Goal: Task Accomplishment & Management: Manage account settings

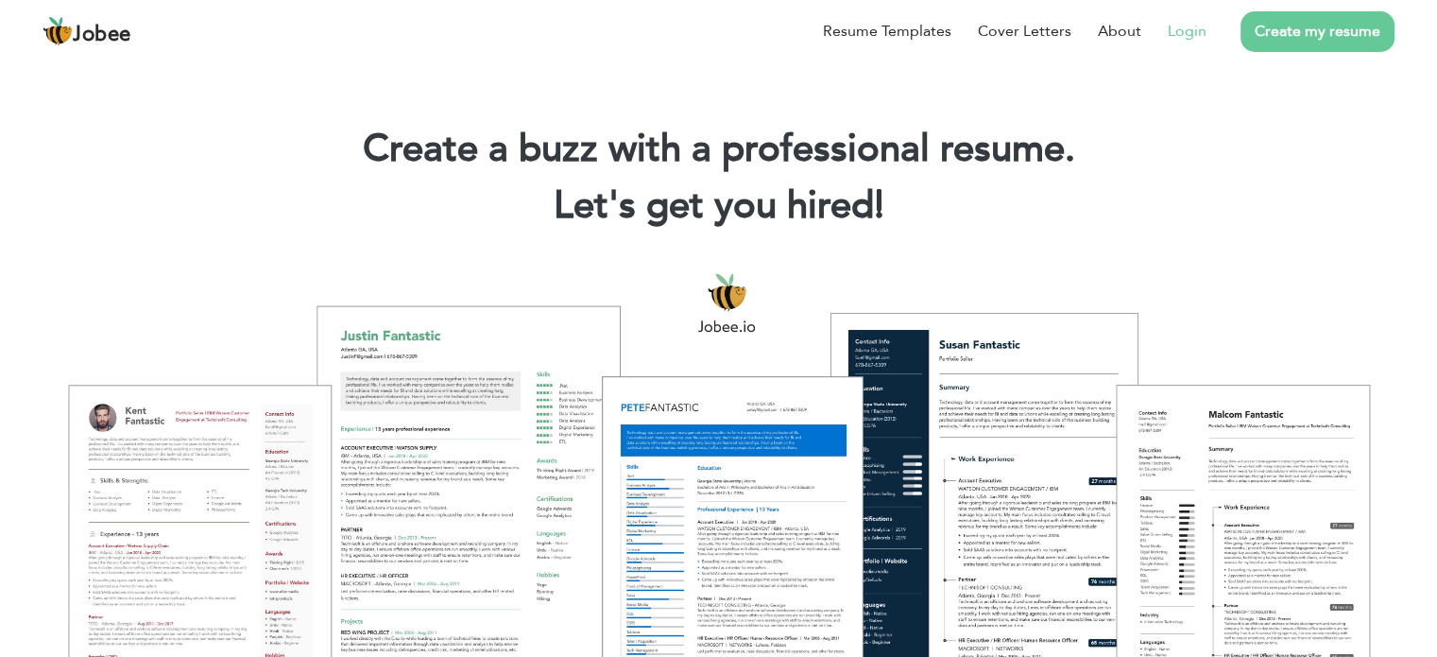
click at [1186, 25] on link "Login" at bounding box center [1187, 31] width 39 height 23
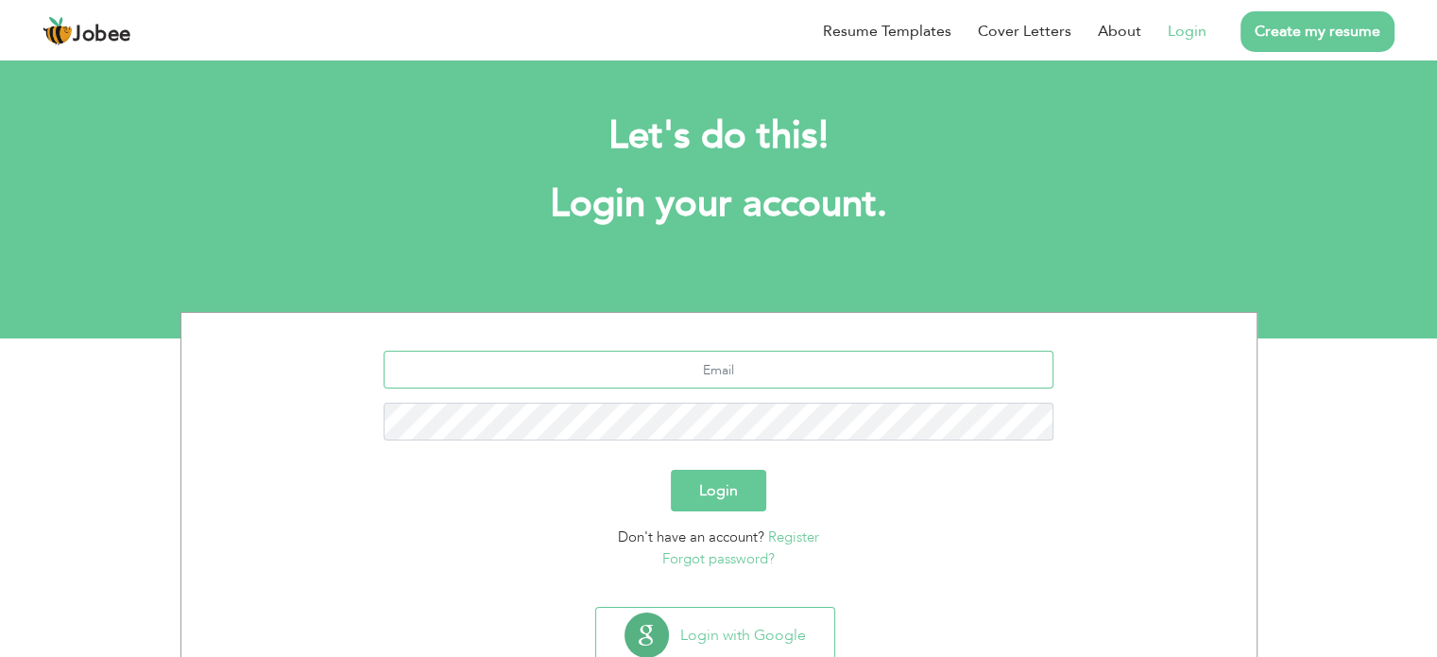
click at [732, 377] on input "text" at bounding box center [719, 369] width 670 height 38
click at [733, 365] on input "text" at bounding box center [719, 369] width 670 height 38
type input "waqasjamil726@yahoo.com"
click at [657, 486] on div "Login" at bounding box center [719, 490] width 1047 height 42
click at [727, 490] on button "Login" at bounding box center [718, 490] width 95 height 42
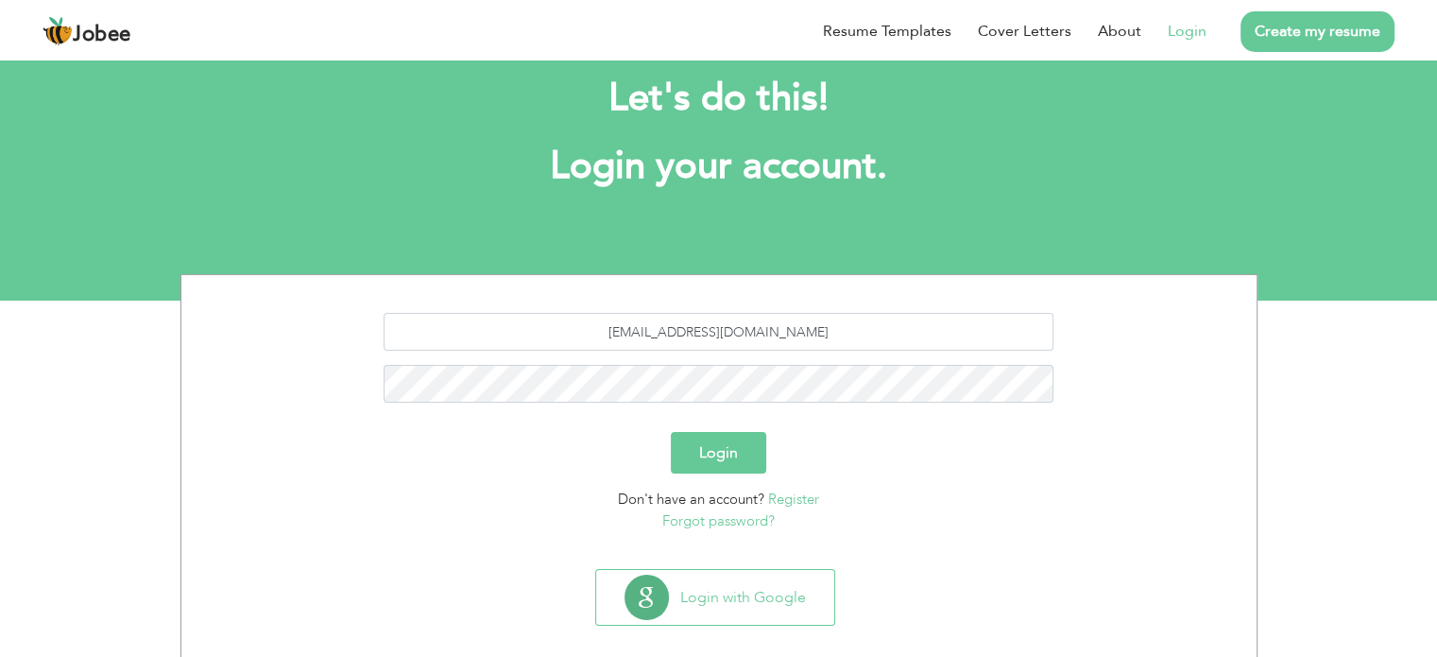
scroll to position [60, 0]
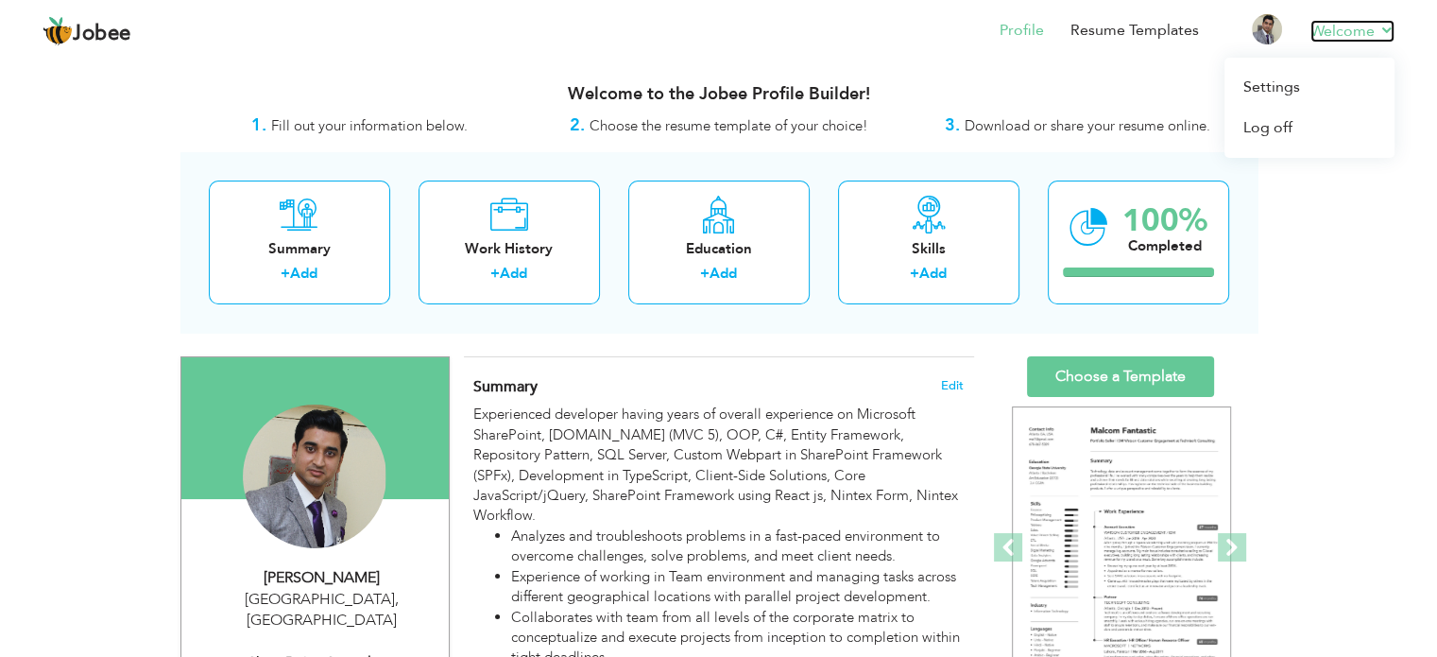
click at [1375, 26] on link "Welcome" at bounding box center [1352, 31] width 84 height 23
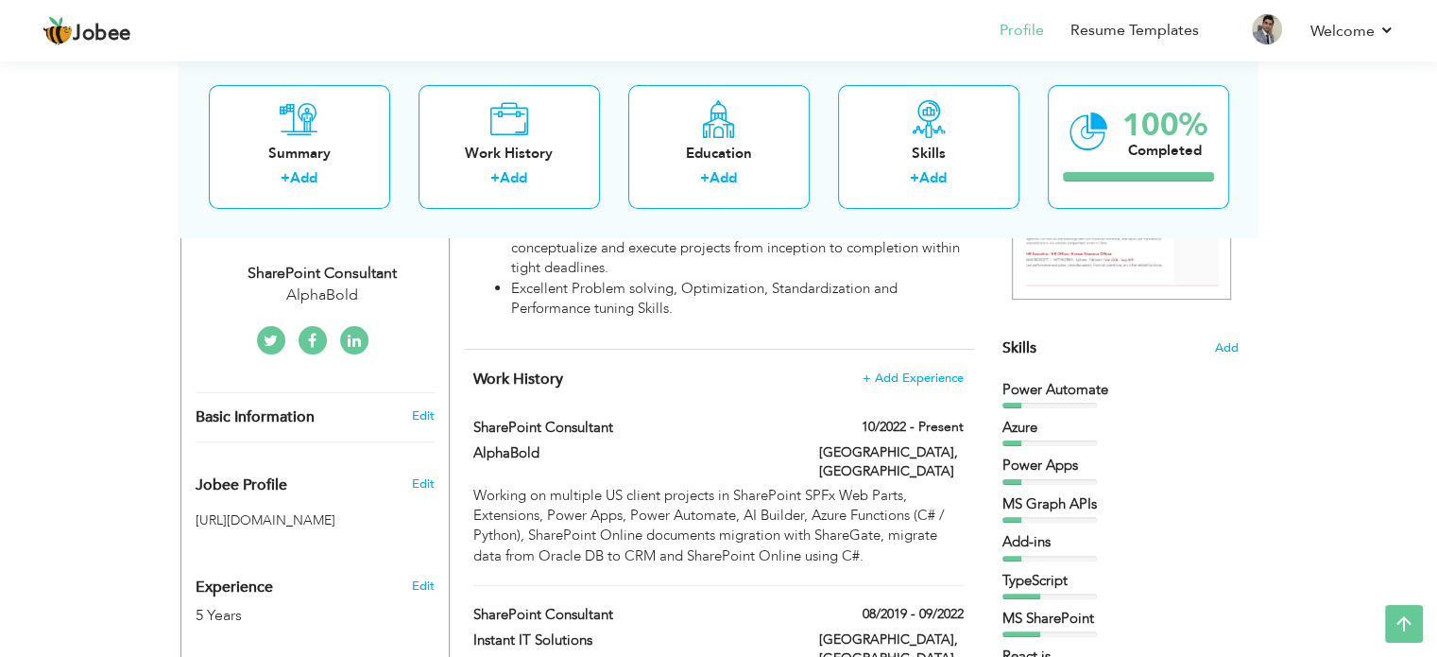
scroll to position [472, 0]
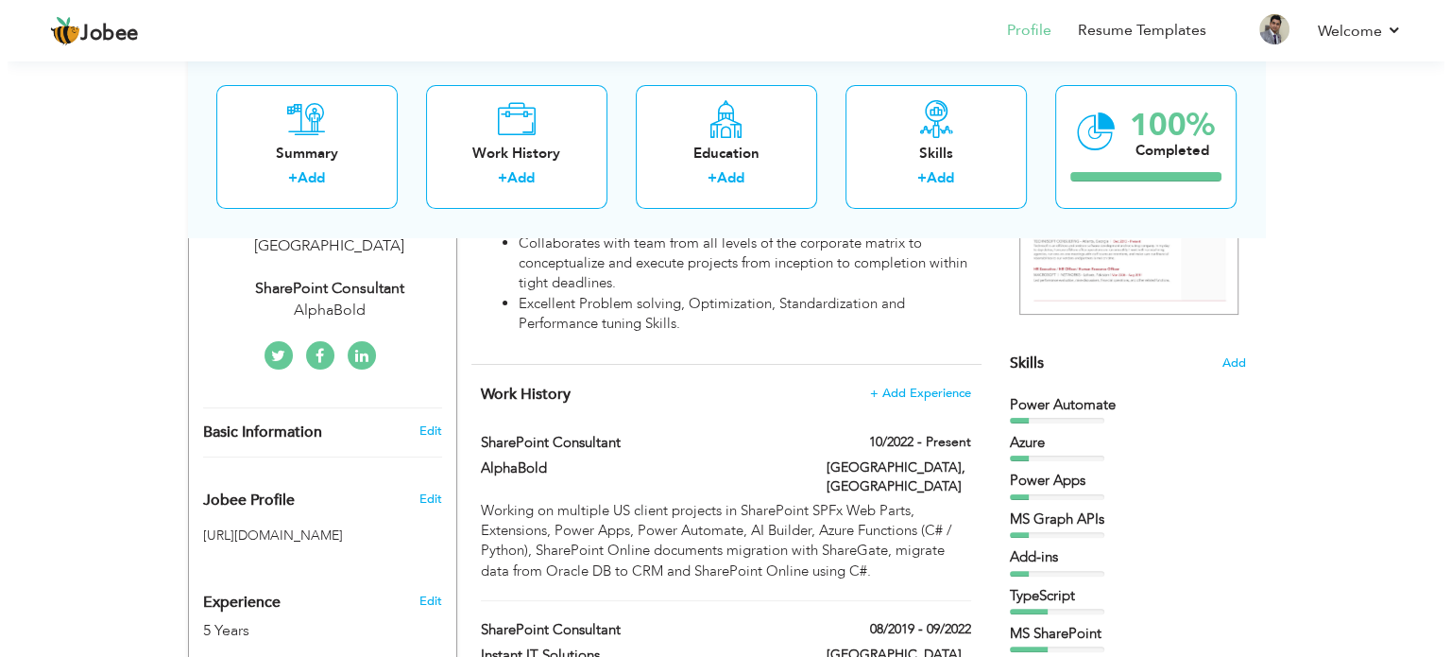
scroll to position [378, 0]
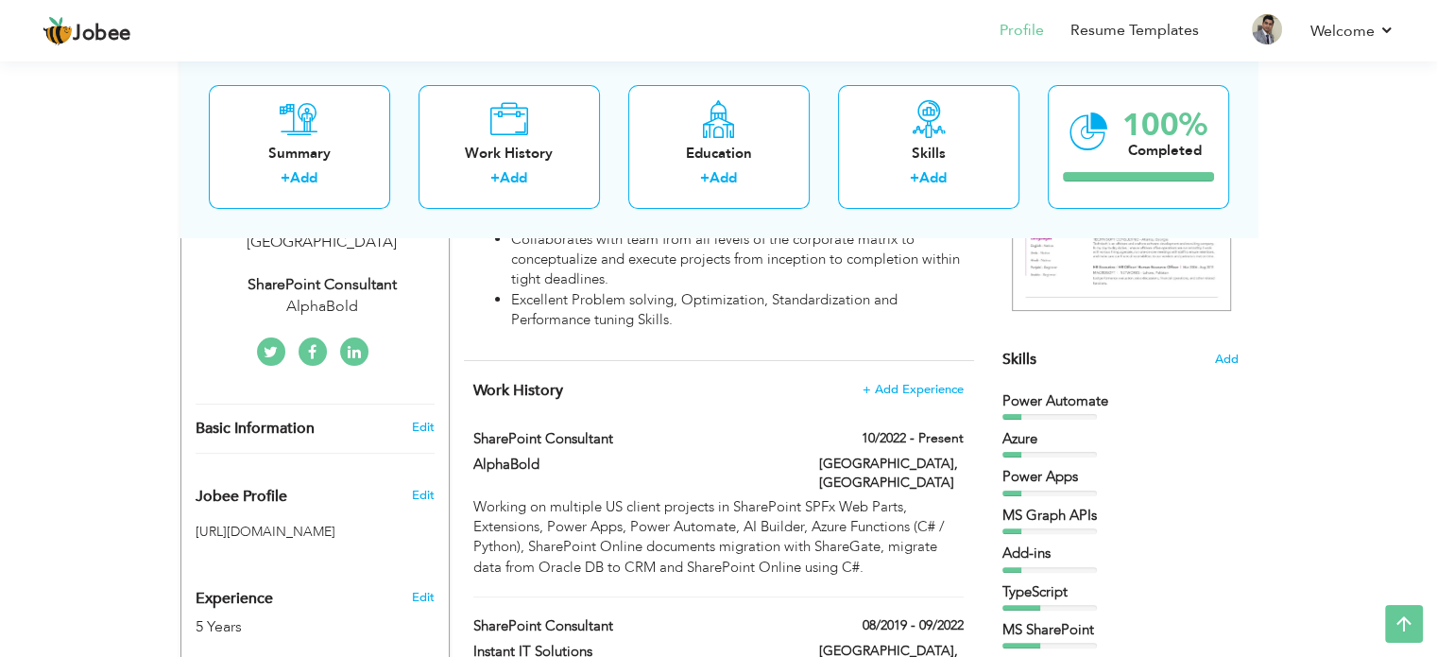
click at [351, 345] on icon at bounding box center [354, 352] width 13 height 15
click at [427, 418] on link "Edit" at bounding box center [422, 426] width 23 height 17
type input "Waqas"
type input "Jamil"
type input "03065640739"
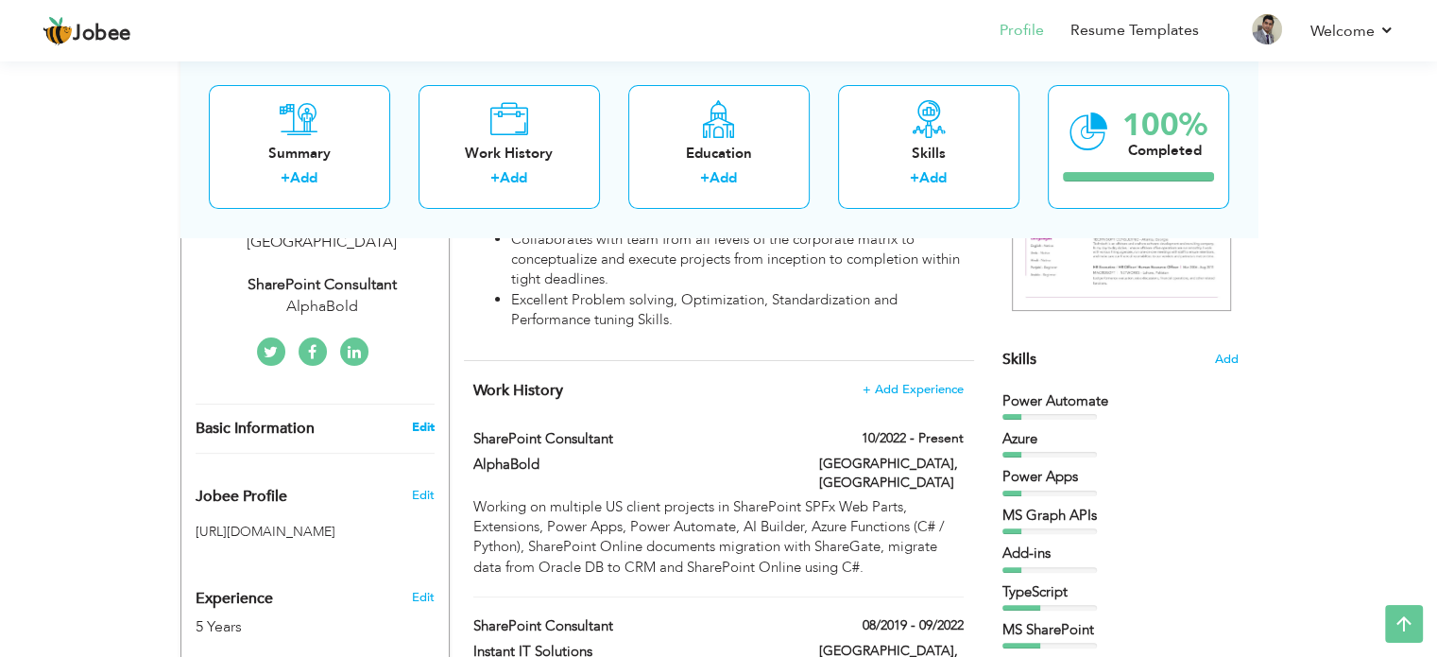
select select "number:166"
type input "[GEOGRAPHIC_DATA]"
select select "number:7"
type input "AlphaBold"
type input "SharePoint Consultant"
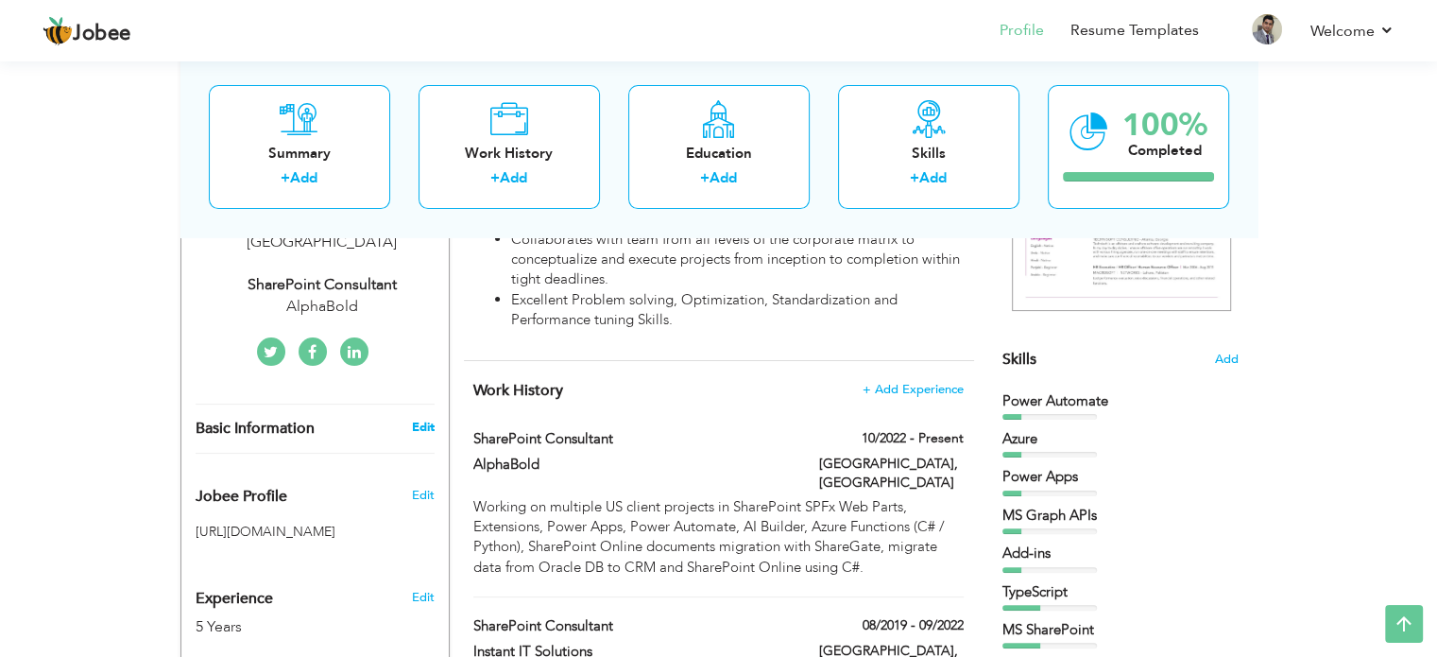
type input "https://www.linkedin.com/in/waqas-jamil-4069b6214/"
type input "https://www.facebook.com/profile.php?id=100008472217477&sk=about"
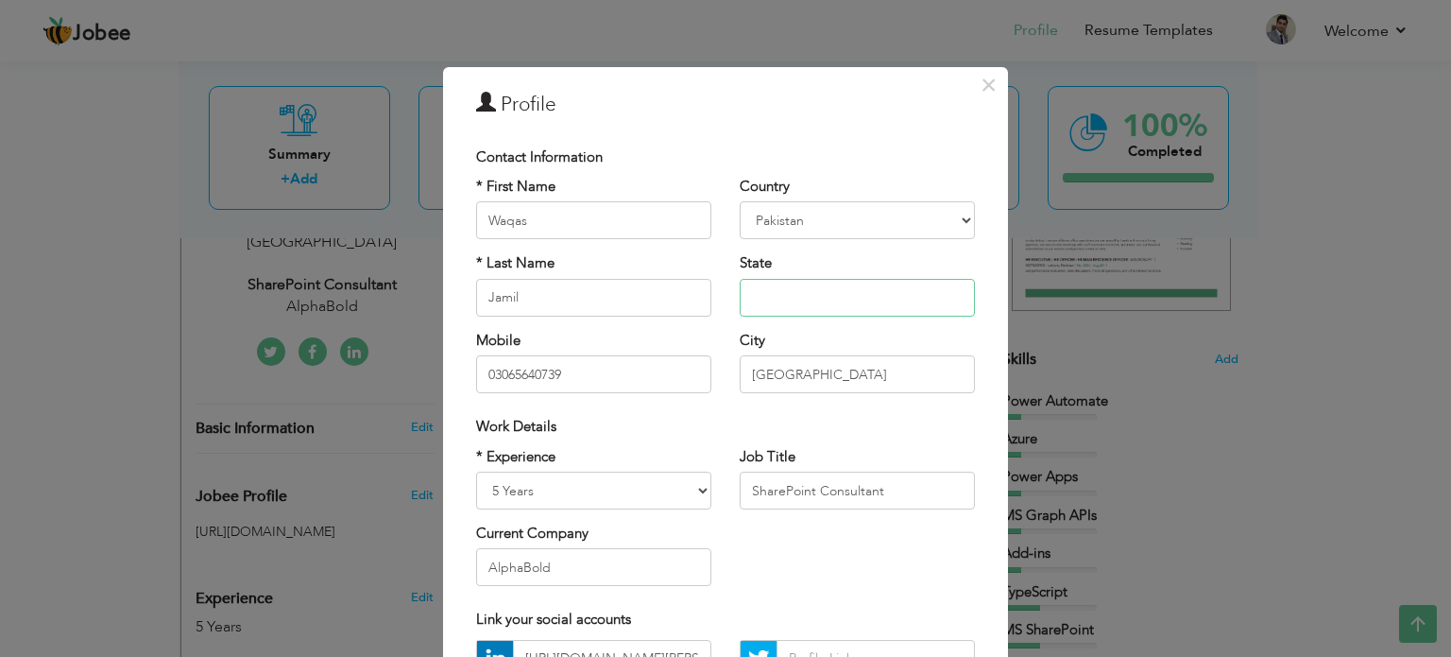
click at [781, 282] on input "text" at bounding box center [857, 298] width 235 height 38
type input "P"
type input "Punjab"
click at [679, 333] on div "Mobile 03065640739" at bounding box center [593, 362] width 235 height 62
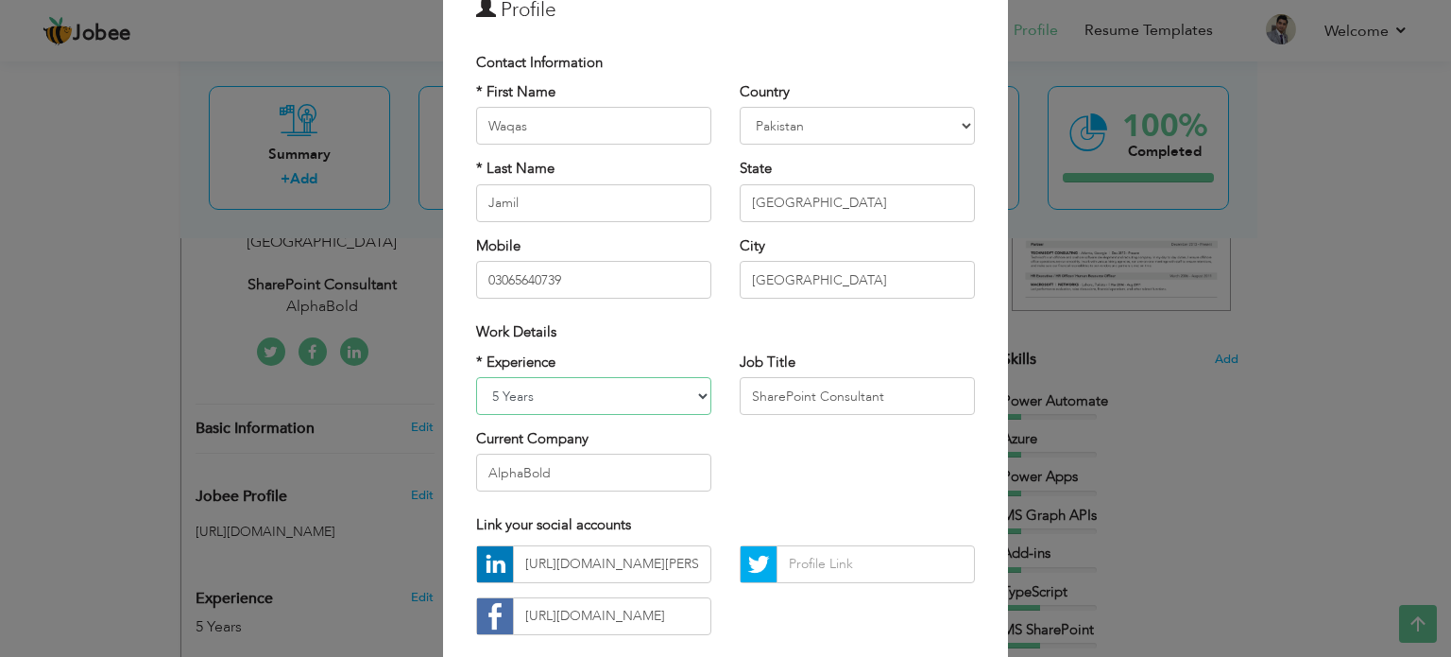
click at [676, 400] on select "Entry Level Less than 1 Year 1 Year 2 Years 3 Years 4 Years 5 Years 6 Years 7 Y…" at bounding box center [593, 396] width 235 height 38
select select "number:9"
click at [476, 377] on select "Entry Level Less than 1 Year 1 Year 2 Years 3 Years 4 Years 5 Years 6 Years 7 Y…" at bounding box center [593, 396] width 235 height 38
click at [804, 452] on div "* Experience Entry Level Less than 1 Year 1 Year 2 Years 3 Years 4 Years 5 Year…" at bounding box center [725, 429] width 527 height 154
click at [688, 384] on select "Entry Level Less than 1 Year 1 Year 2 Years 3 Years 4 Years 5 Years 6 Years 7 Y…" at bounding box center [593, 396] width 235 height 38
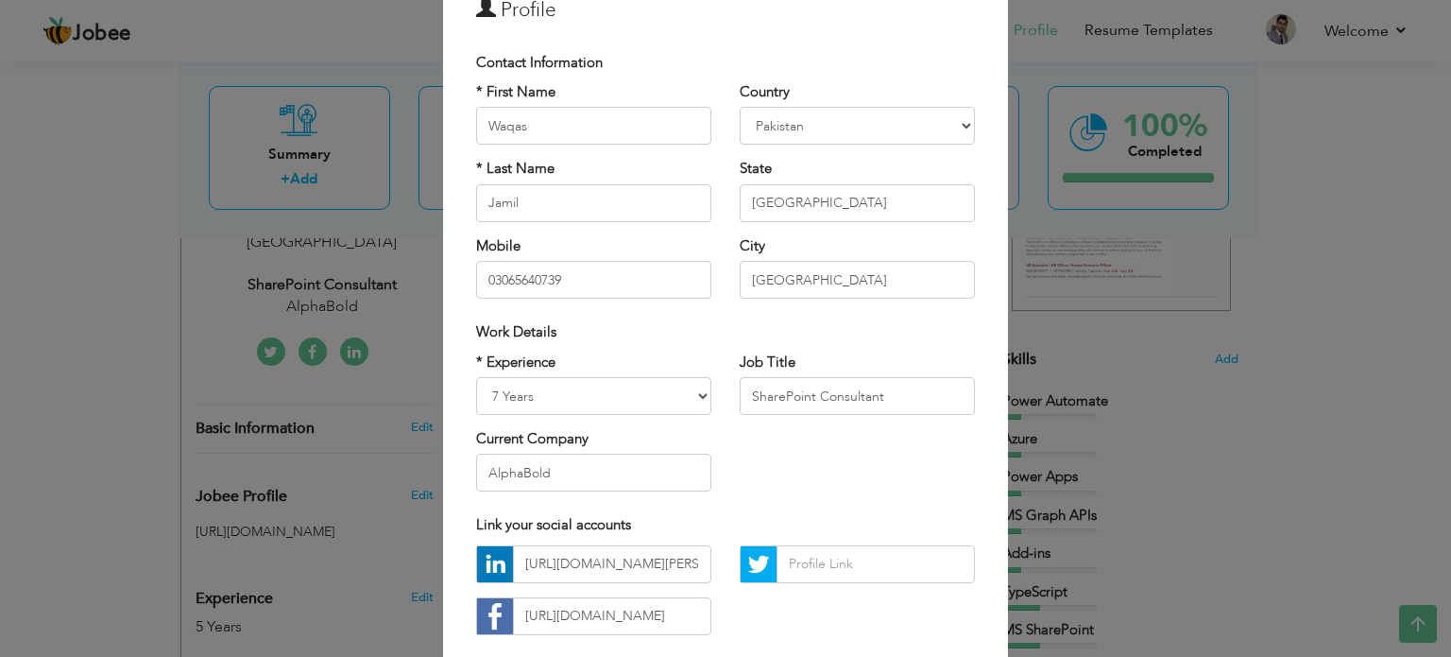
click at [805, 458] on div "* Experience Entry Level Less than 1 Year 1 Year 2 Years 3 Years 4 Years 5 Year…" at bounding box center [725, 429] width 527 height 154
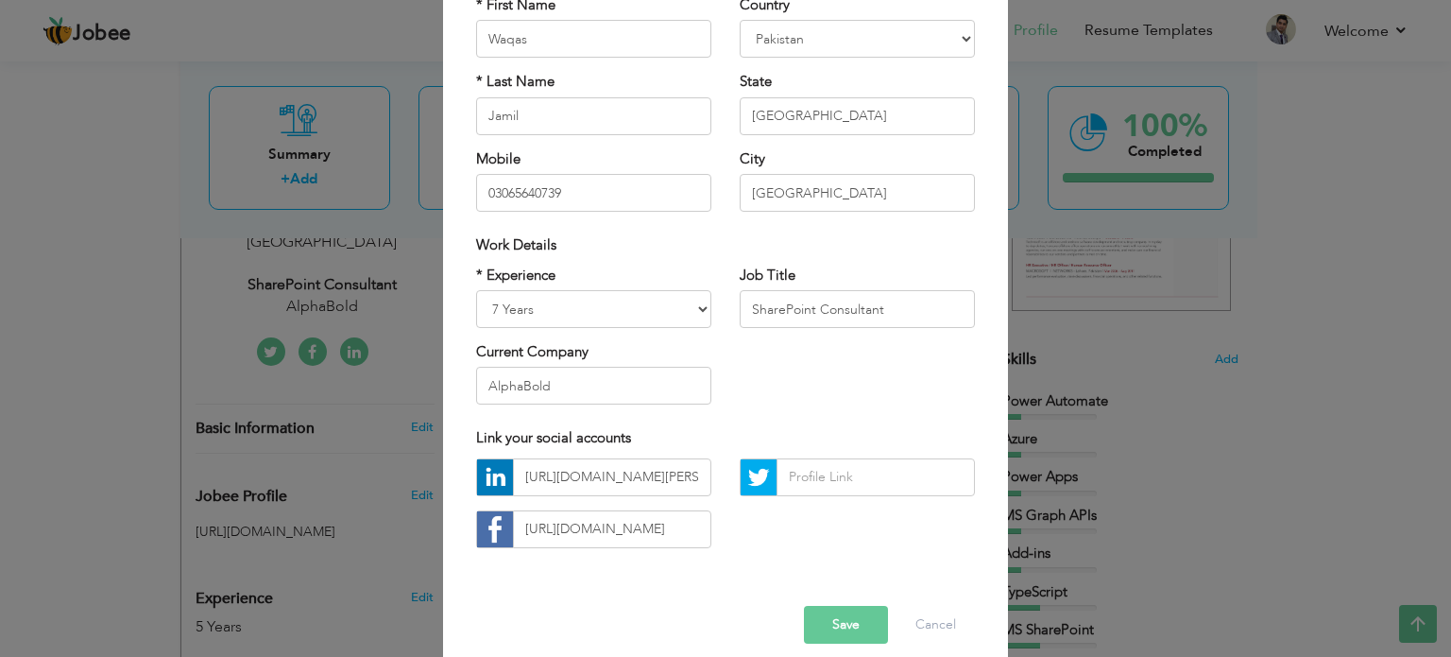
scroll to position [189, 0]
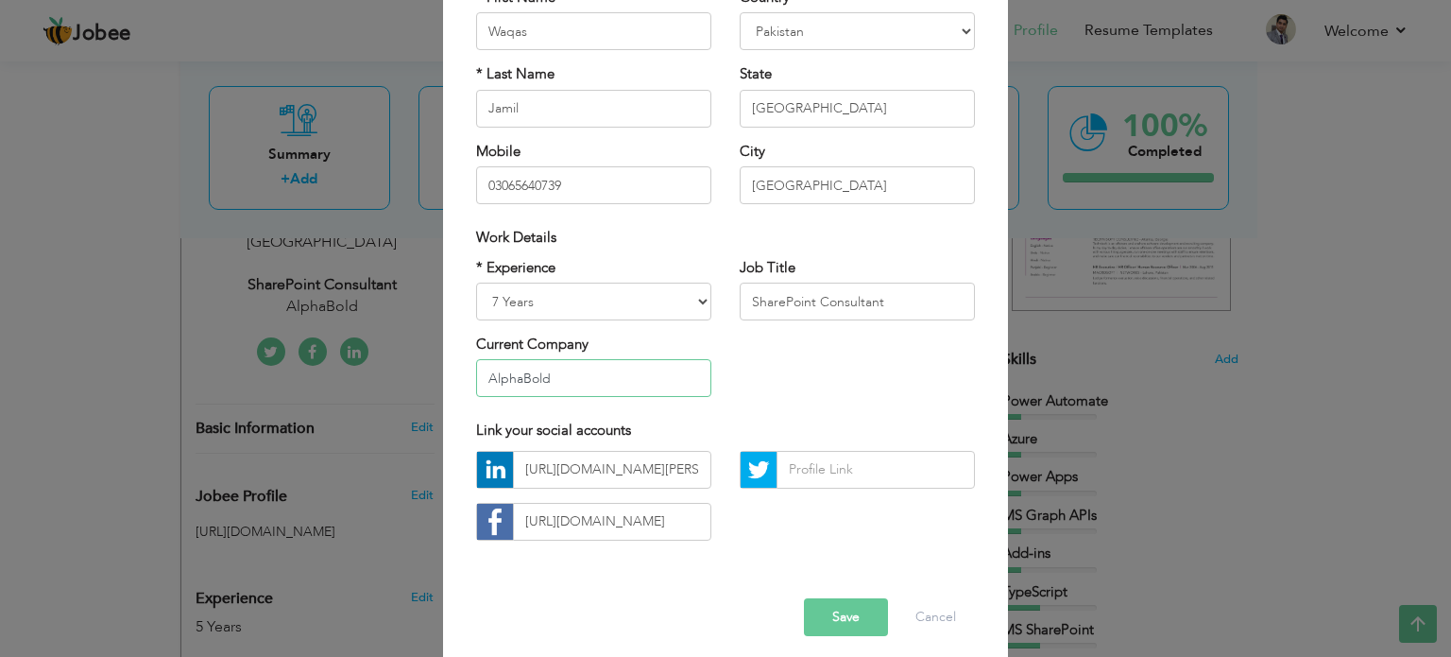
click at [622, 385] on input "AlphaBold" at bounding box center [593, 378] width 235 height 38
click at [625, 483] on input "https://www.linkedin.com/in/waqas-jamil-4069b6214/" at bounding box center [612, 470] width 198 height 38
click at [670, 513] on input "https://www.facebook.com/profile.php?id=100008472217477&sk=about" at bounding box center [612, 522] width 198 height 38
click at [742, 518] on div "https://www.linkedin.com/in/waqas-jamil-4069b6214/ https://www.facebook.com/pro…" at bounding box center [725, 503] width 527 height 104
click at [680, 468] on input "https://www.linkedin.com/in/waqas-jamil-4069b6214/" at bounding box center [612, 470] width 198 height 38
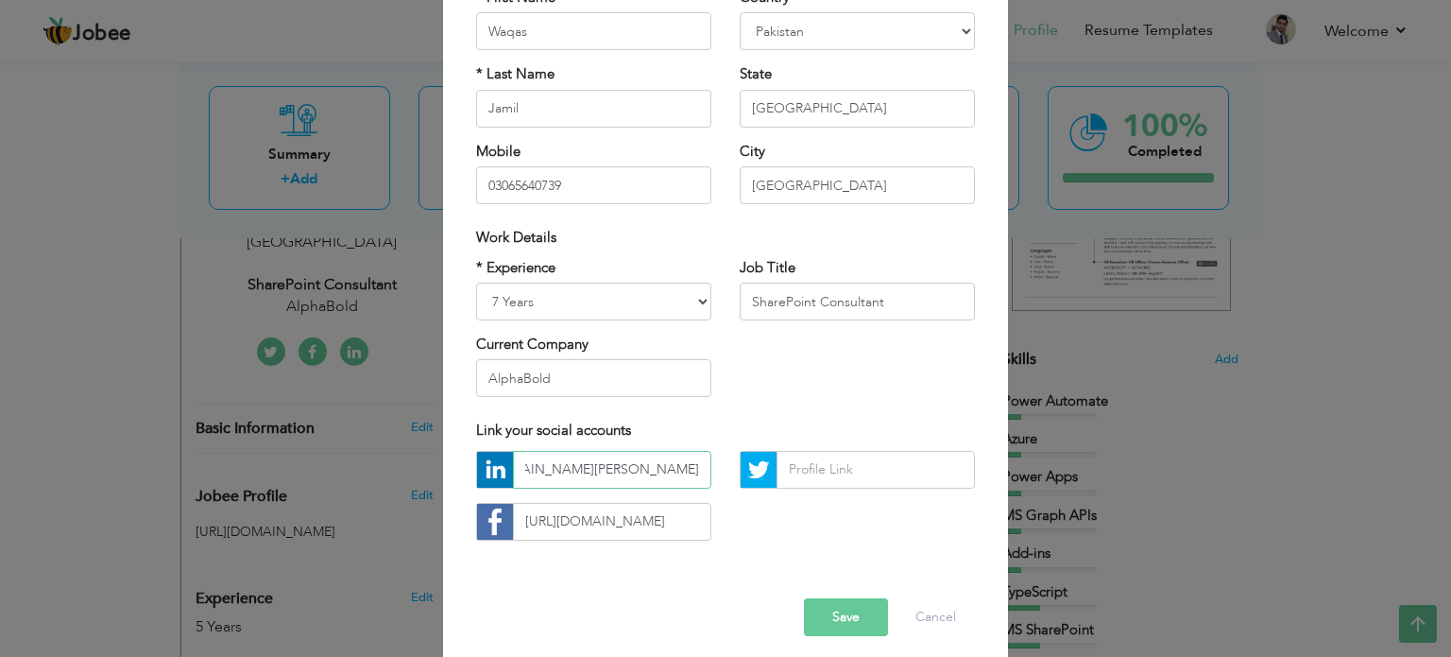
scroll to position [0, 135]
drag, startPoint x: 689, startPoint y: 521, endPoint x: 734, endPoint y: 519, distance: 45.4
click at [688, 520] on input "https://www.facebook.com/profile.php?id=100008472217477&sk=about" at bounding box center [612, 522] width 198 height 38
click at [827, 612] on button "Save" at bounding box center [846, 617] width 84 height 38
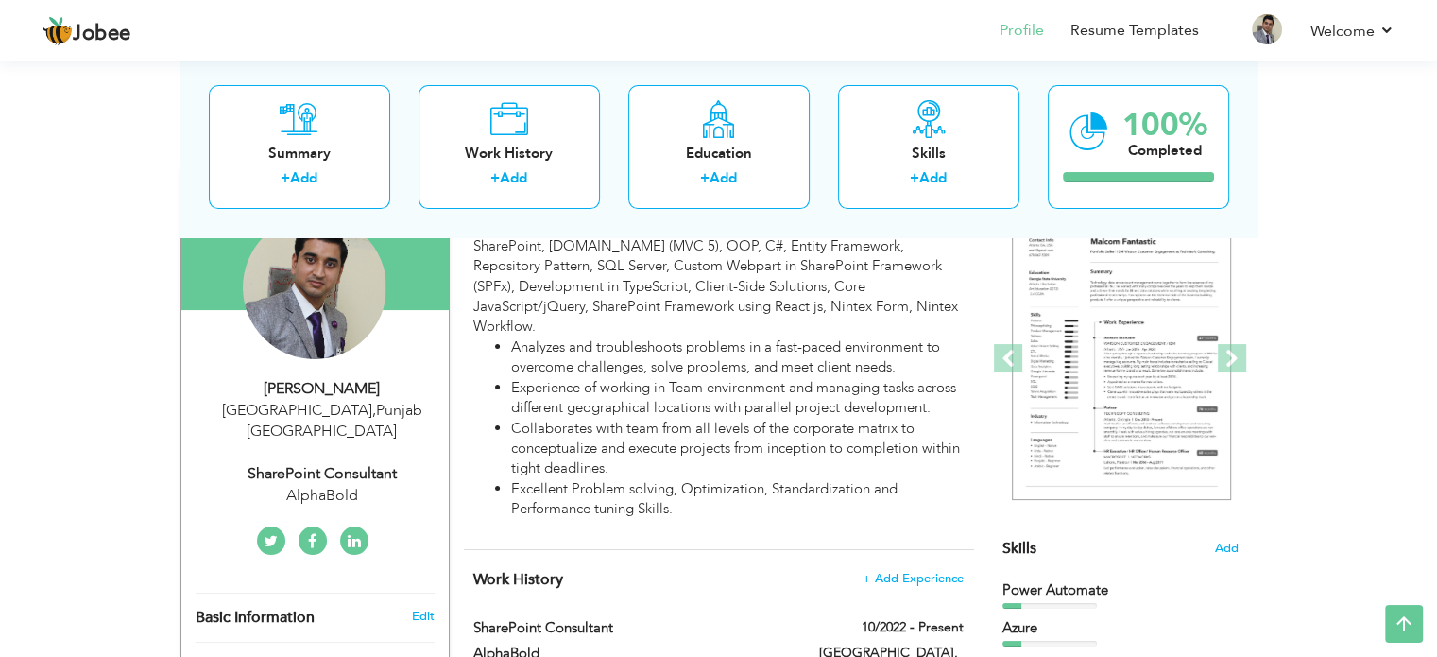
scroll to position [0, 0]
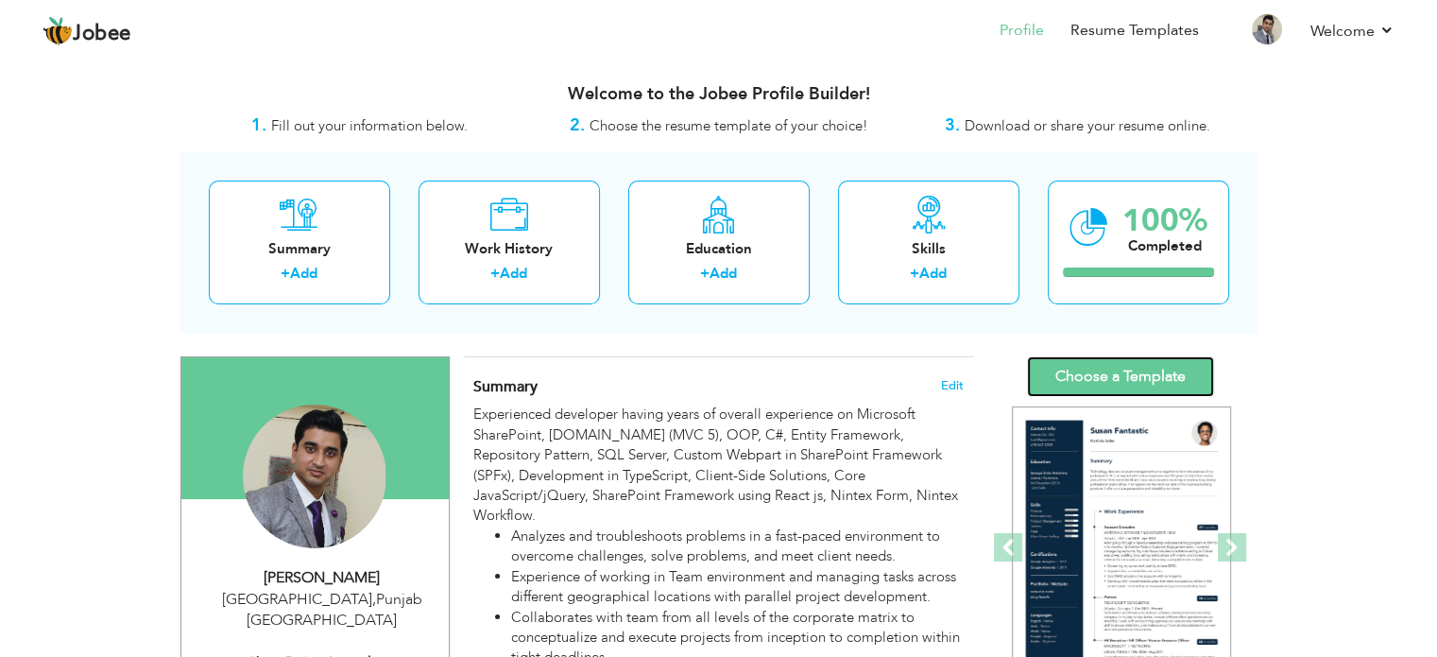
click at [1133, 373] on link "Choose a Template" at bounding box center [1120, 376] width 187 height 41
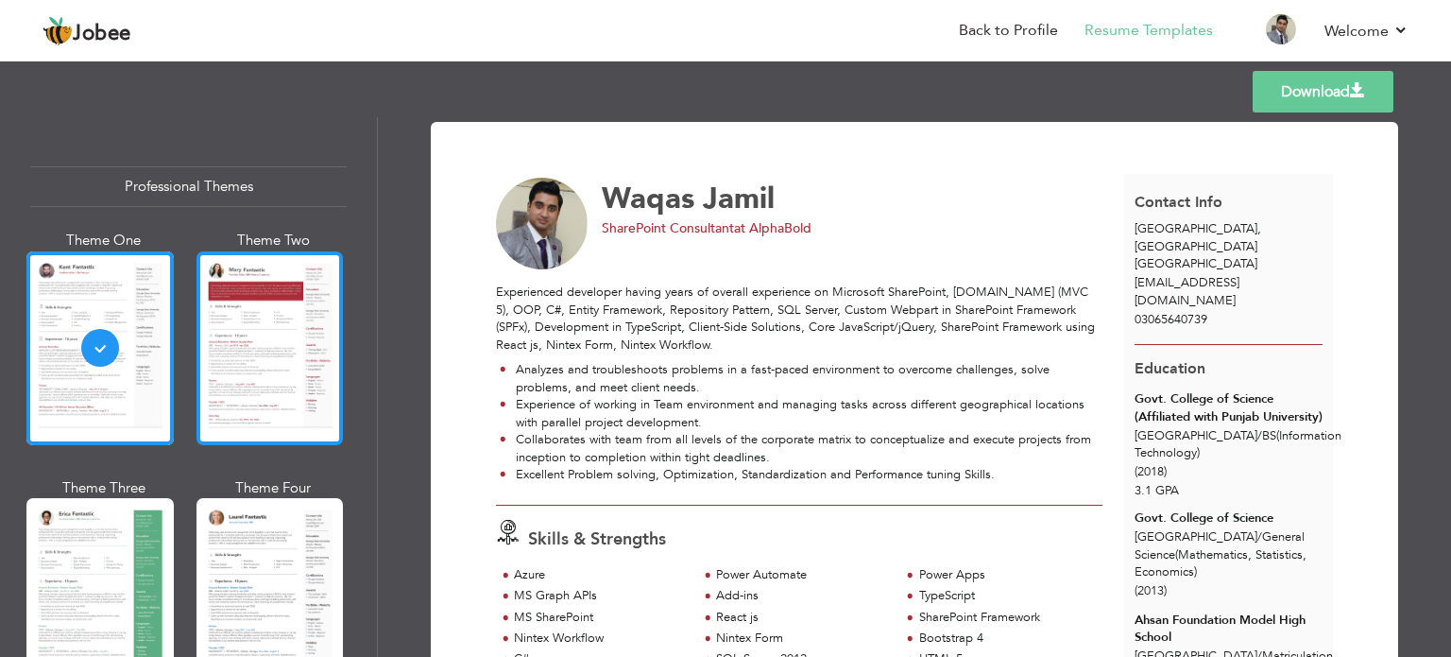
click at [248, 349] on div at bounding box center [269, 348] width 147 height 194
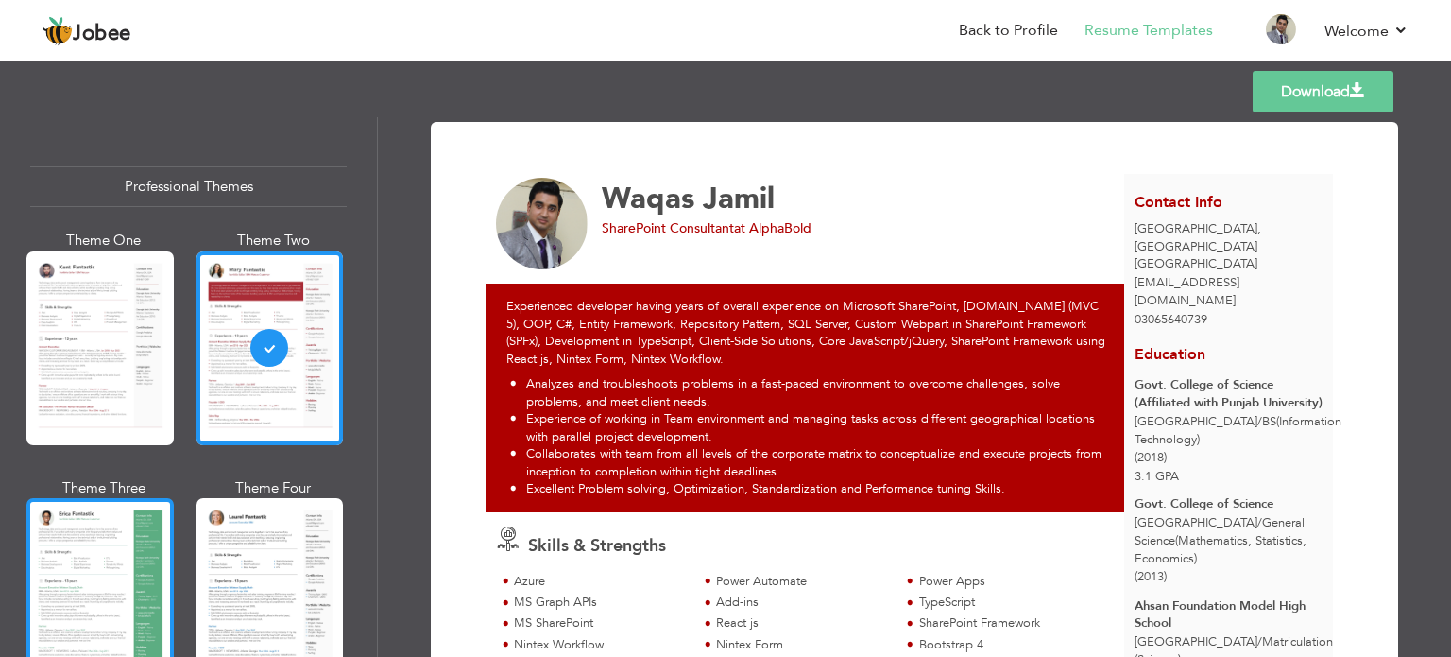
click at [57, 547] on div at bounding box center [99, 595] width 147 height 194
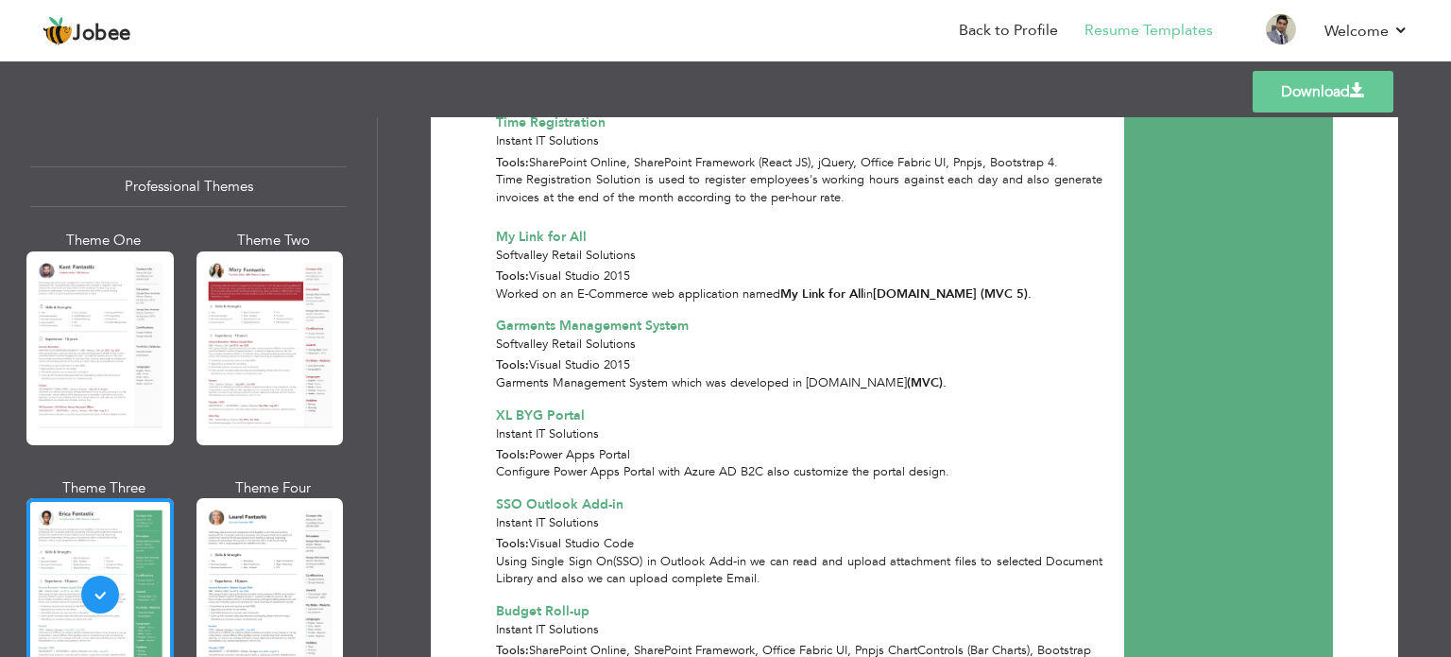
scroll to position [1987, 0]
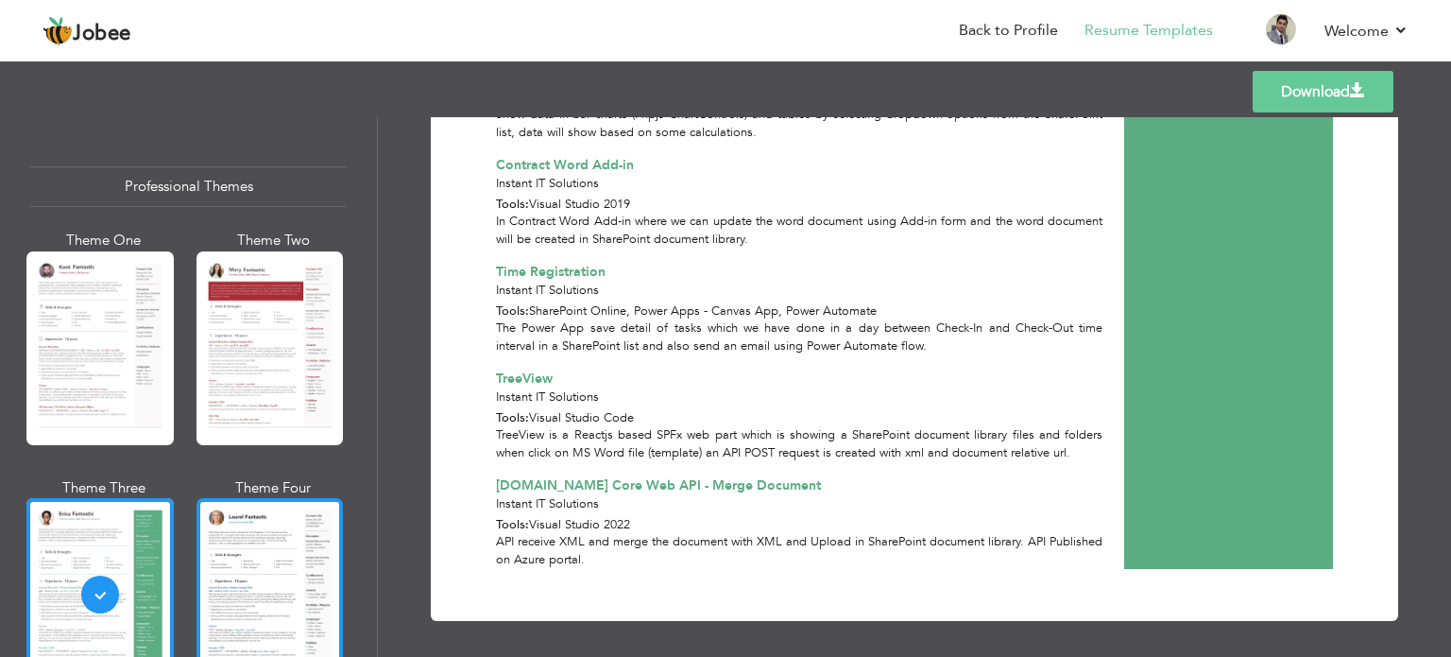
click at [255, 542] on div at bounding box center [269, 595] width 147 height 194
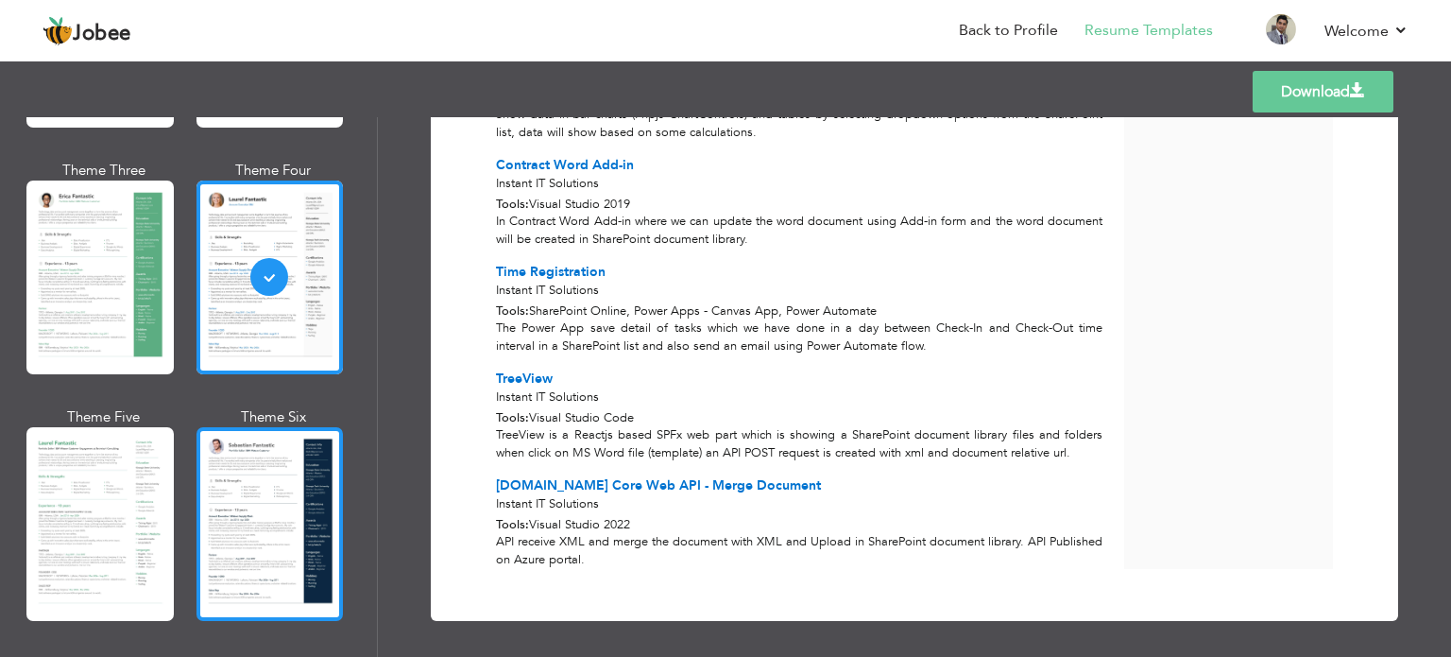
scroll to position [378, 0]
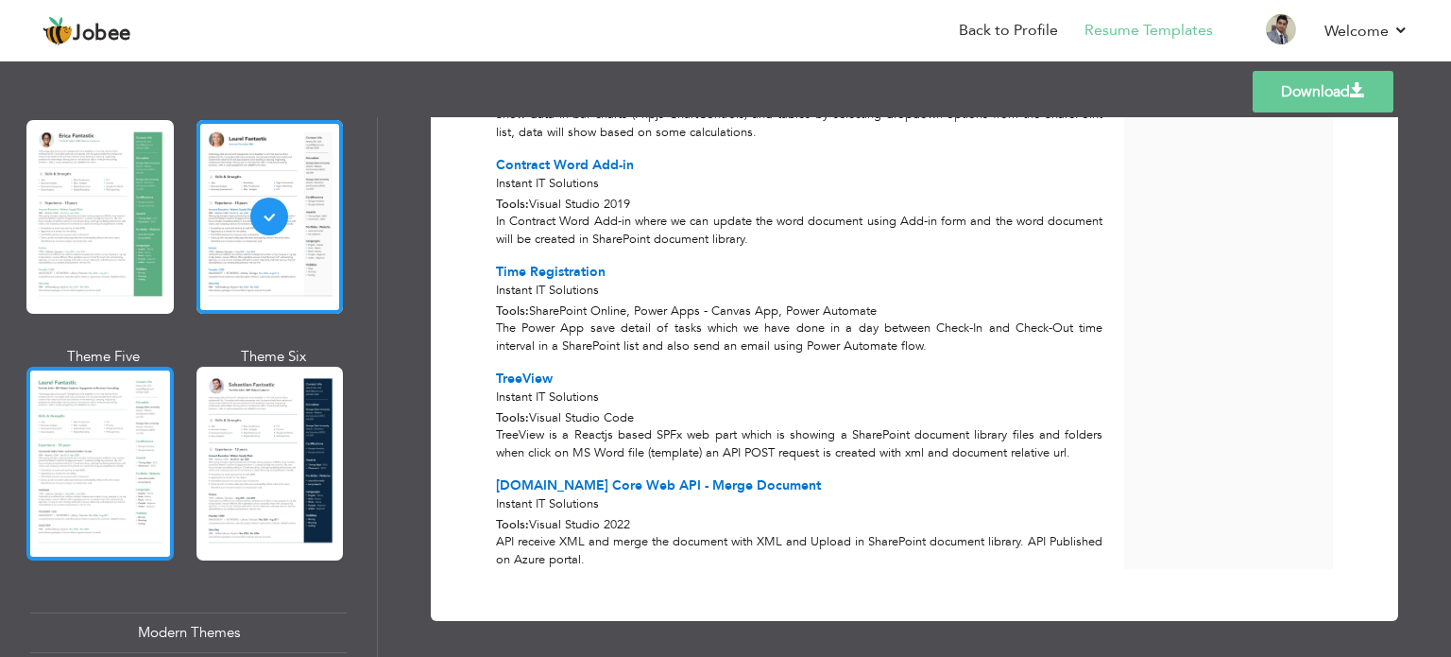
click at [161, 453] on div at bounding box center [99, 464] width 147 height 194
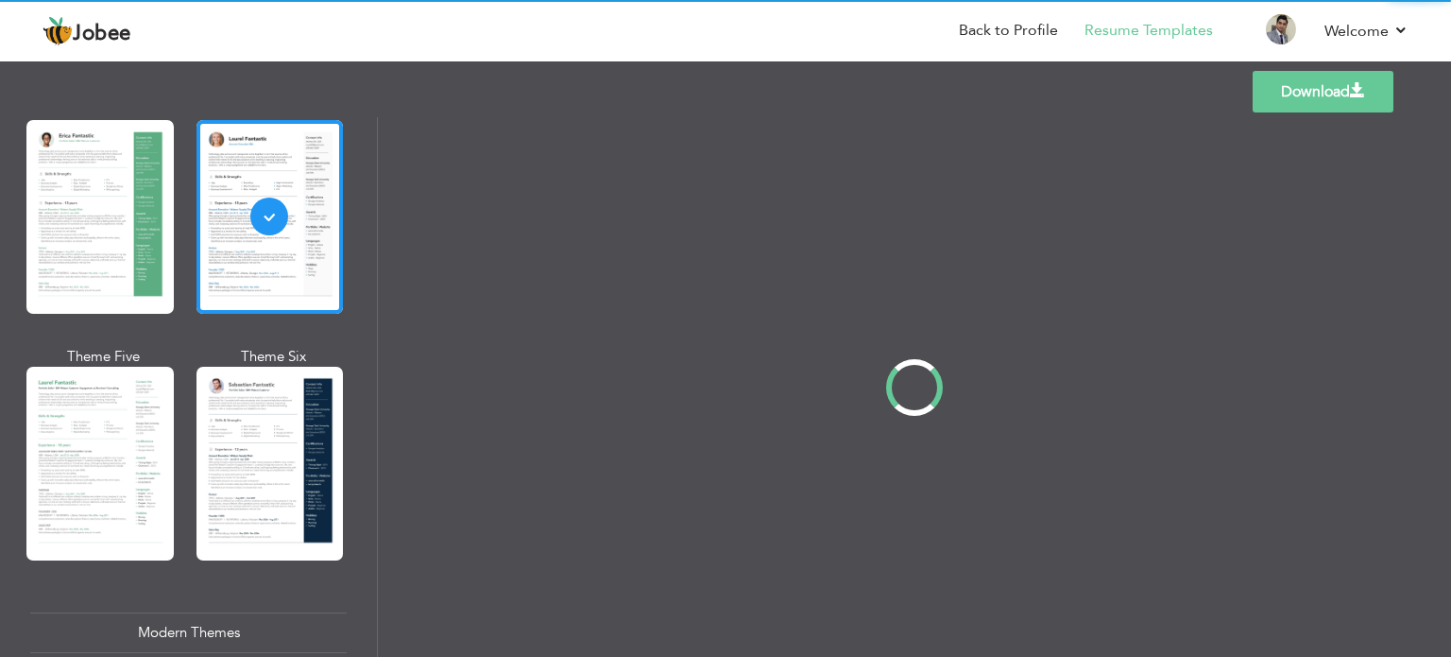
scroll to position [0, 0]
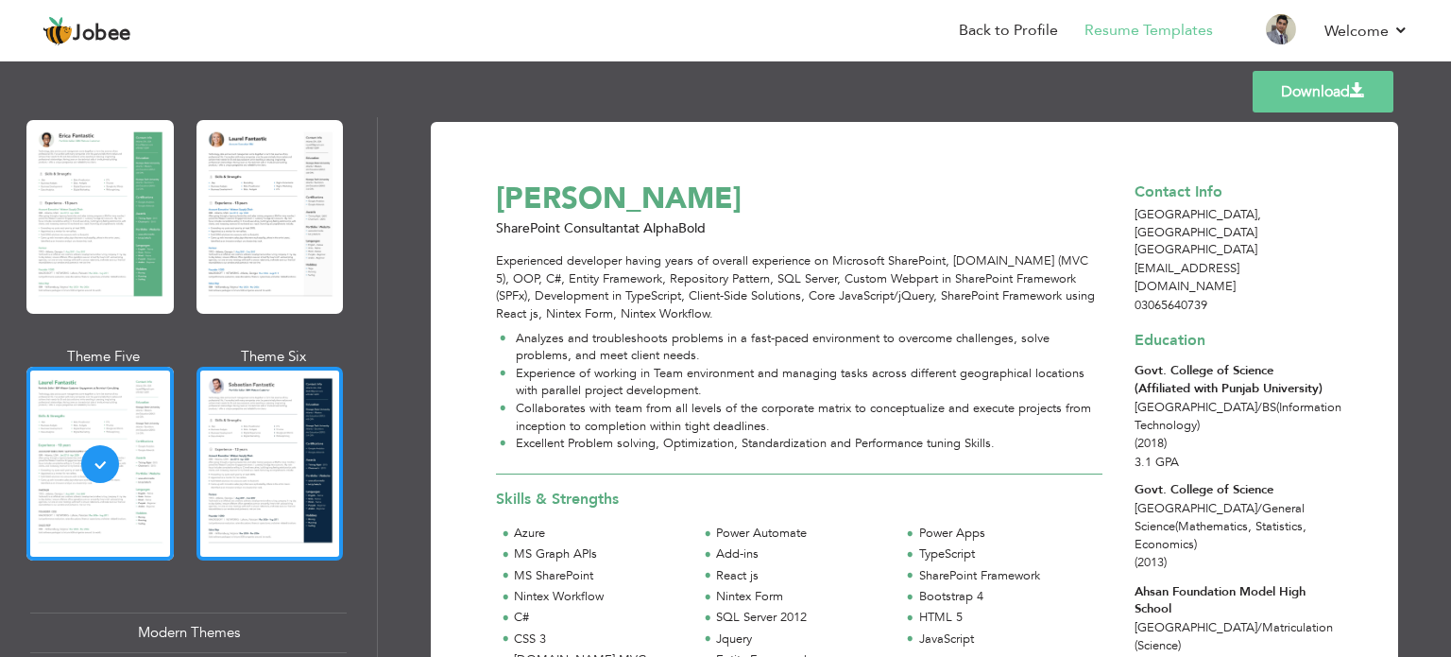
click at [255, 454] on div at bounding box center [269, 464] width 147 height 194
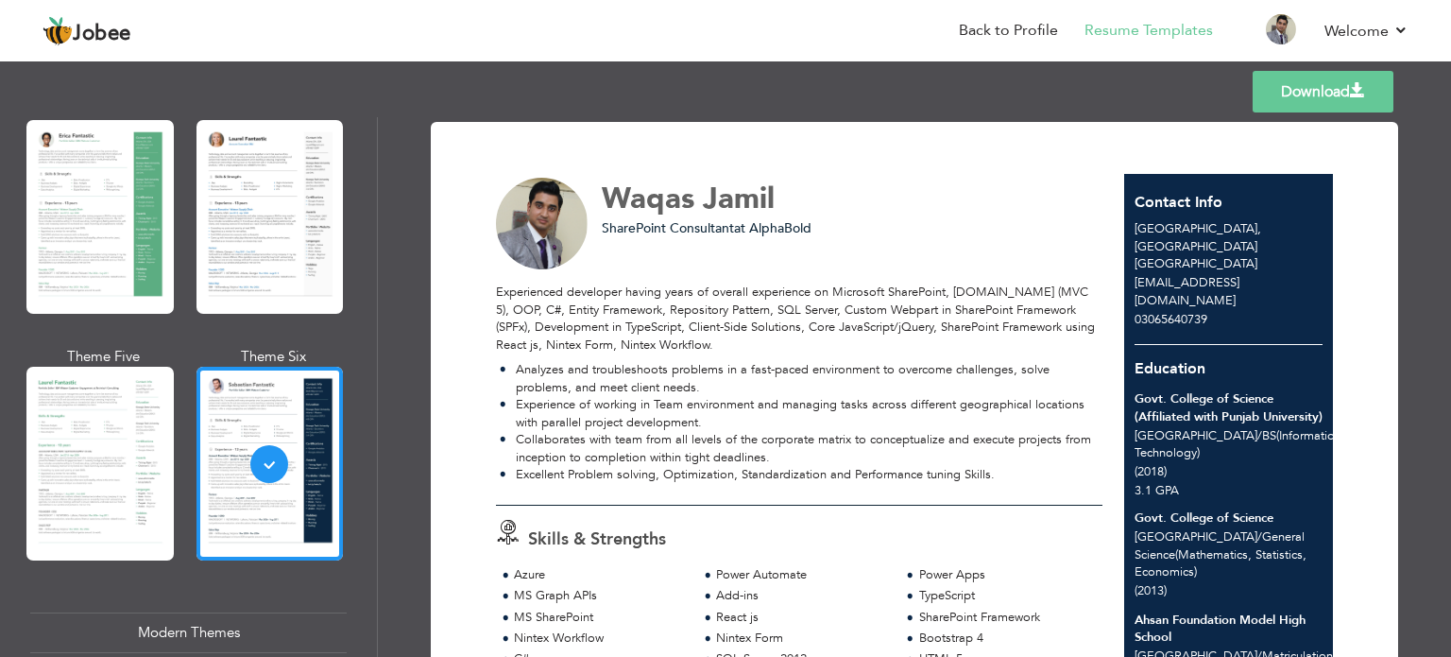
click at [196, 617] on div "Modern Themes" at bounding box center [188, 632] width 316 height 41
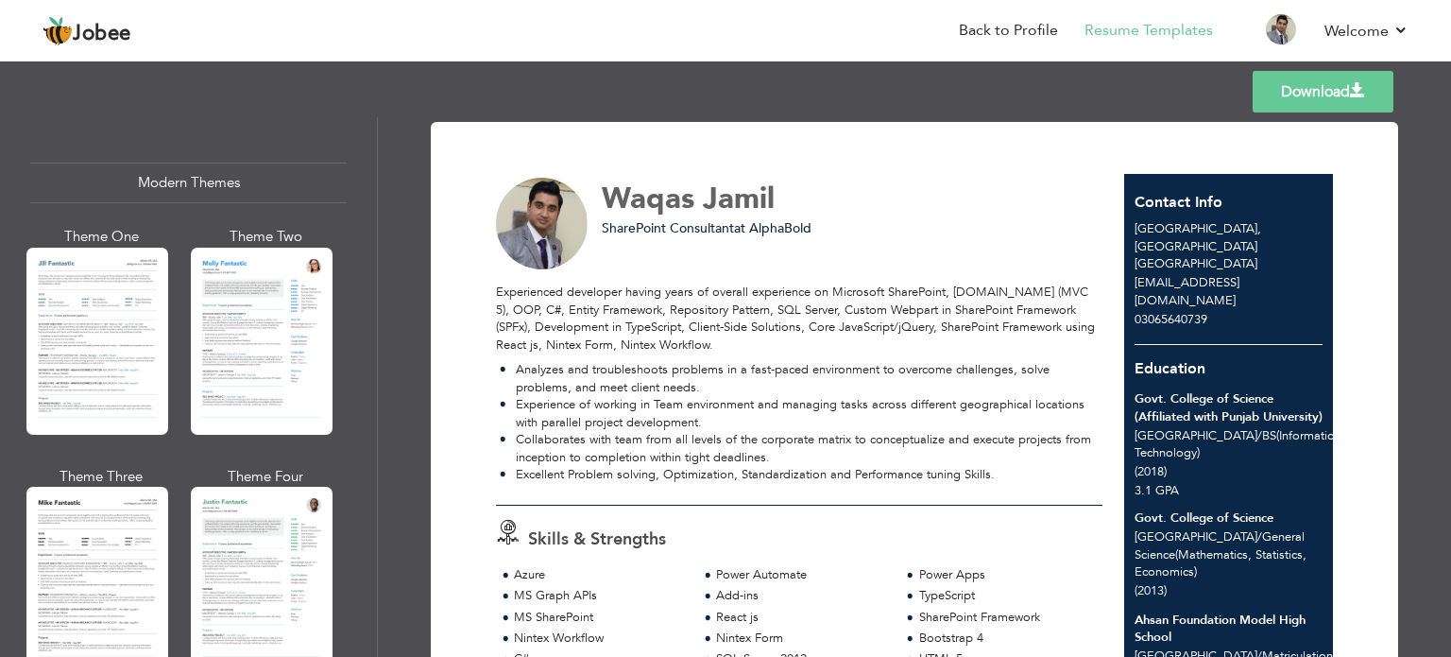
scroll to position [850, 0]
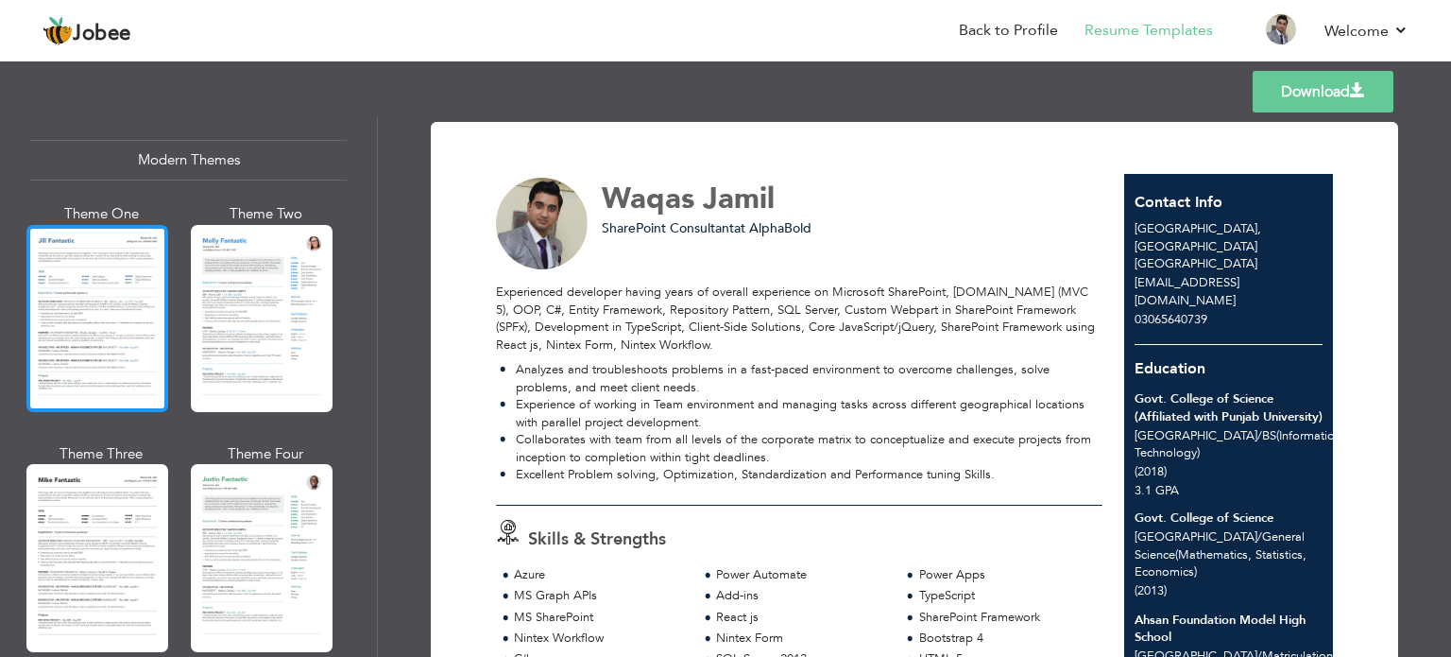
click at [79, 305] on div at bounding box center [97, 318] width 142 height 187
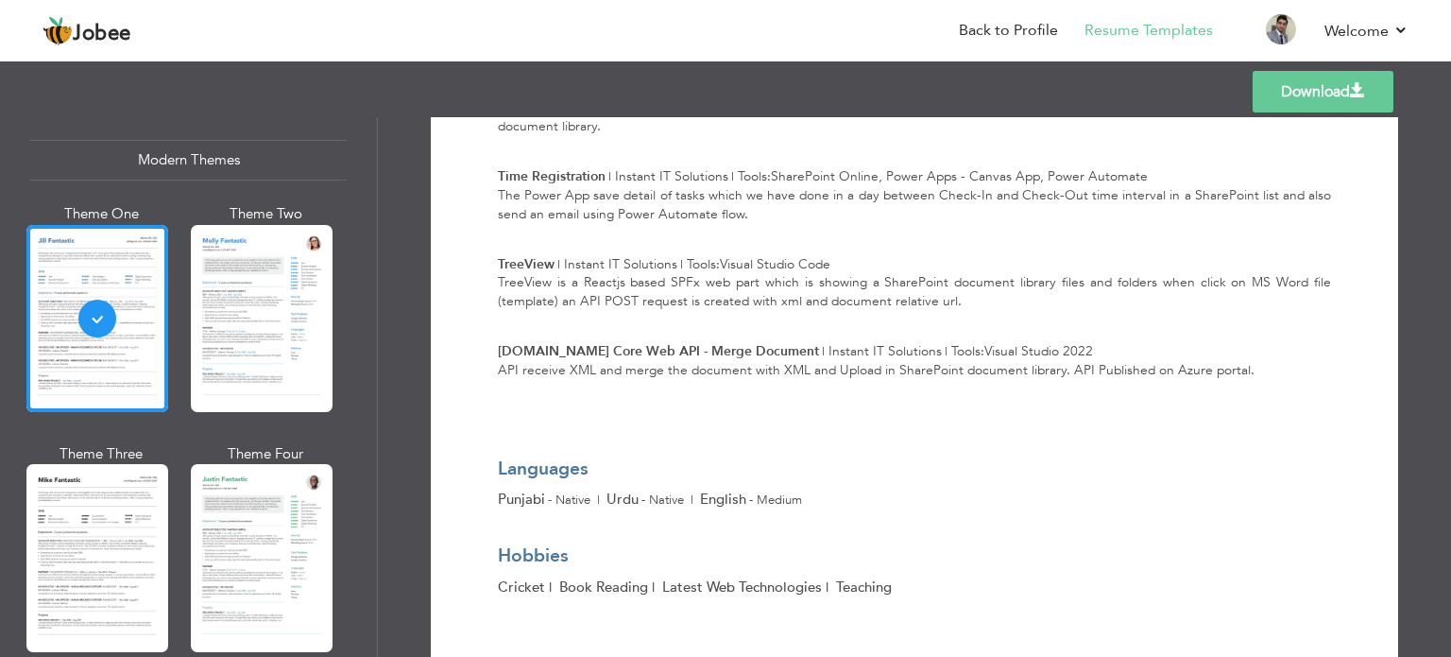
scroll to position [2038, 0]
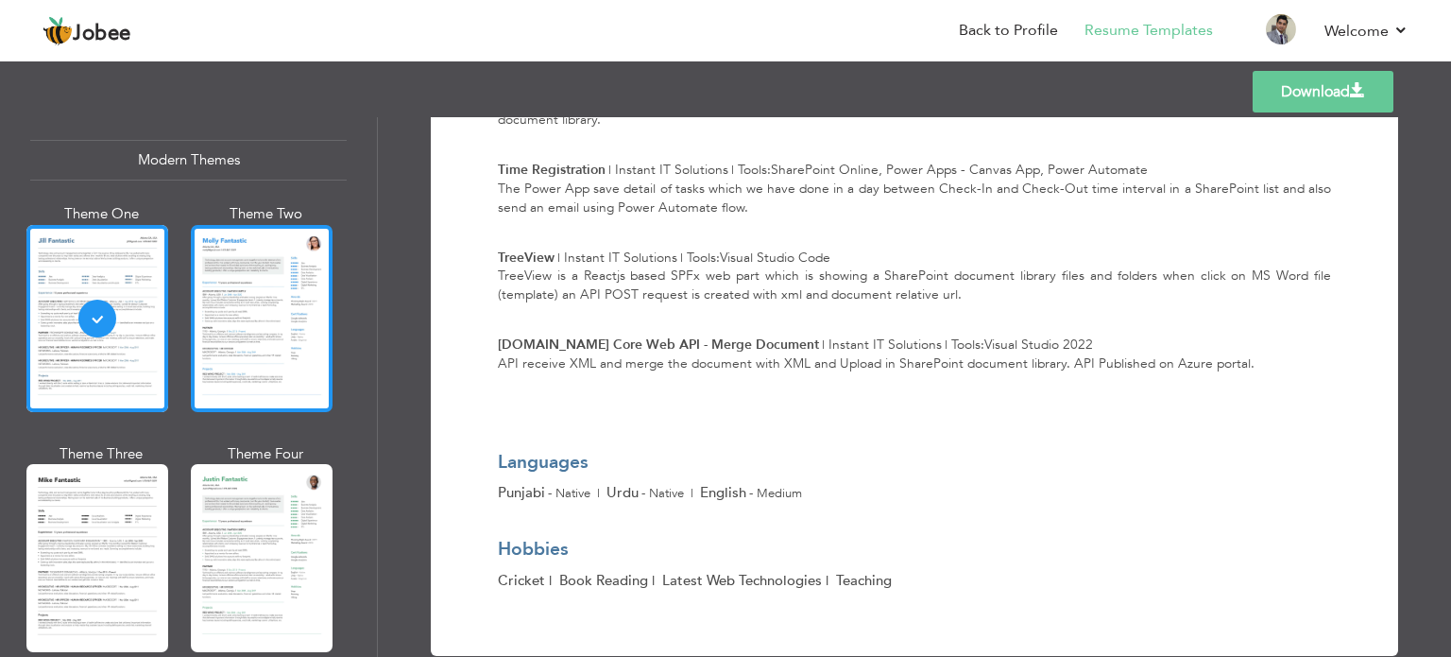
click at [291, 335] on div at bounding box center [262, 318] width 142 height 187
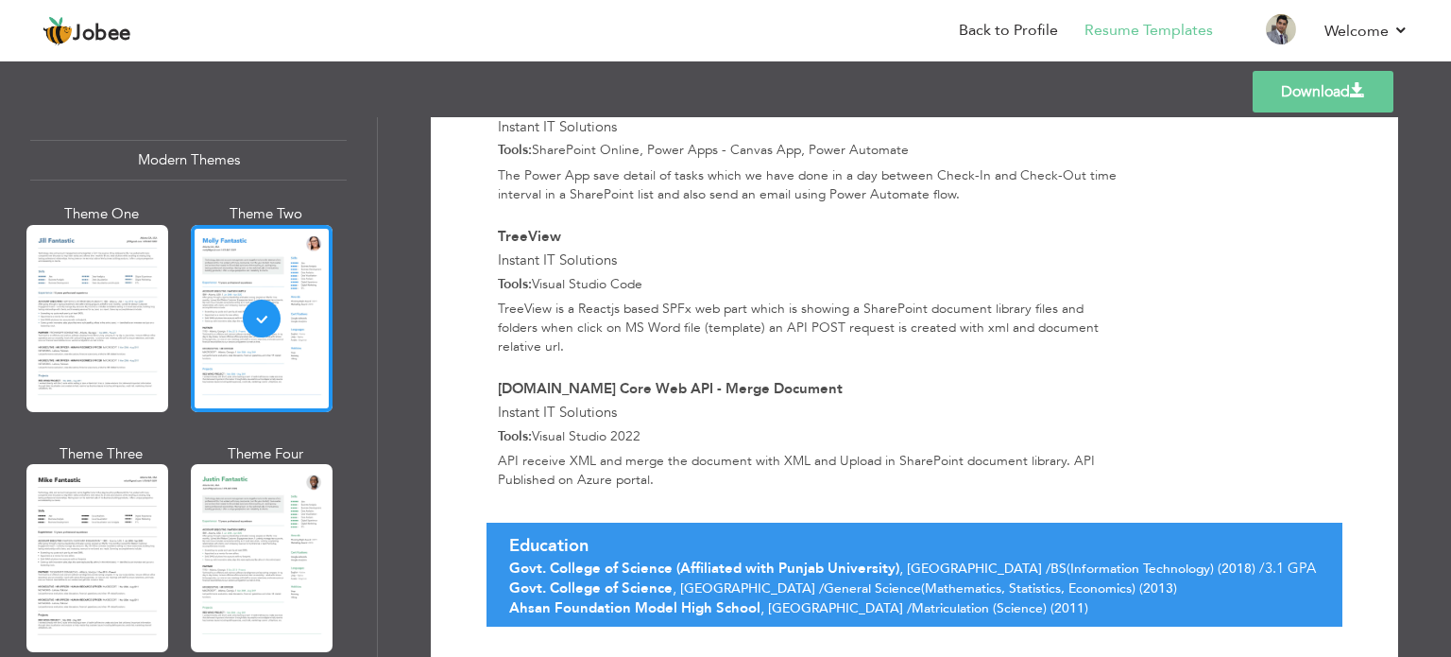
scroll to position [2430, 0]
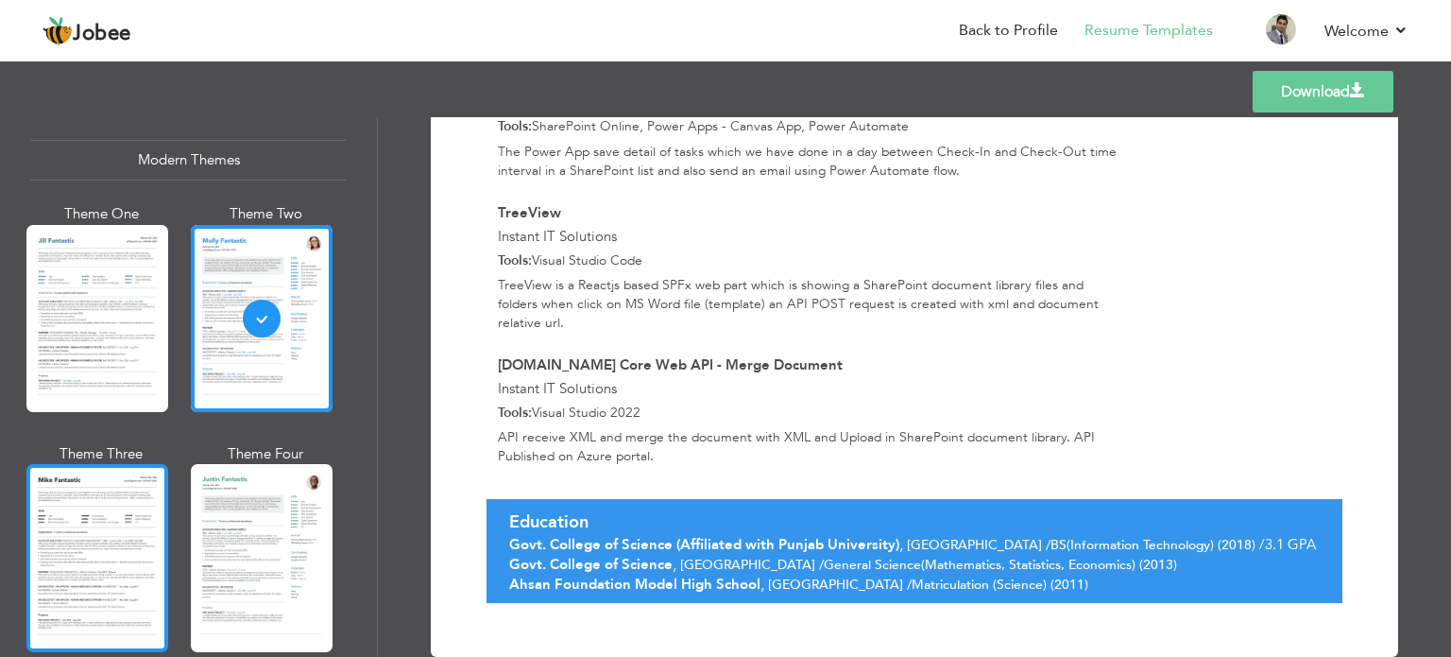
click at [95, 537] on div at bounding box center [97, 557] width 142 height 187
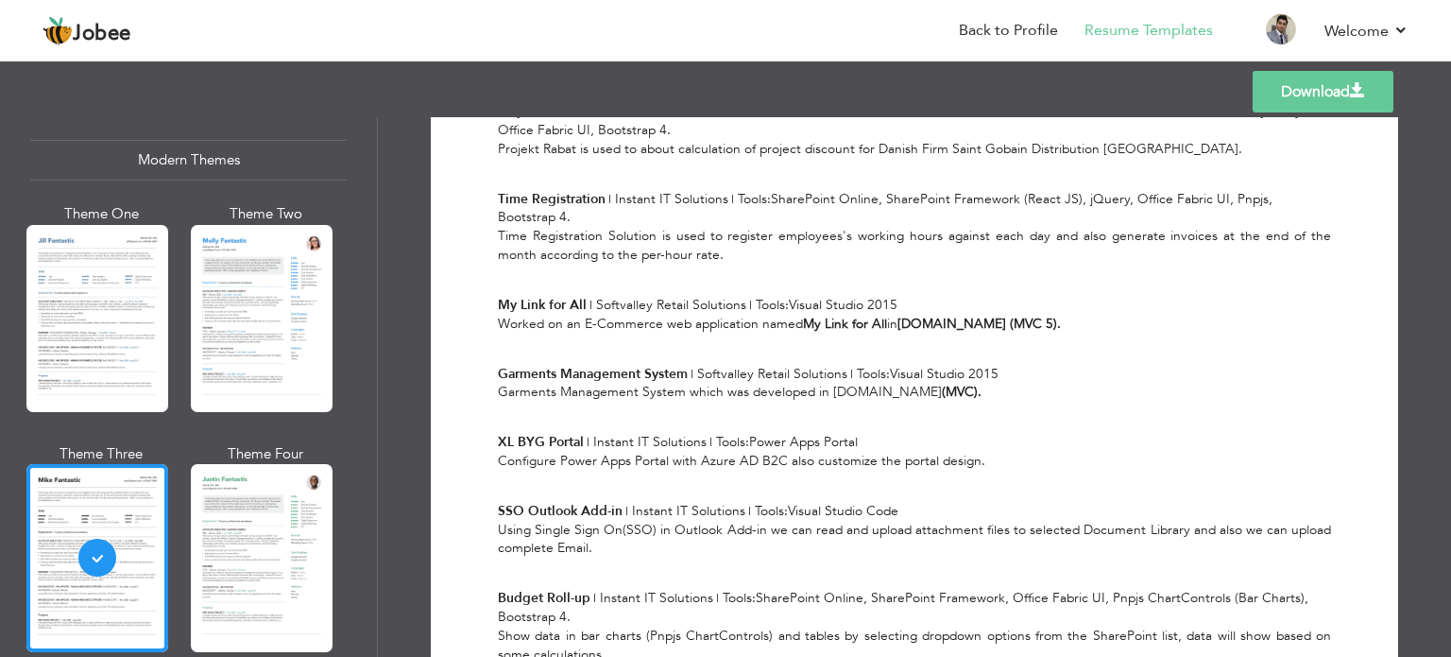
scroll to position [2038, 0]
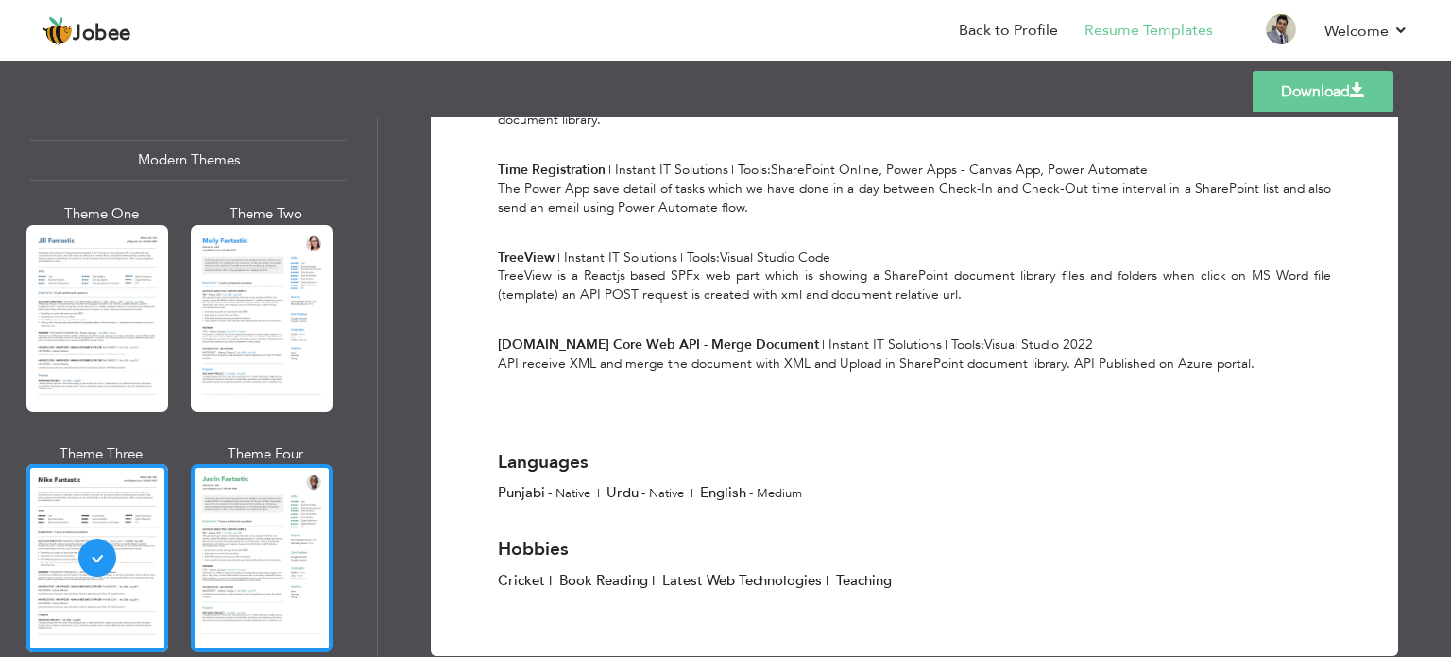
click at [251, 534] on div at bounding box center [262, 557] width 142 height 187
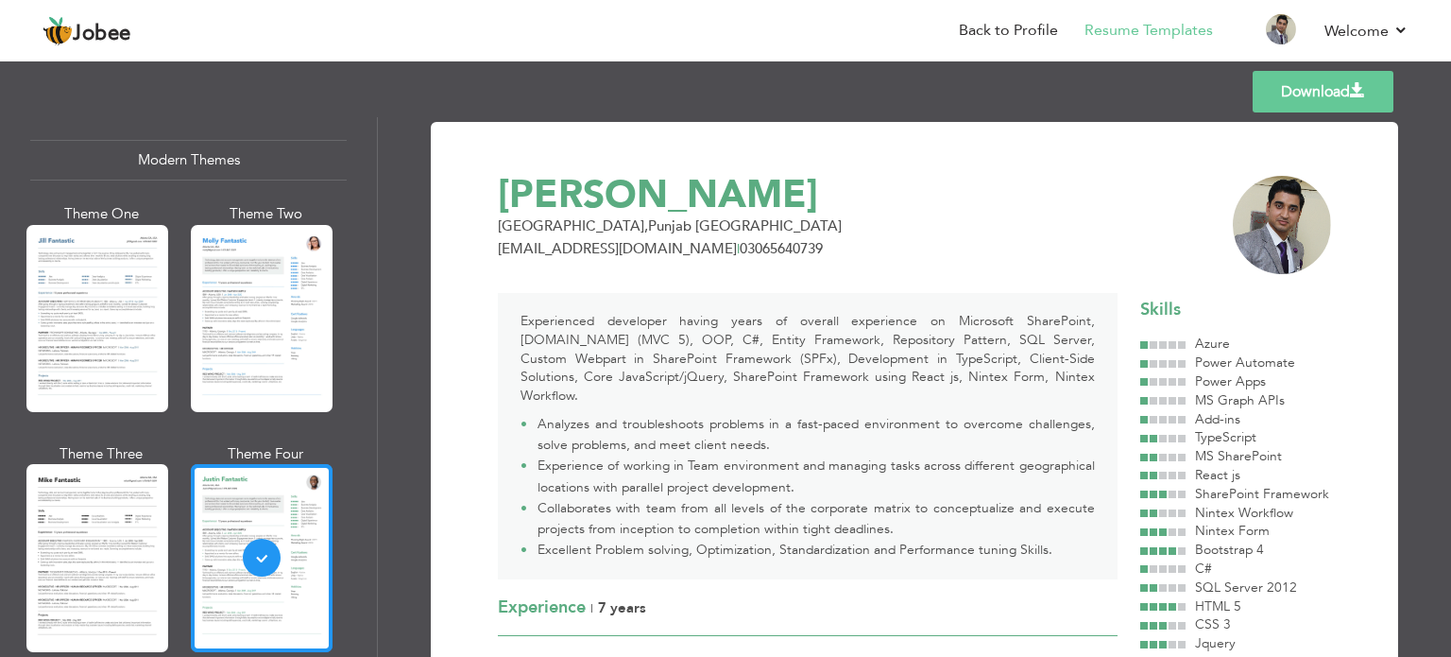
scroll to position [567, 0]
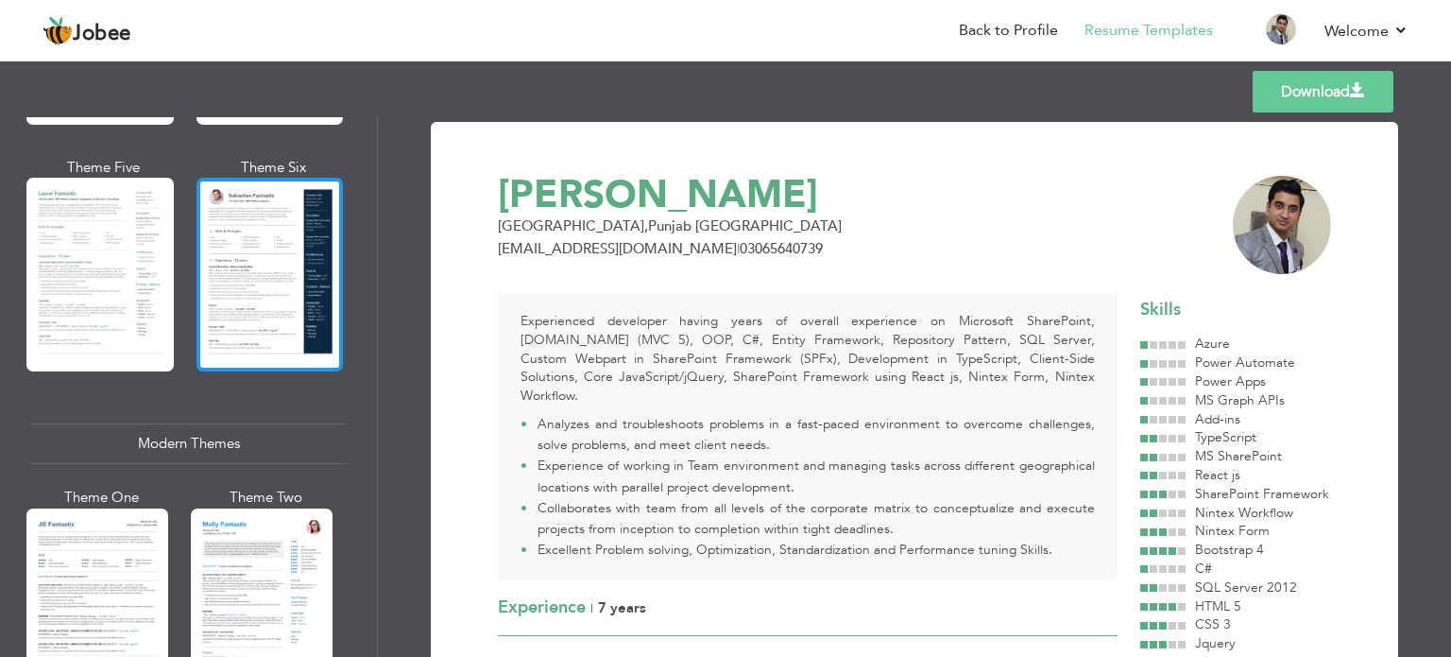
click at [233, 189] on div at bounding box center [269, 275] width 147 height 194
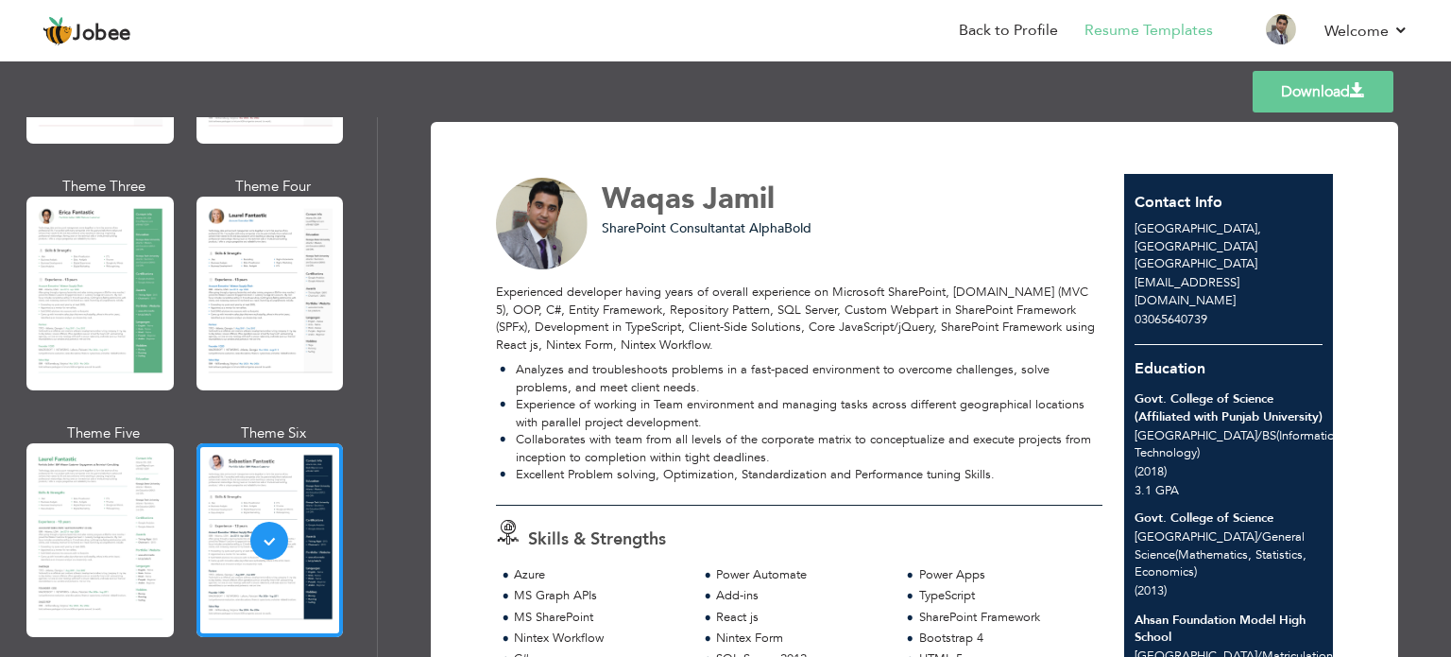
scroll to position [94, 0]
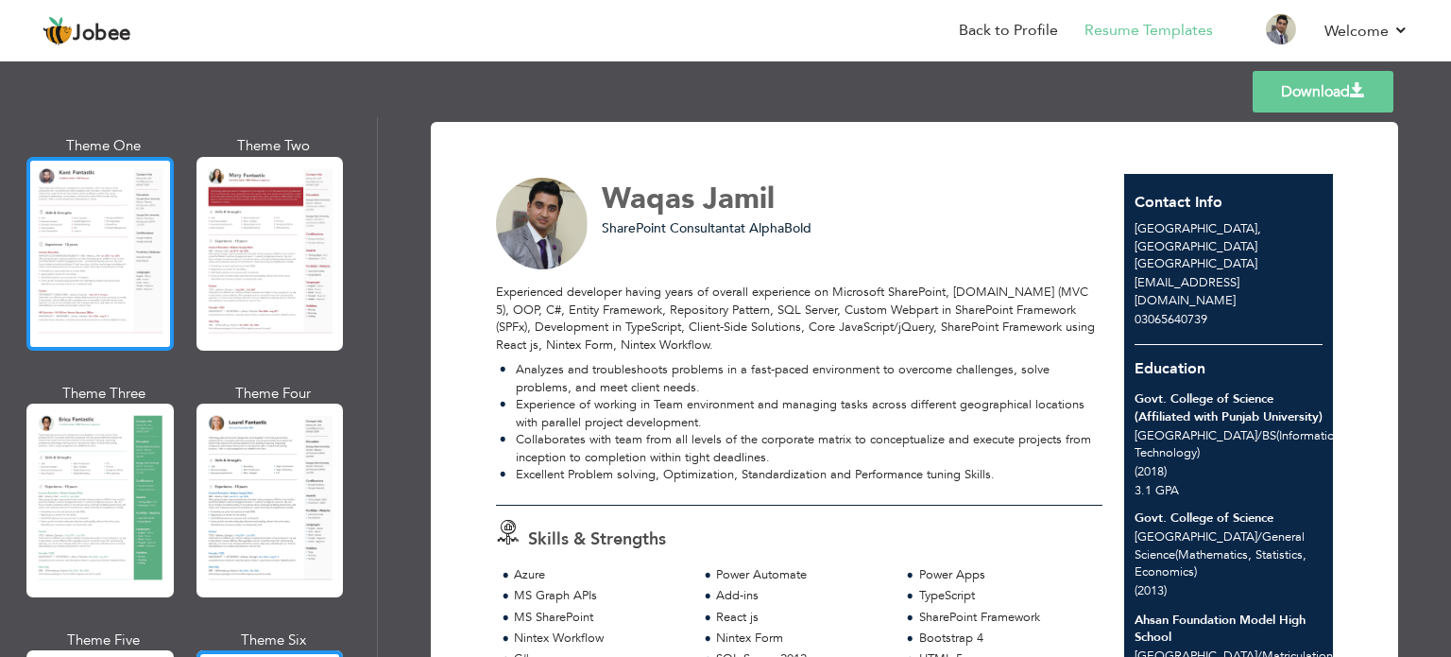
click at [95, 271] on div at bounding box center [99, 254] width 147 height 194
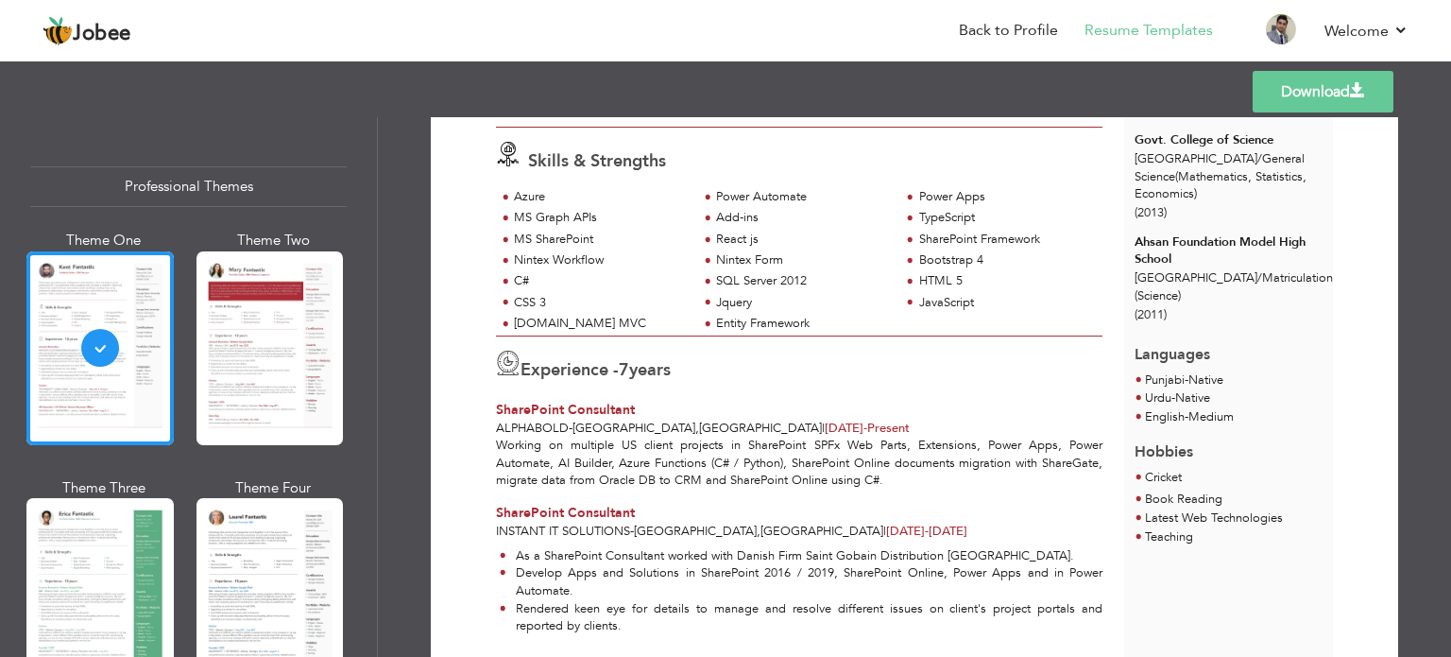
scroll to position [0, 0]
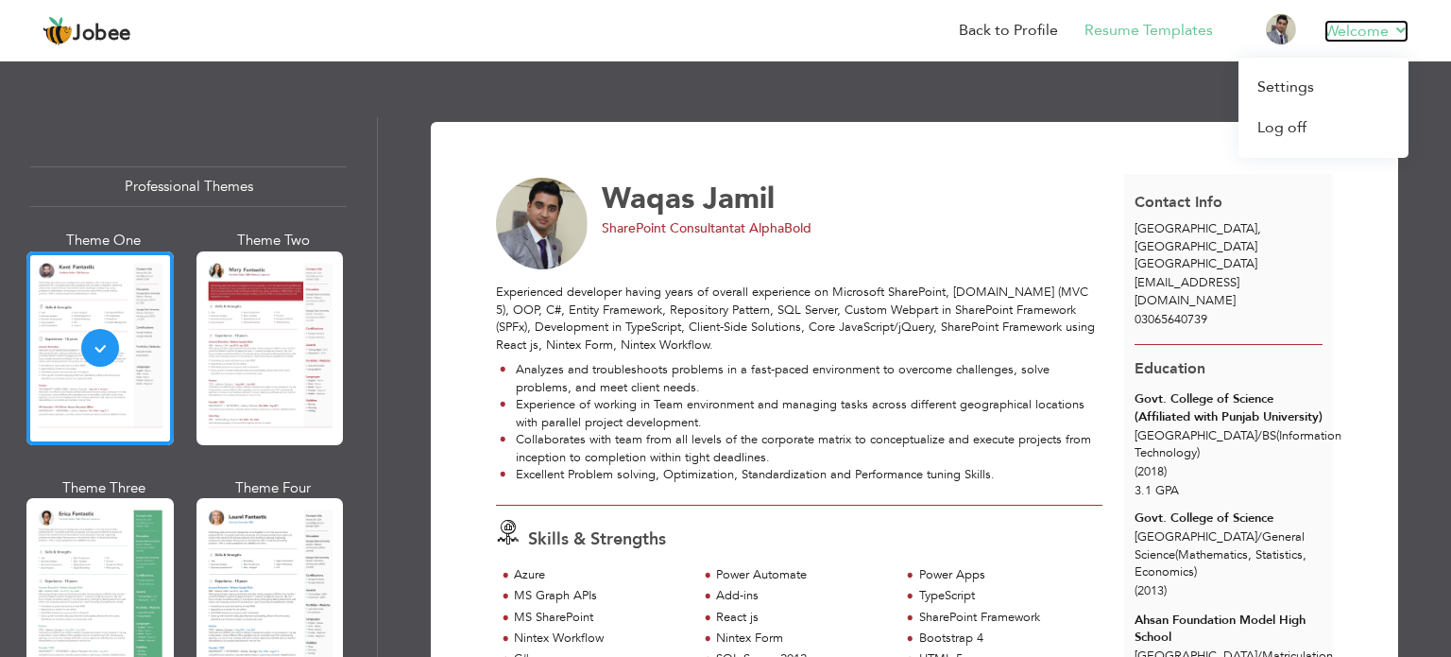
click at [1333, 35] on link "Welcome" at bounding box center [1366, 31] width 84 height 23
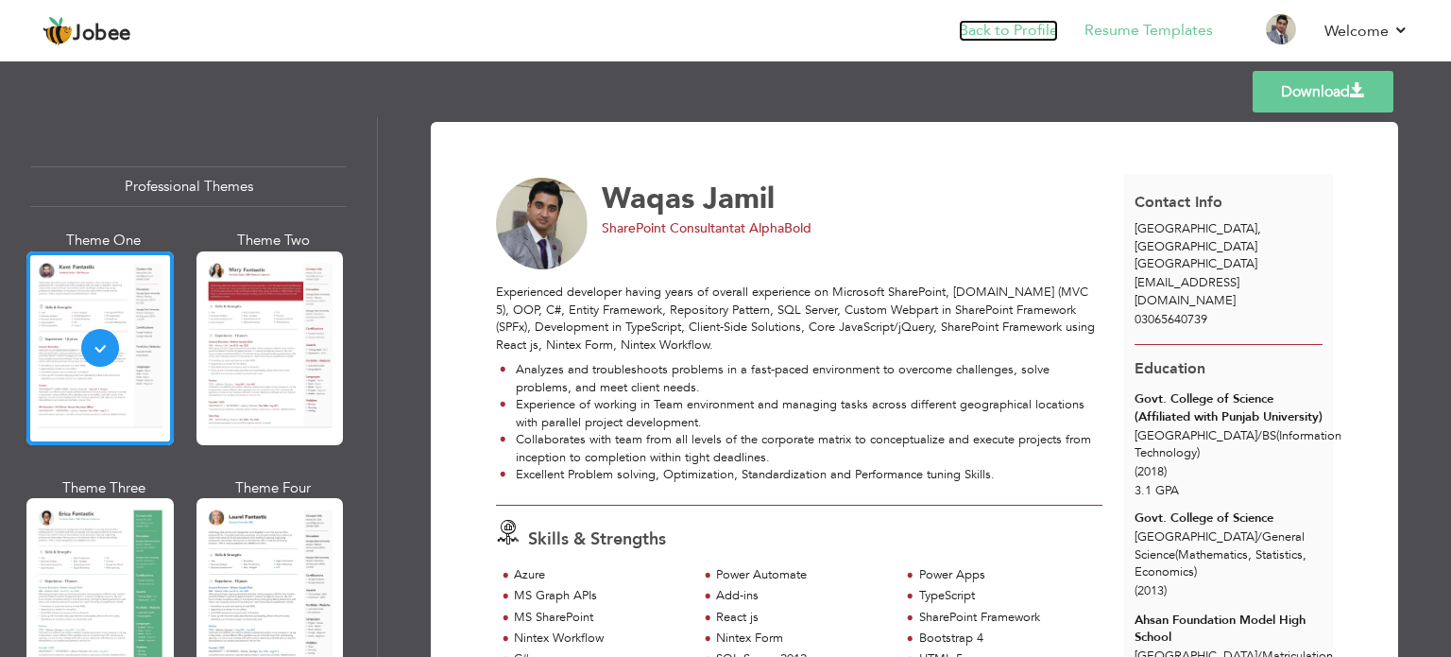
click at [1000, 31] on link "Back to Profile" at bounding box center [1008, 31] width 99 height 22
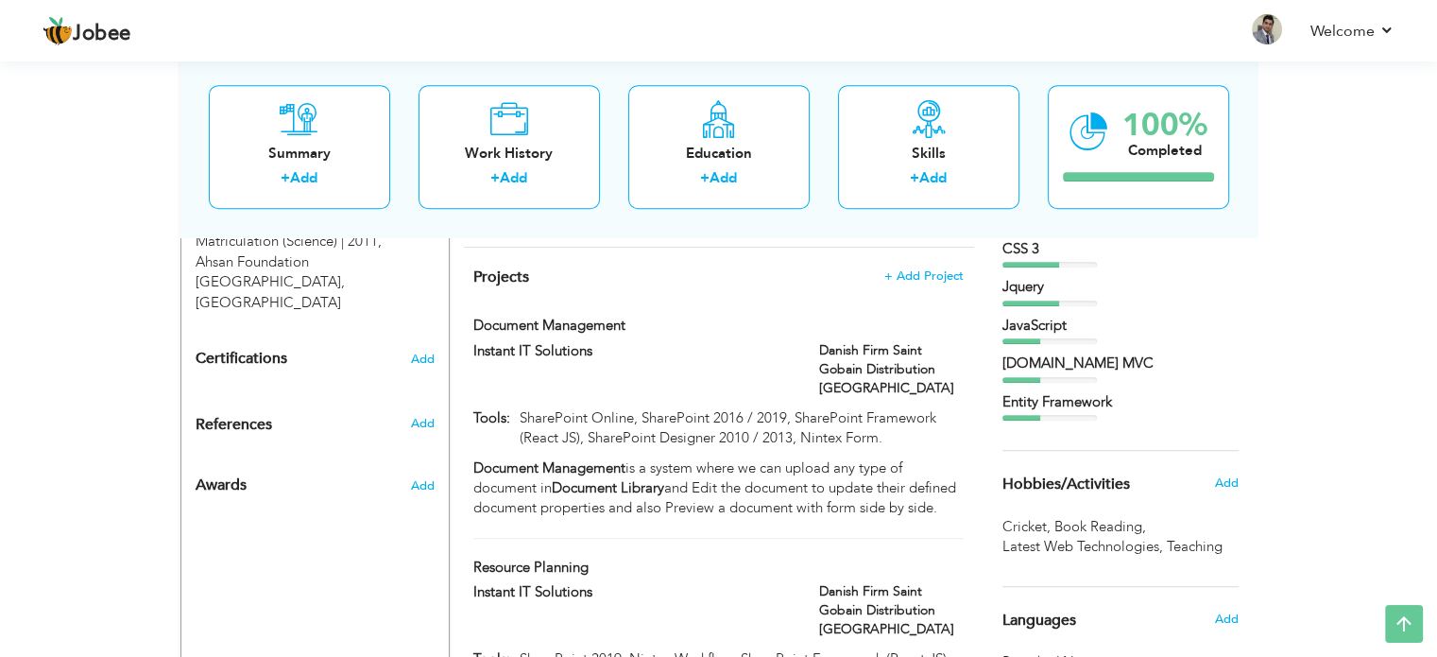
scroll to position [1322, 0]
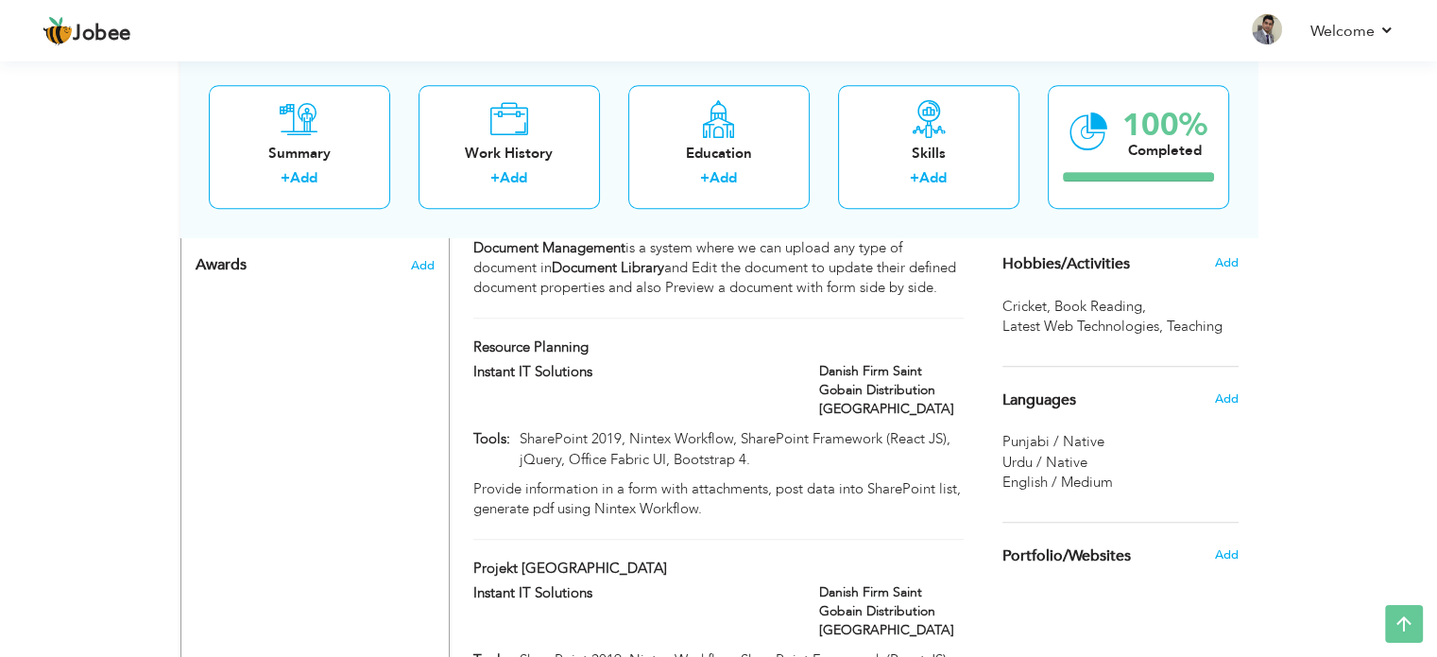
click at [1066, 430] on div "Languages Add" at bounding box center [1120, 400] width 264 height 66
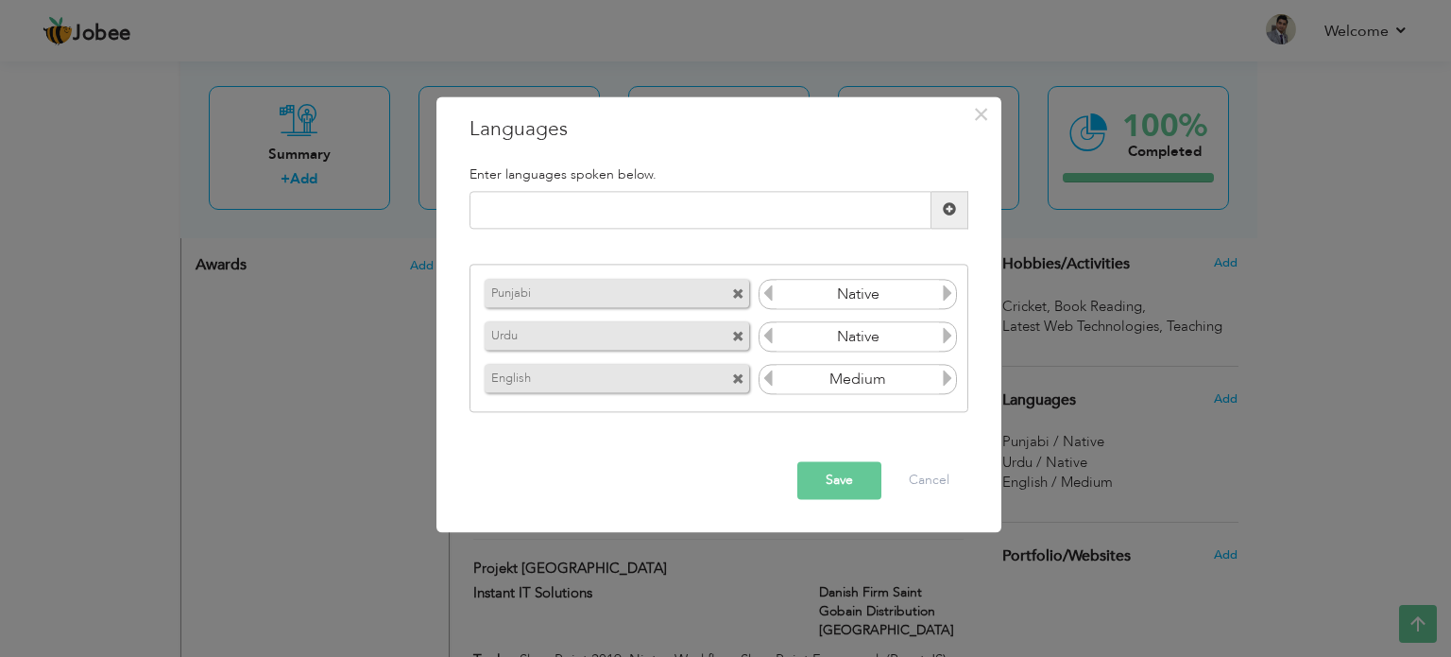
click at [767, 379] on icon at bounding box center [767, 378] width 17 height 17
click at [945, 379] on icon at bounding box center [947, 378] width 17 height 17
click at [946, 377] on icon at bounding box center [947, 378] width 17 height 17
click at [764, 377] on icon at bounding box center [767, 378] width 17 height 17
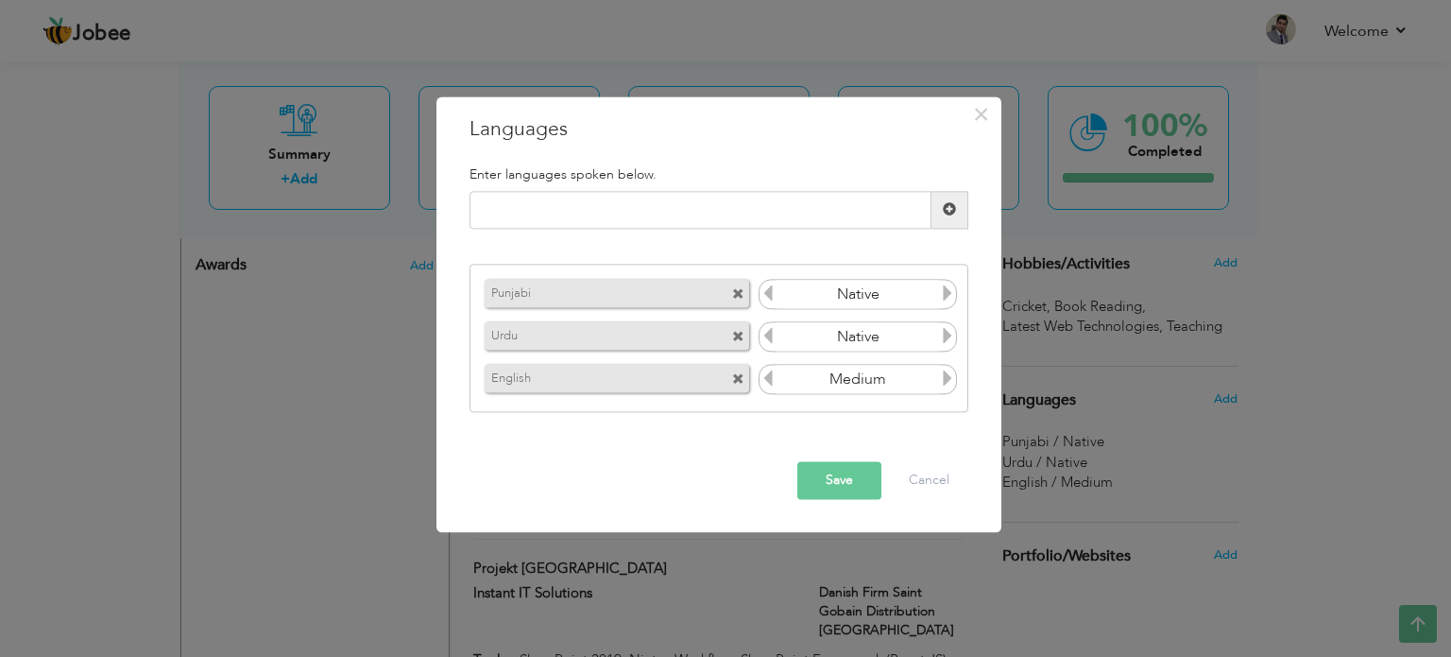
click at [765, 377] on icon at bounding box center [767, 378] width 17 height 17
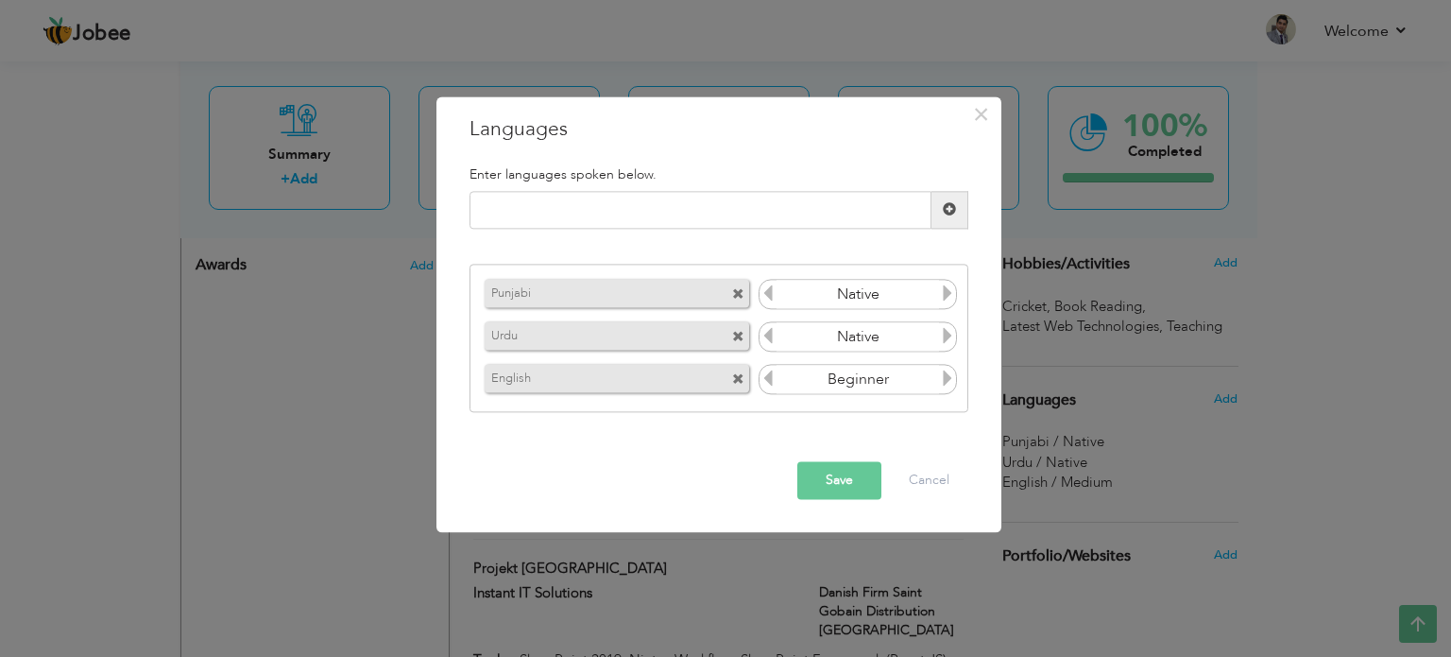
click at [959, 381] on div "Punjabi Native Urdu Native English Medium" at bounding box center [718, 338] width 499 height 148
click at [942, 381] on icon at bounding box center [947, 378] width 17 height 17
click at [946, 377] on icon at bounding box center [947, 378] width 17 height 17
click at [949, 377] on icon at bounding box center [947, 378] width 17 height 17
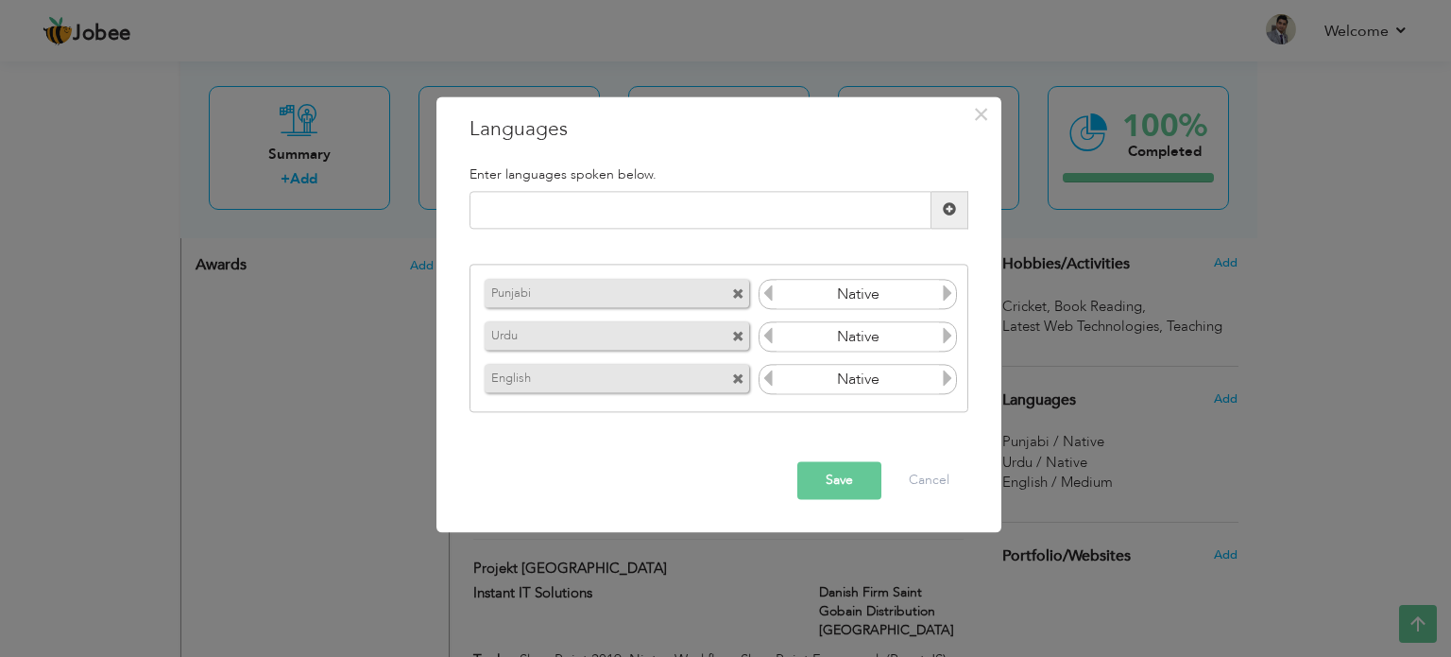
click at [766, 373] on icon at bounding box center [767, 378] width 17 height 17
click at [740, 294] on span at bounding box center [738, 295] width 12 height 12
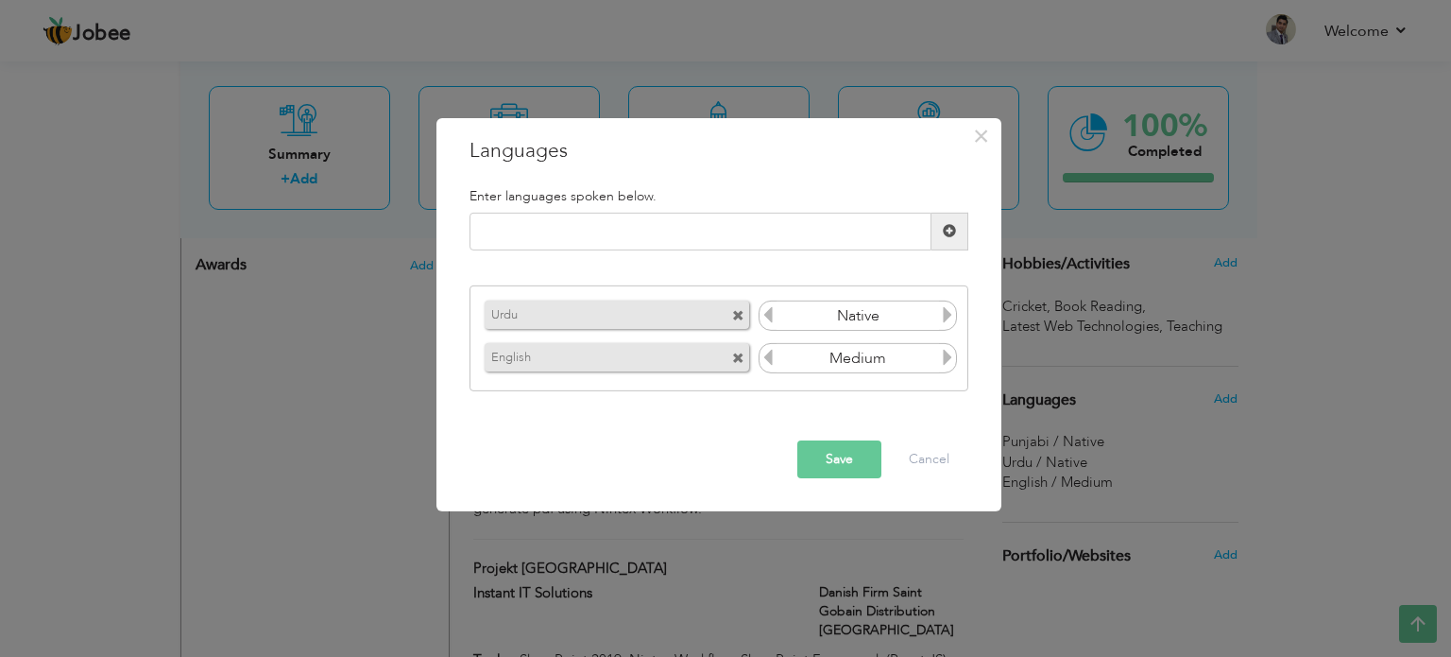
click at [831, 454] on button "Save" at bounding box center [839, 459] width 84 height 38
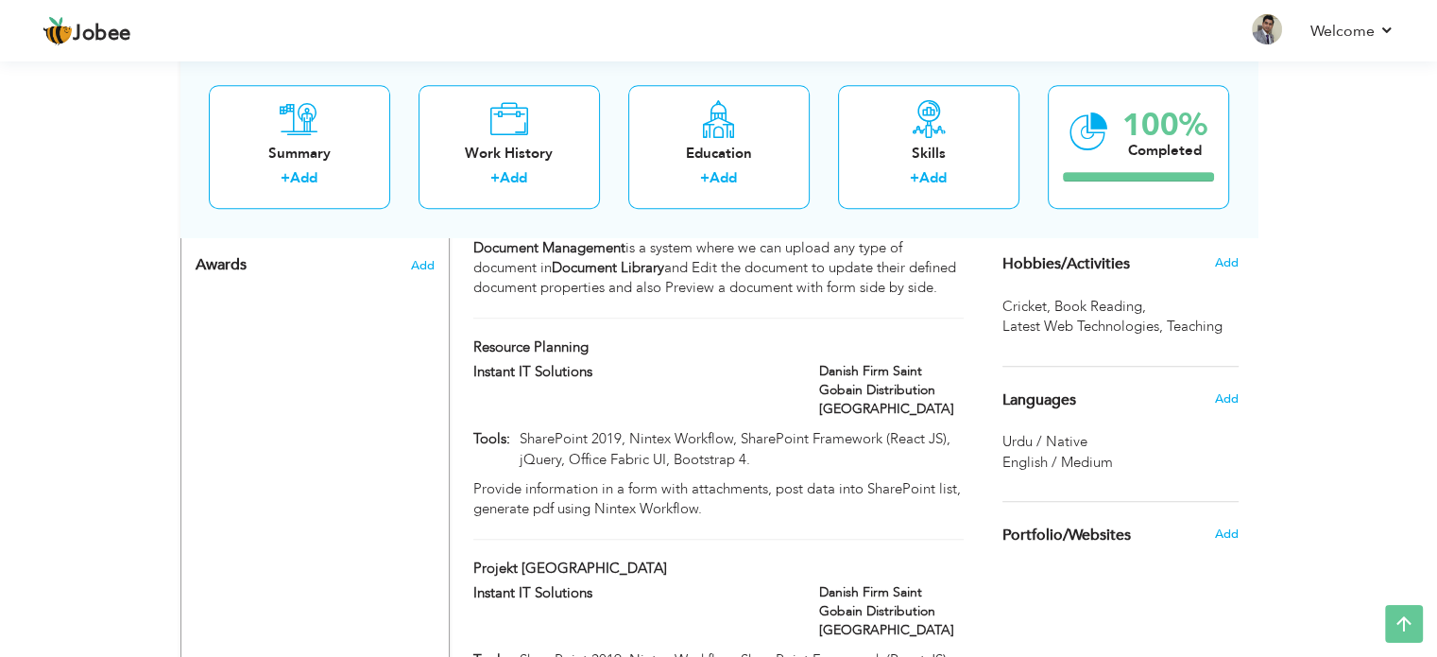
scroll to position [1228, 0]
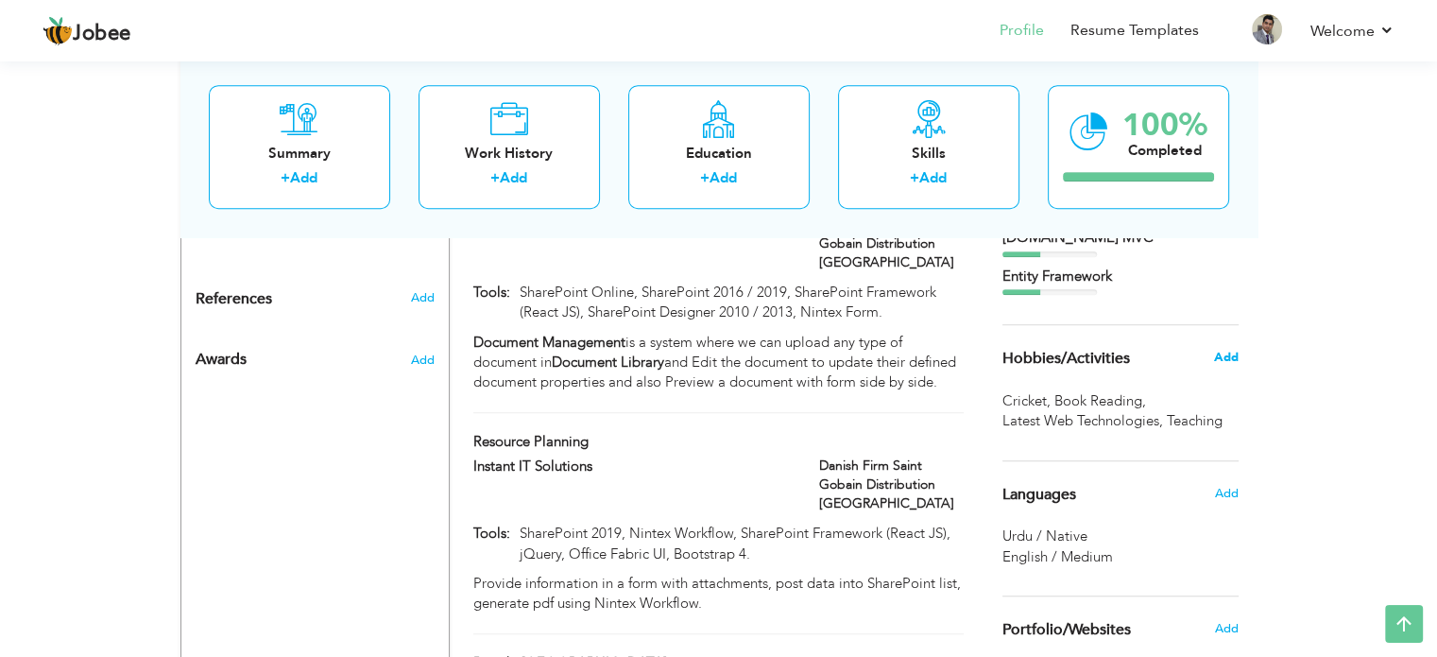
click at [1224, 358] on span "Add" at bounding box center [1225, 357] width 25 height 17
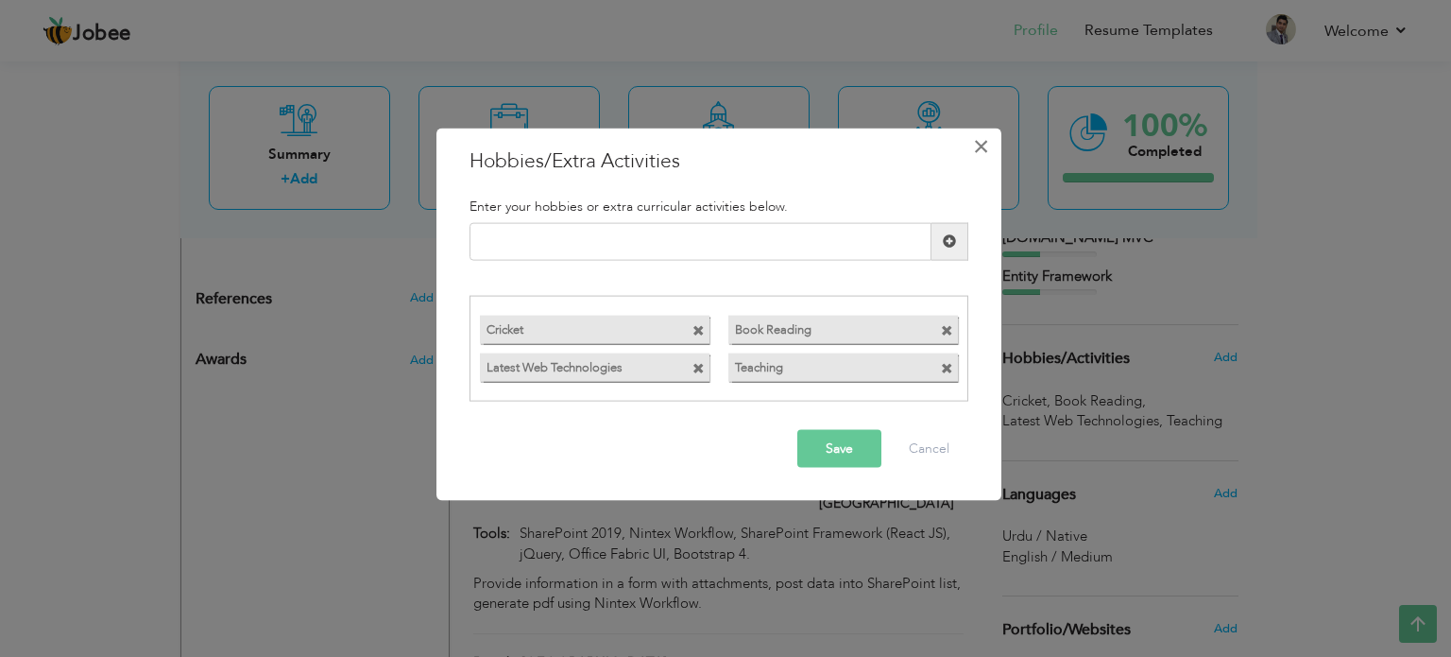
click at [975, 148] on span "×" at bounding box center [981, 145] width 16 height 34
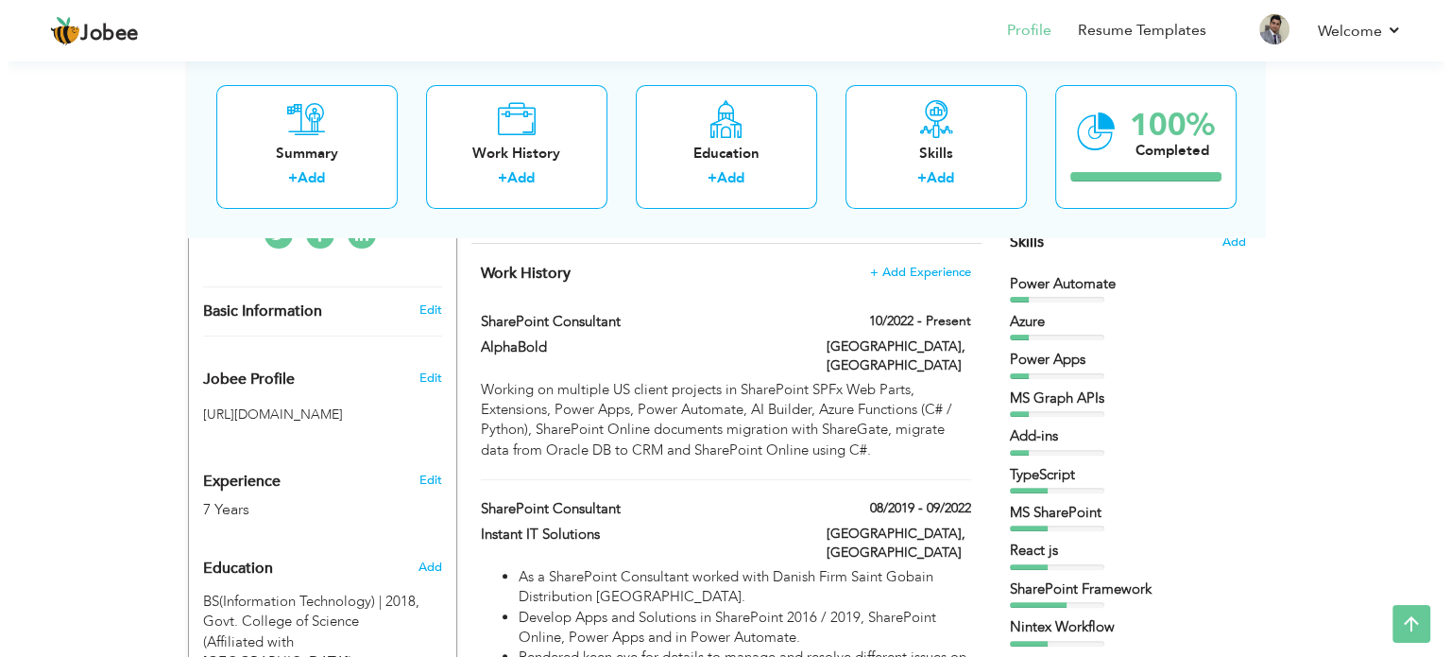
scroll to position [279, 0]
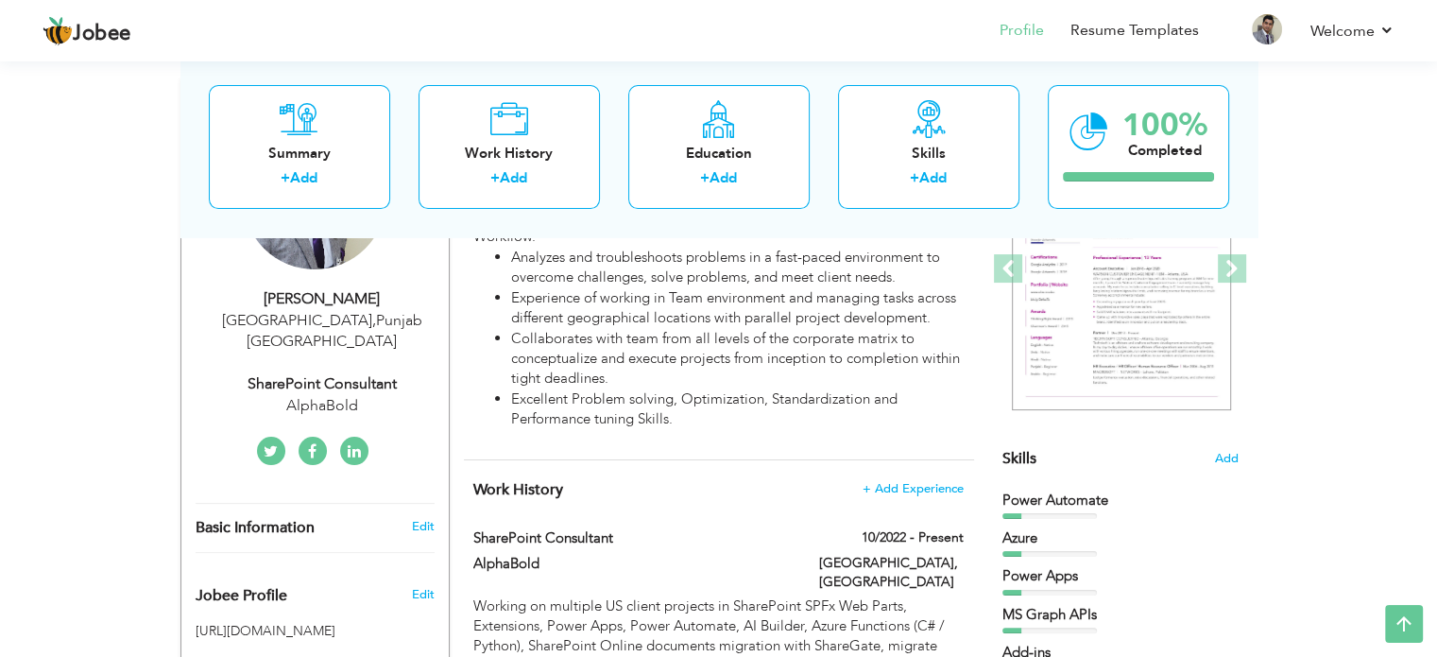
click at [1223, 457] on span "Add" at bounding box center [1226, 459] width 25 height 18
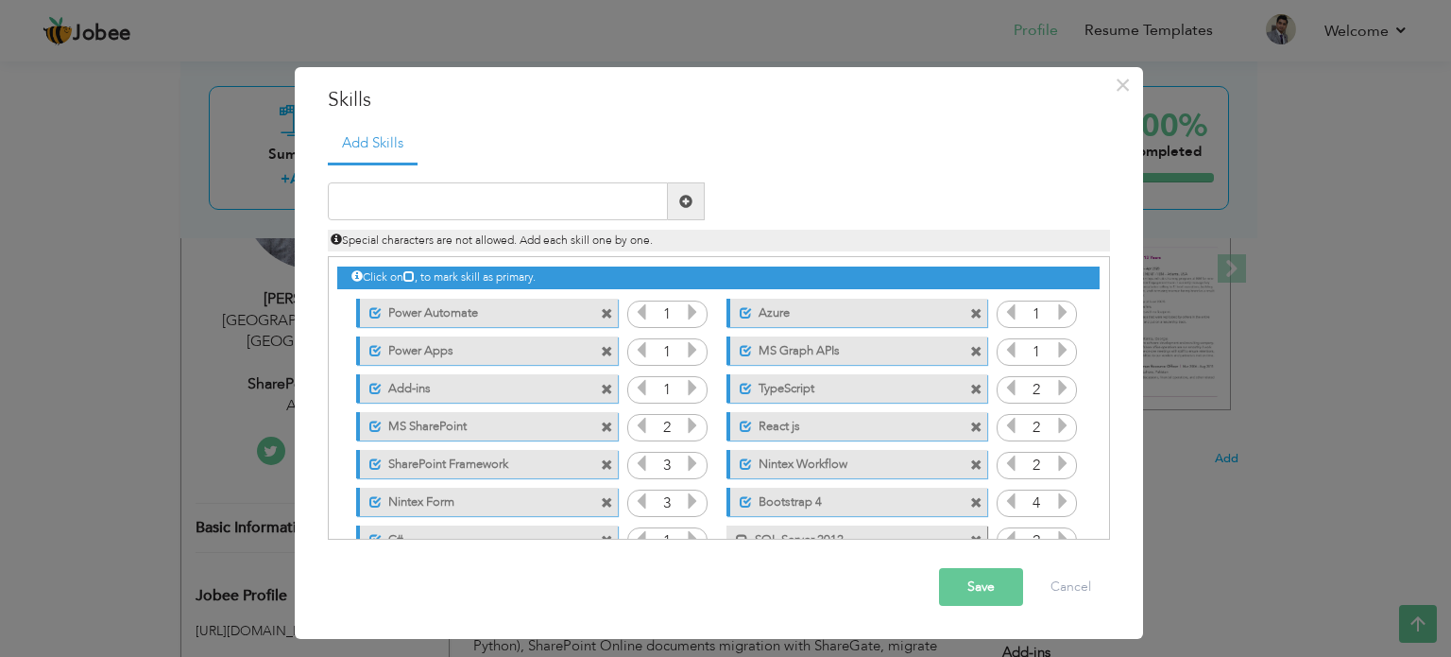
drag, startPoint x: 1110, startPoint y: 330, endPoint x: 1107, endPoint y: 395, distance: 65.2
click at [1107, 395] on div "Click on , to mark skill as primary." at bounding box center [719, 397] width 782 height 283
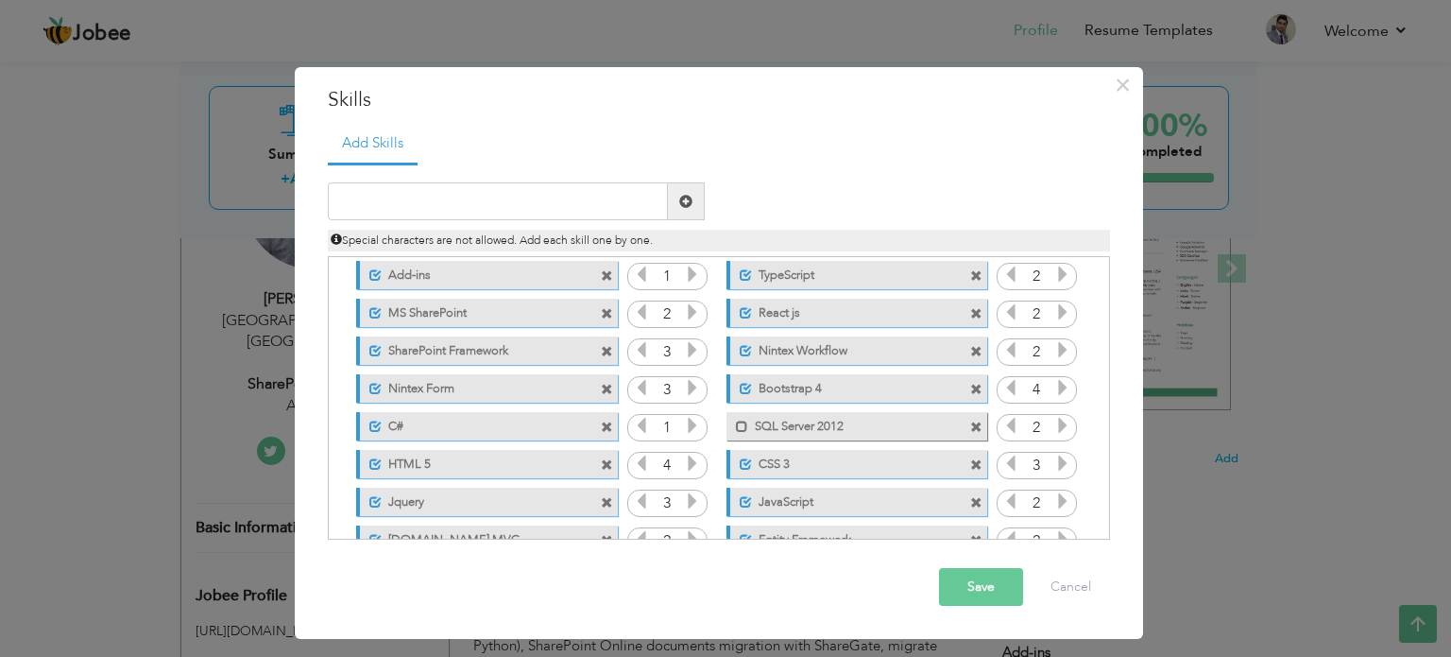
scroll to position [105, 0]
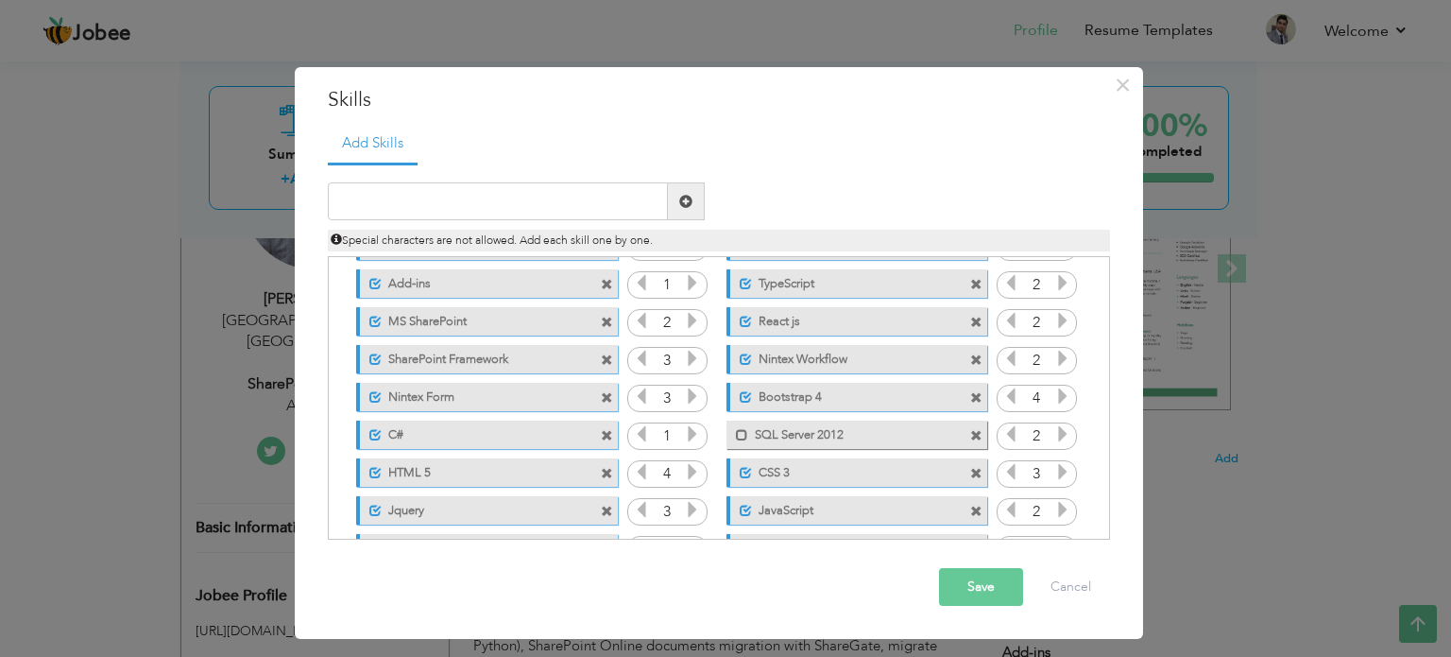
click at [782, 398] on label "Bootstrap 4" at bounding box center [846, 395] width 188 height 24
click at [729, 389] on span at bounding box center [737, 392] width 22 height 19
click at [789, 392] on label "Bootstrap 4" at bounding box center [846, 395] width 188 height 24
click at [790, 393] on label "Bootstrap 4" at bounding box center [843, 395] width 191 height 24
click at [435, 195] on input "text" at bounding box center [498, 201] width 340 height 38
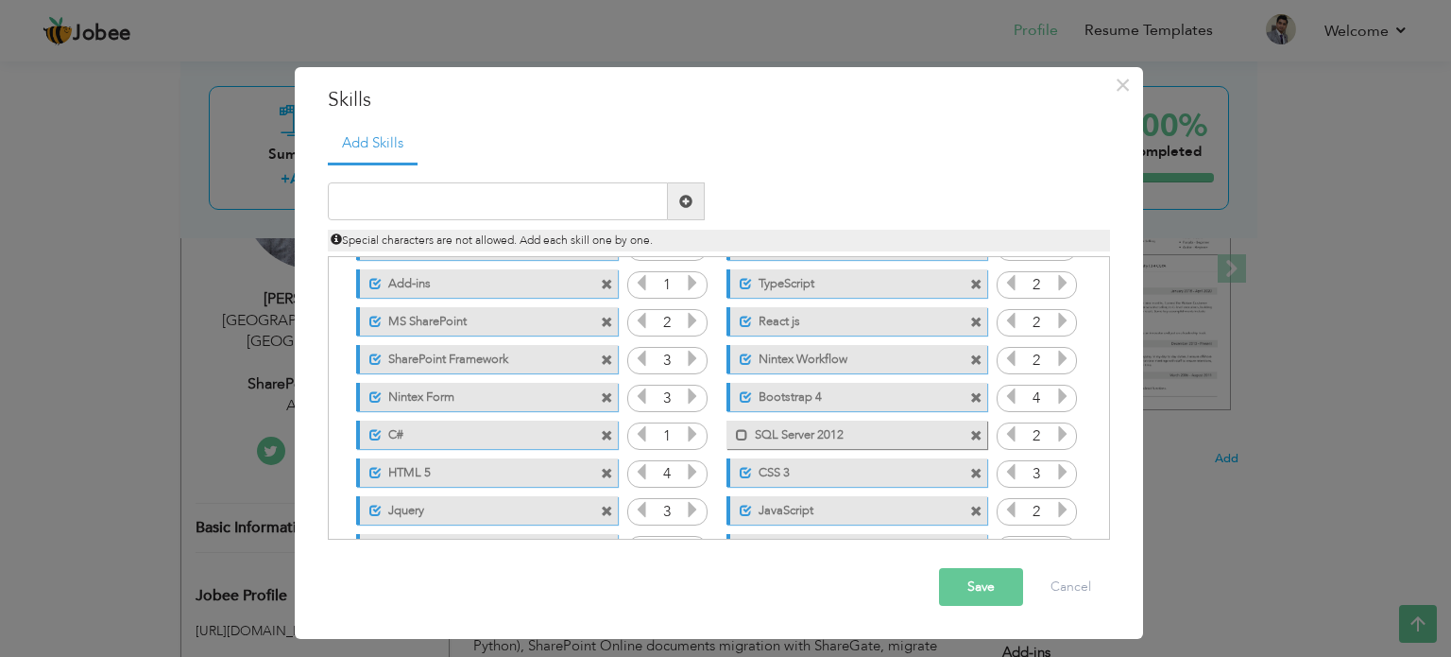
click at [974, 392] on span at bounding box center [976, 398] width 12 height 12
click at [348, 191] on input "text" at bounding box center [498, 201] width 340 height 38
type input "Bootstrap"
click at [684, 198] on span at bounding box center [685, 201] width 13 height 13
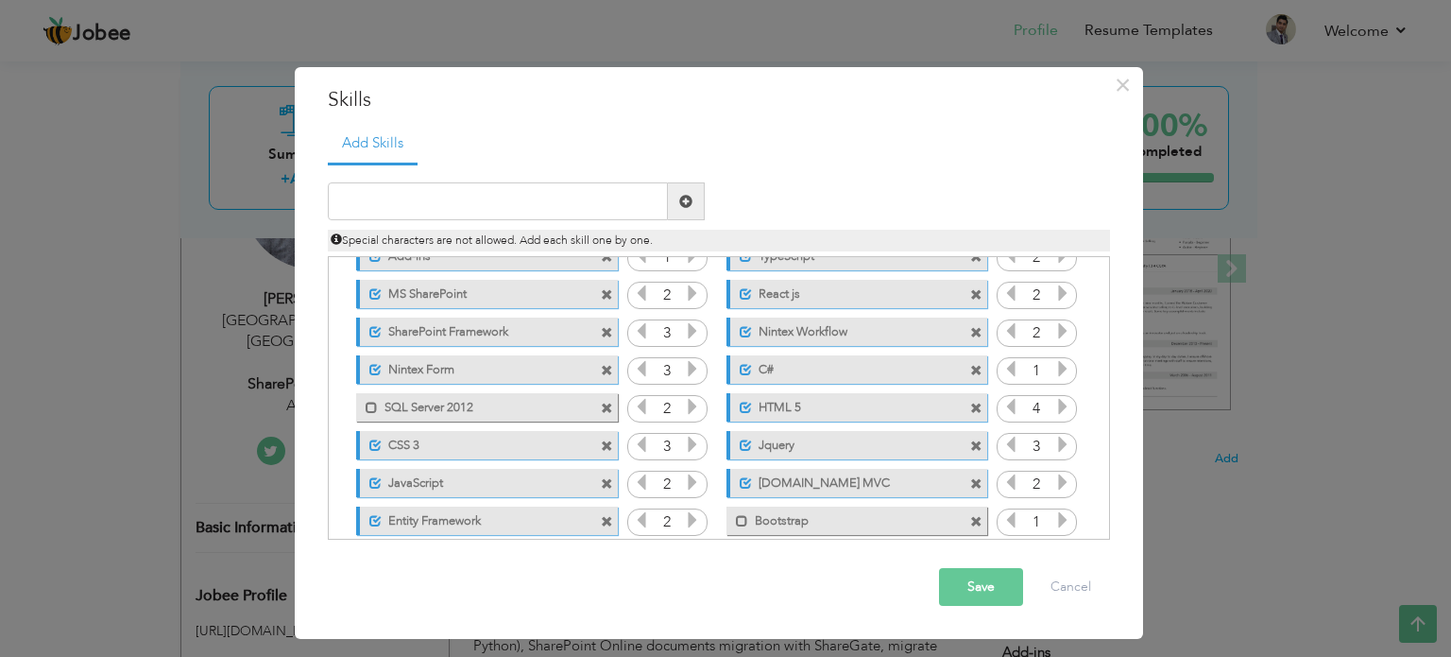
scroll to position [155, 0]
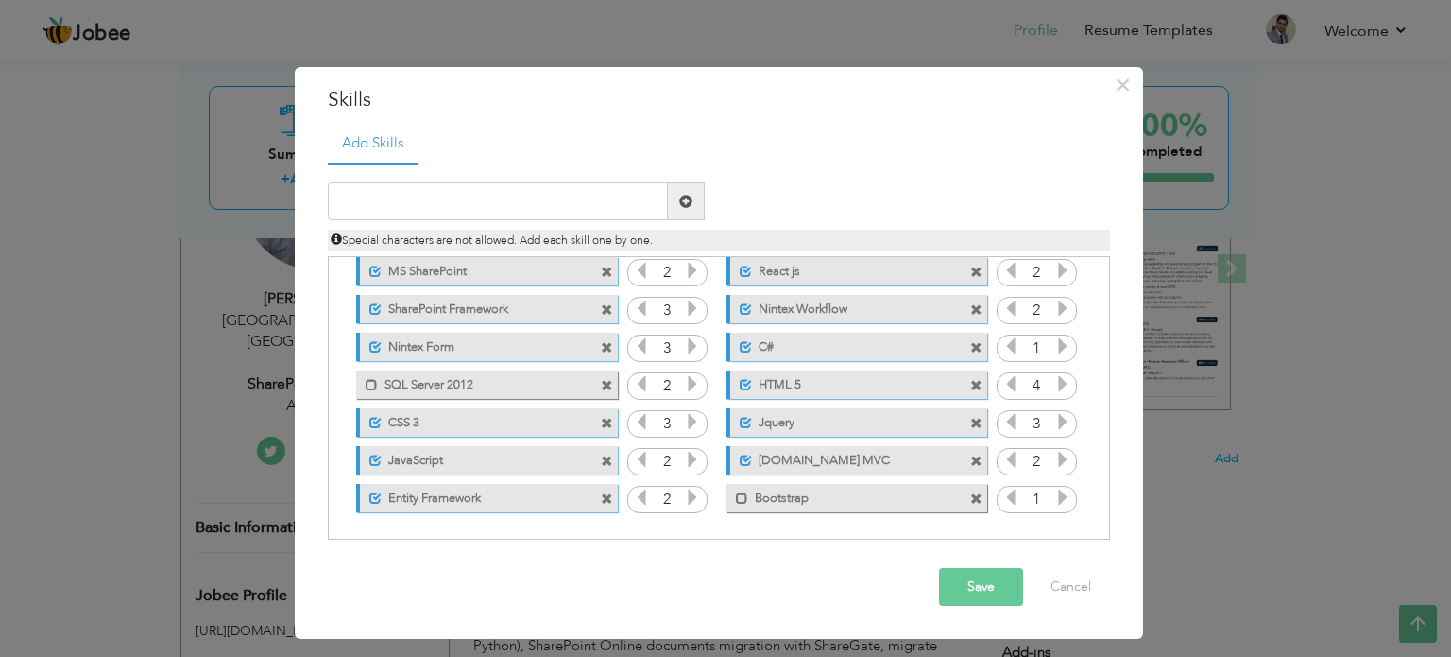
click at [1063, 497] on icon at bounding box center [1062, 496] width 17 height 17
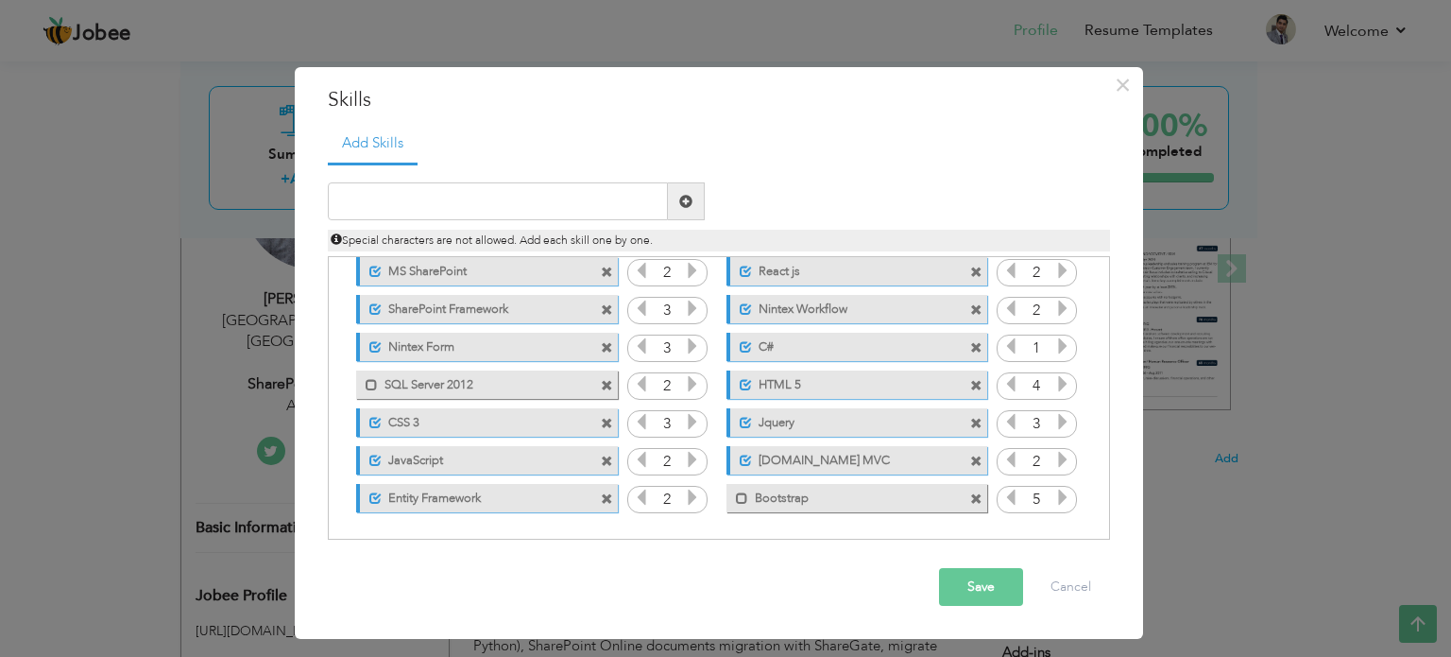
click at [1065, 497] on icon at bounding box center [1062, 496] width 17 height 17
click at [601, 384] on span at bounding box center [607, 386] width 12 height 12
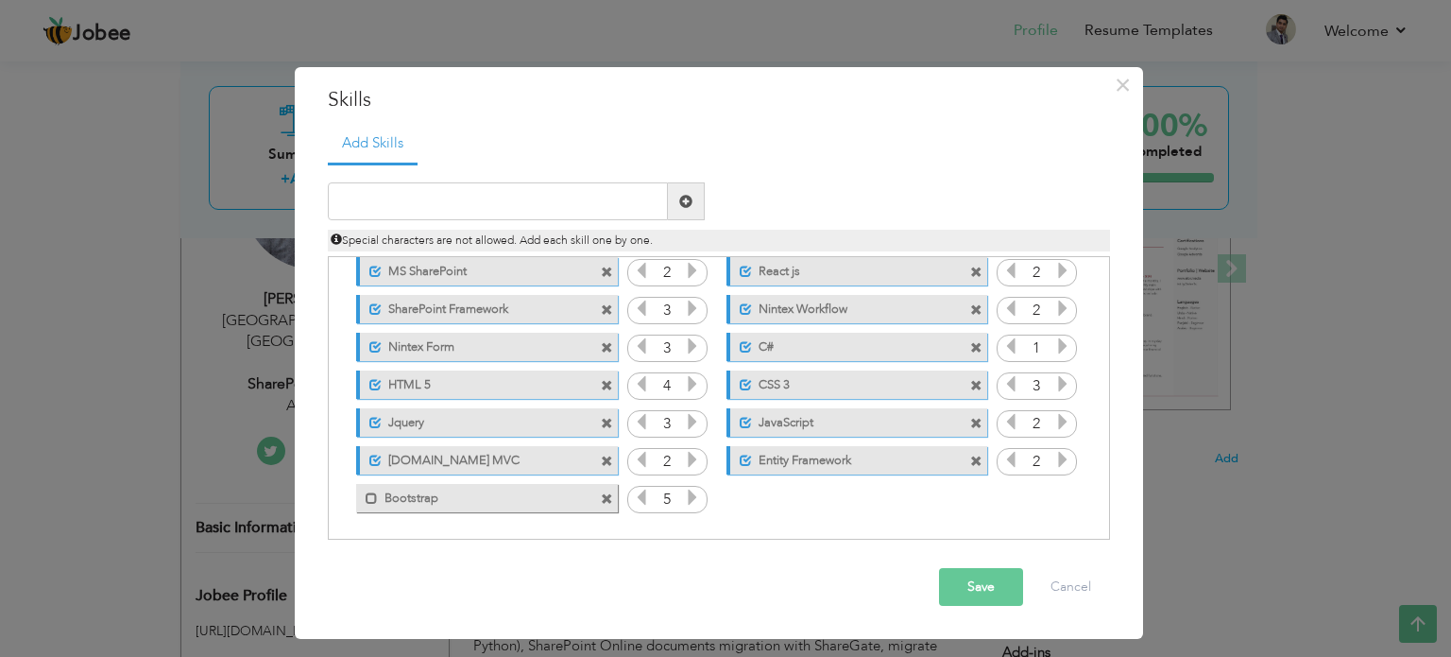
click at [380, 491] on label "Bootstrap" at bounding box center [473, 496] width 191 height 24
click at [971, 585] on button "Save" at bounding box center [981, 587] width 84 height 38
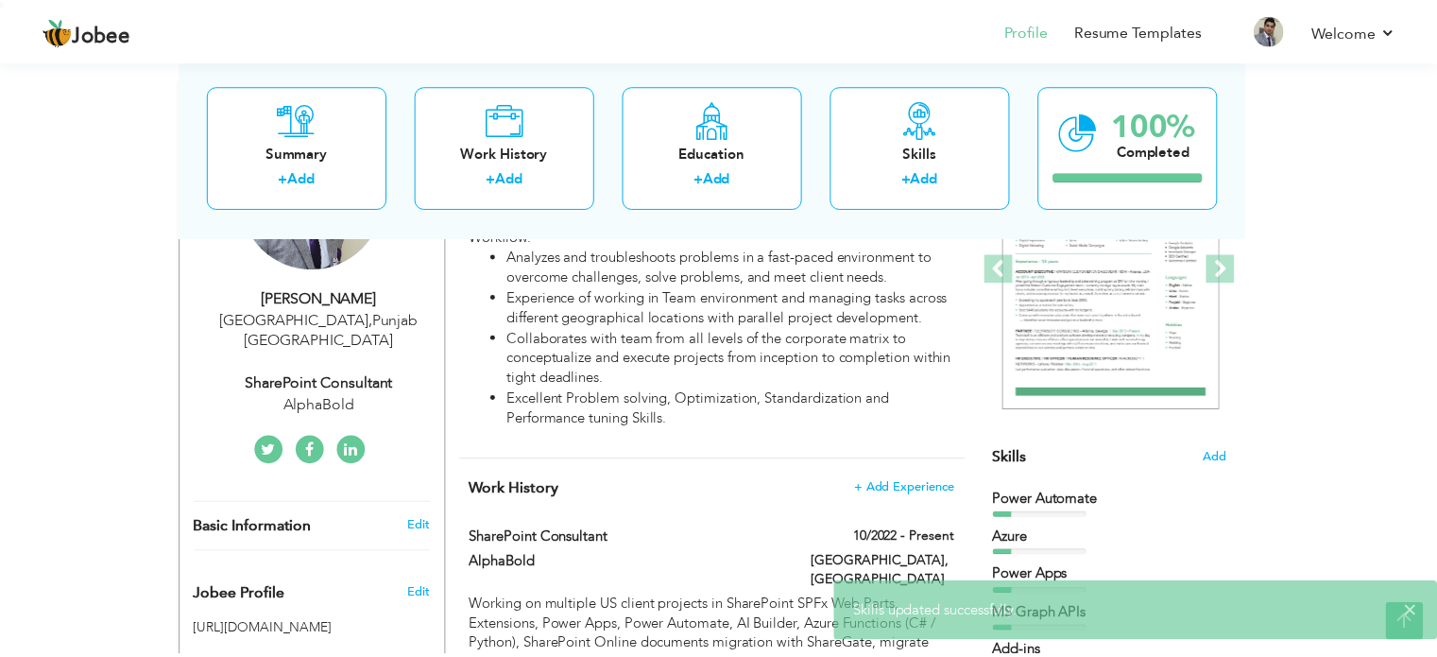
scroll to position [0, 0]
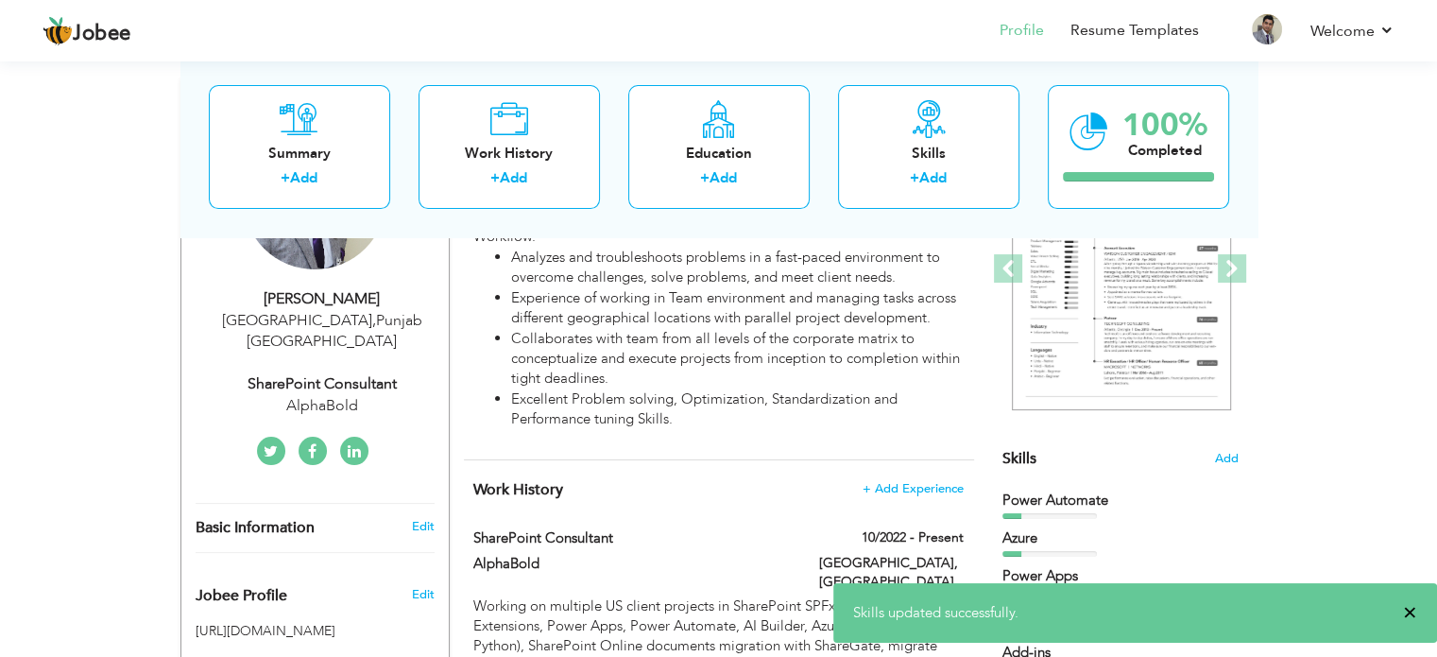
click at [1409, 609] on span "×" at bounding box center [1410, 612] width 14 height 19
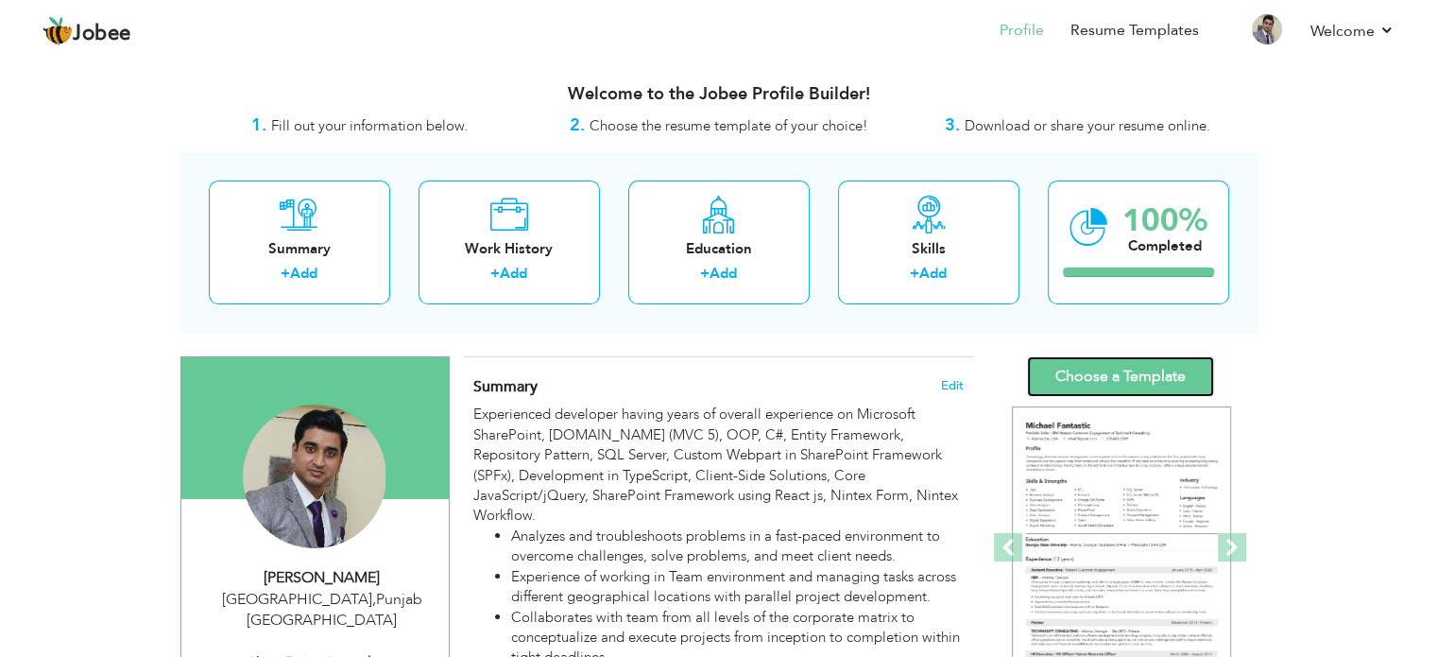
click at [1105, 372] on link "Choose a Template" at bounding box center [1120, 376] width 187 height 41
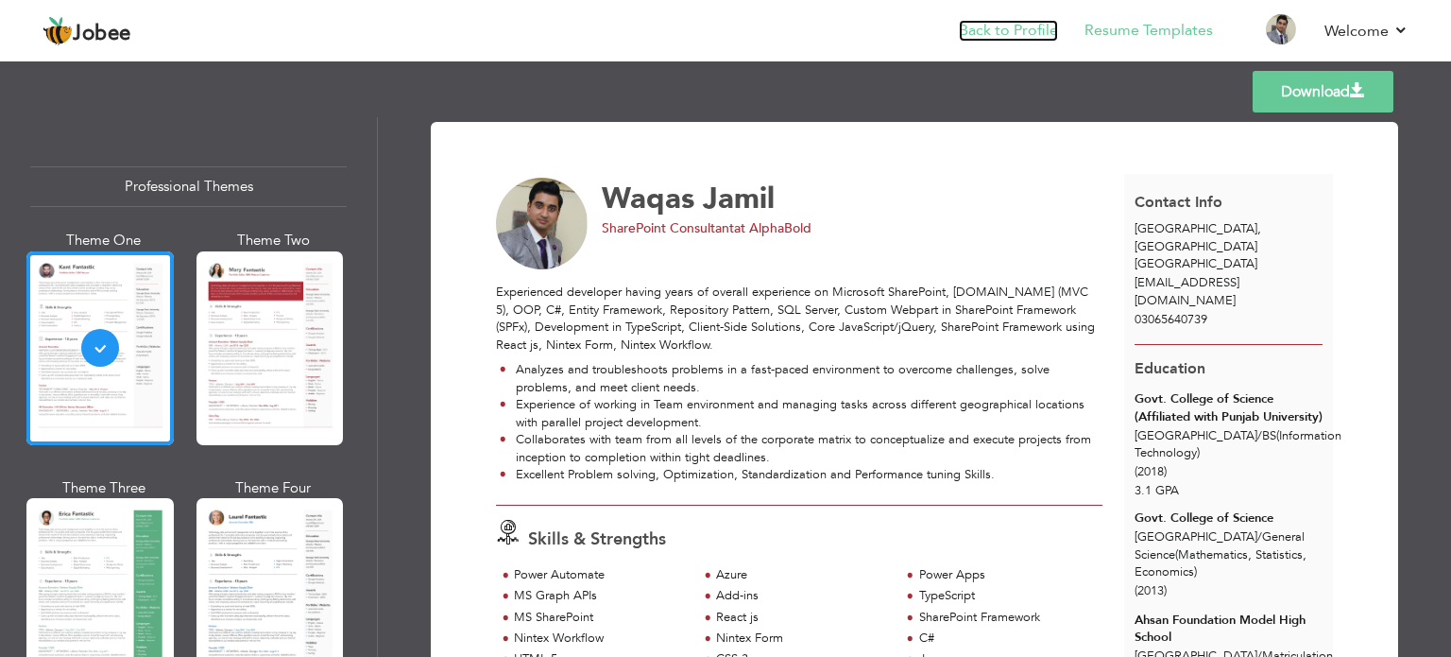
click at [1009, 28] on link "Back to Profile" at bounding box center [1008, 31] width 99 height 22
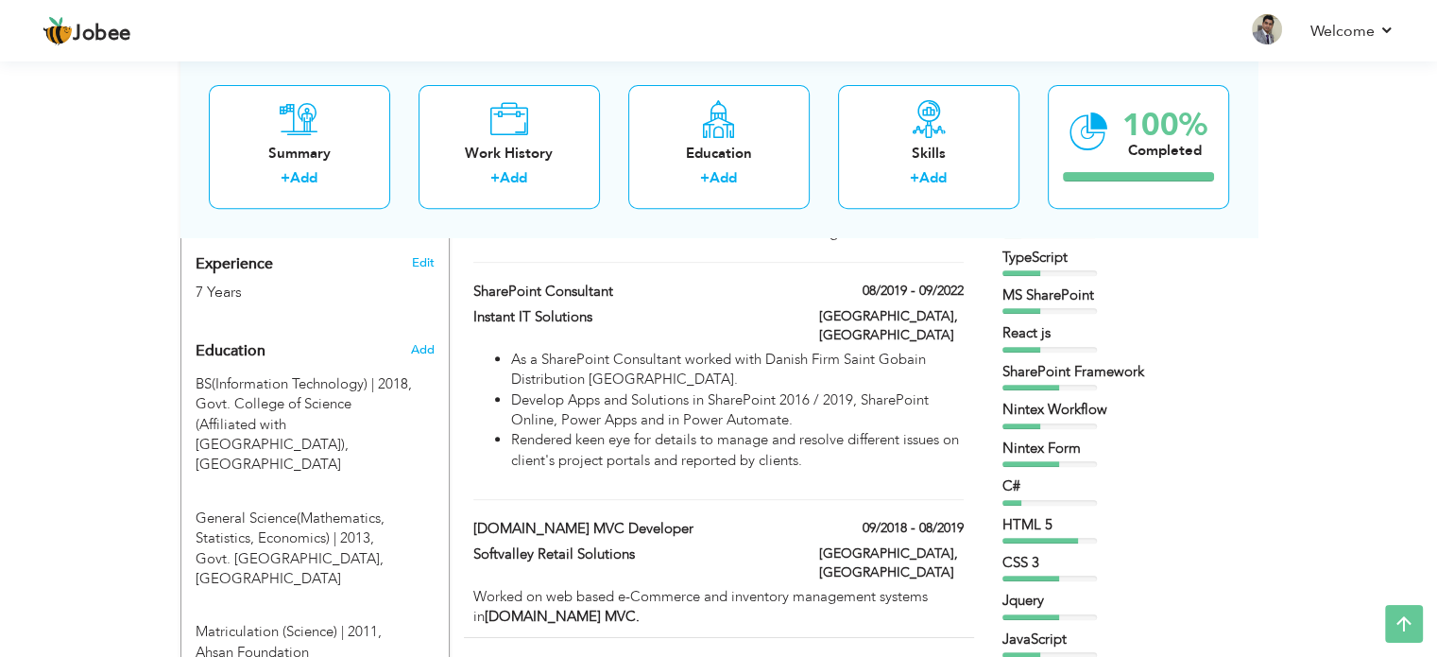
scroll to position [756, 0]
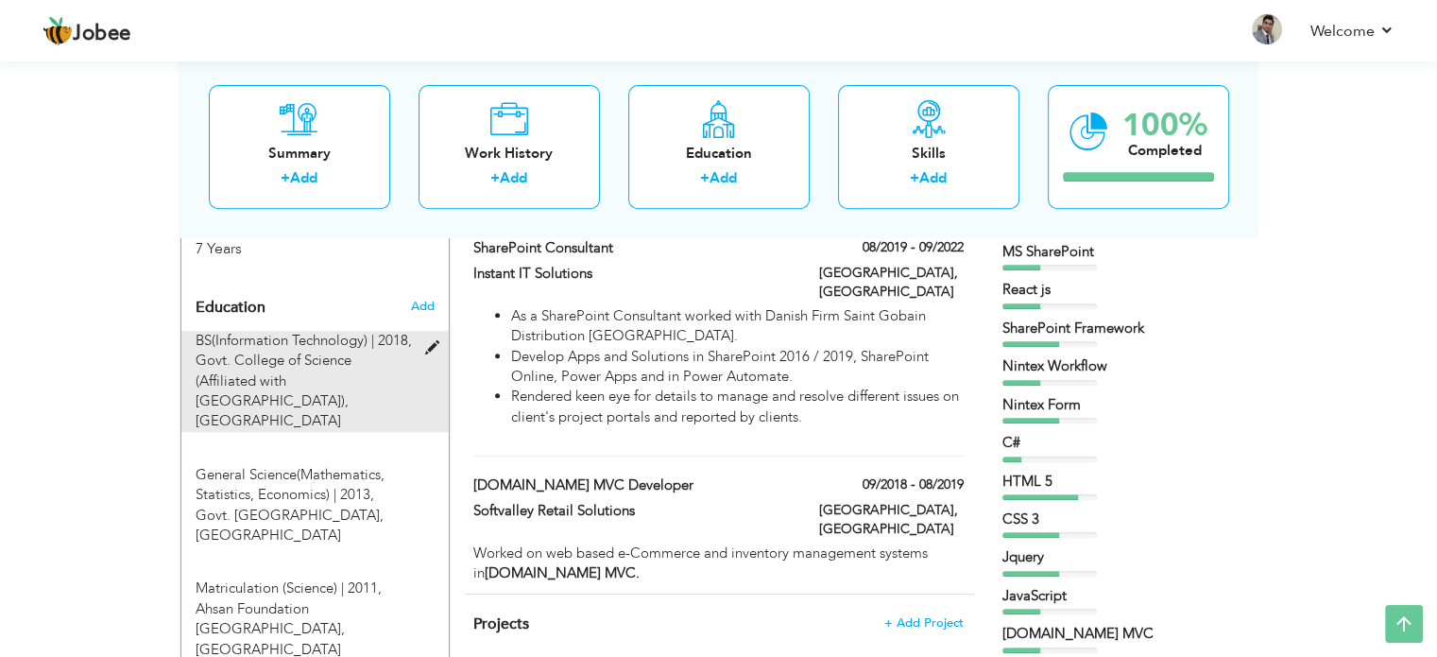
click at [434, 341] on span at bounding box center [436, 348] width 24 height 14
type input "BS(Information Technology)"
type input "2018"
type input "Govt. College of Science (Affiliated with Punjab University)"
type input "3.09"
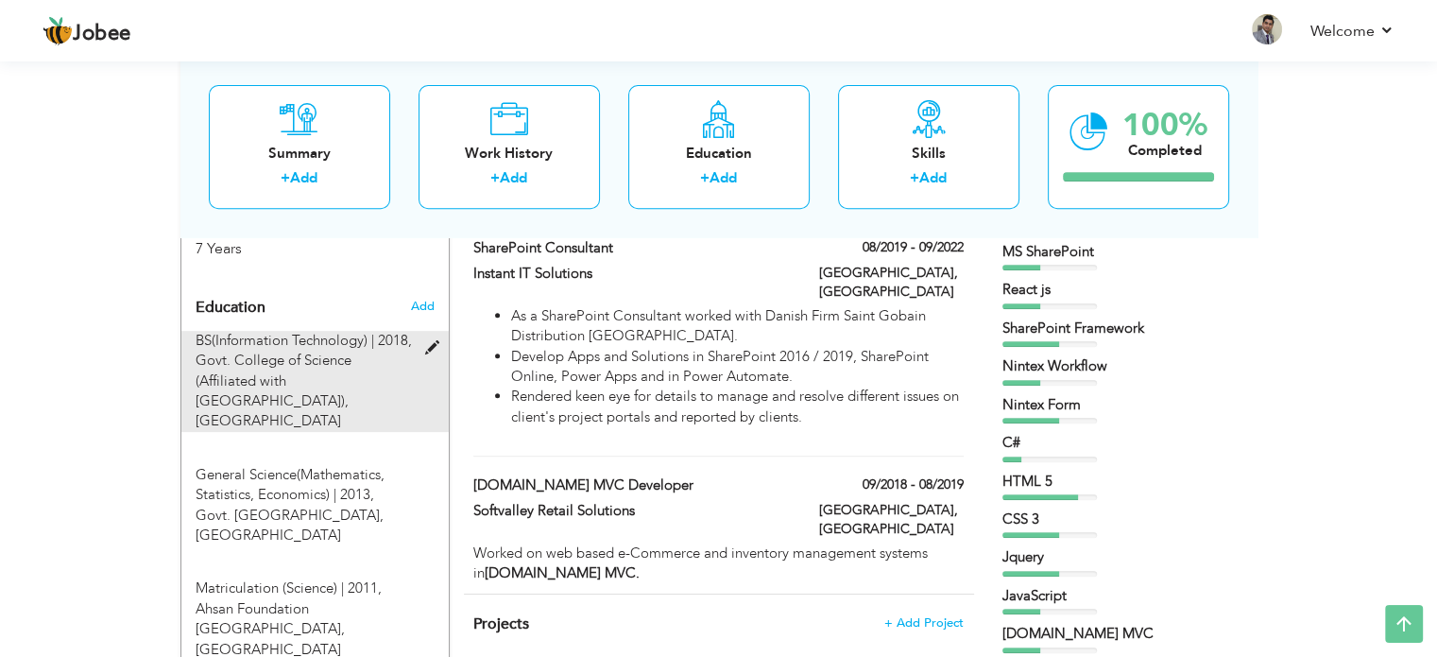
radio input "true"
type input "[GEOGRAPHIC_DATA]"
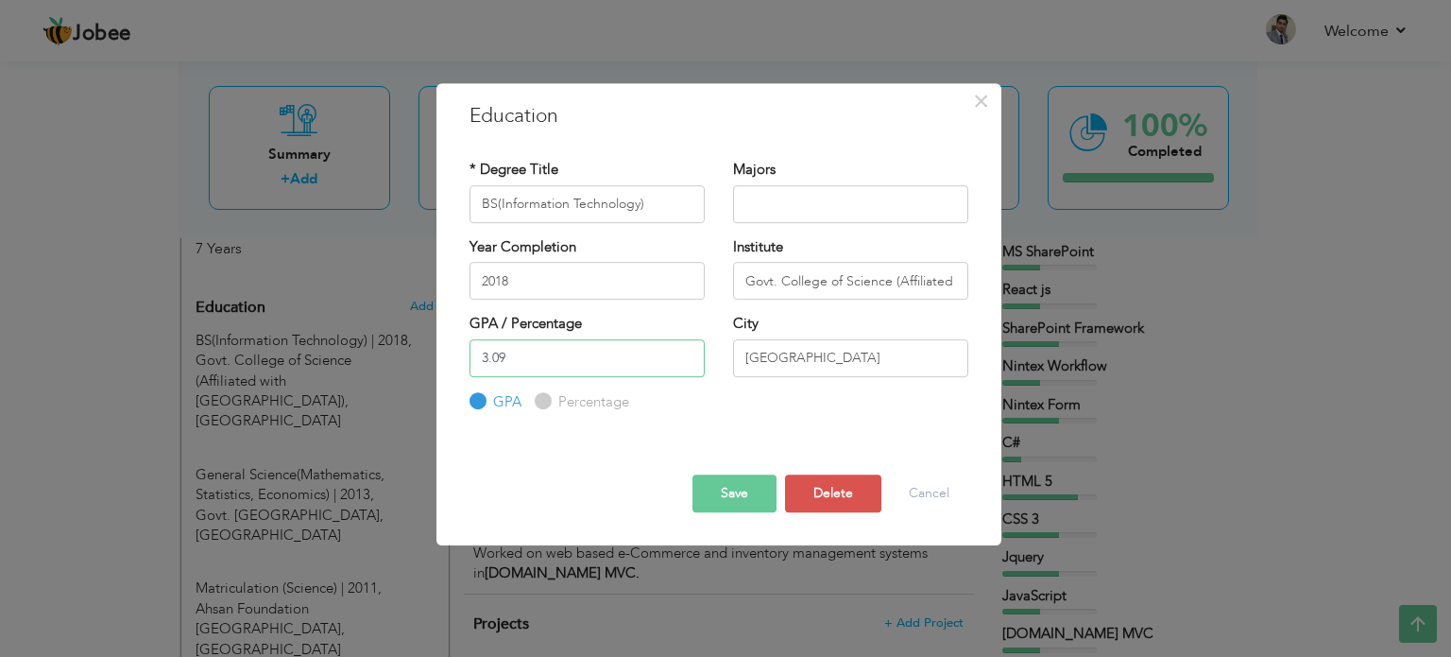
click at [540, 349] on input "3.09" at bounding box center [586, 358] width 235 height 38
click at [554, 400] on label "Percentage" at bounding box center [592, 402] width 76 height 20
click at [546, 400] on input "Percentage" at bounding box center [541, 401] width 12 height 12
radio input "true"
click at [488, 396] on label "GPA" at bounding box center [504, 402] width 33 height 20
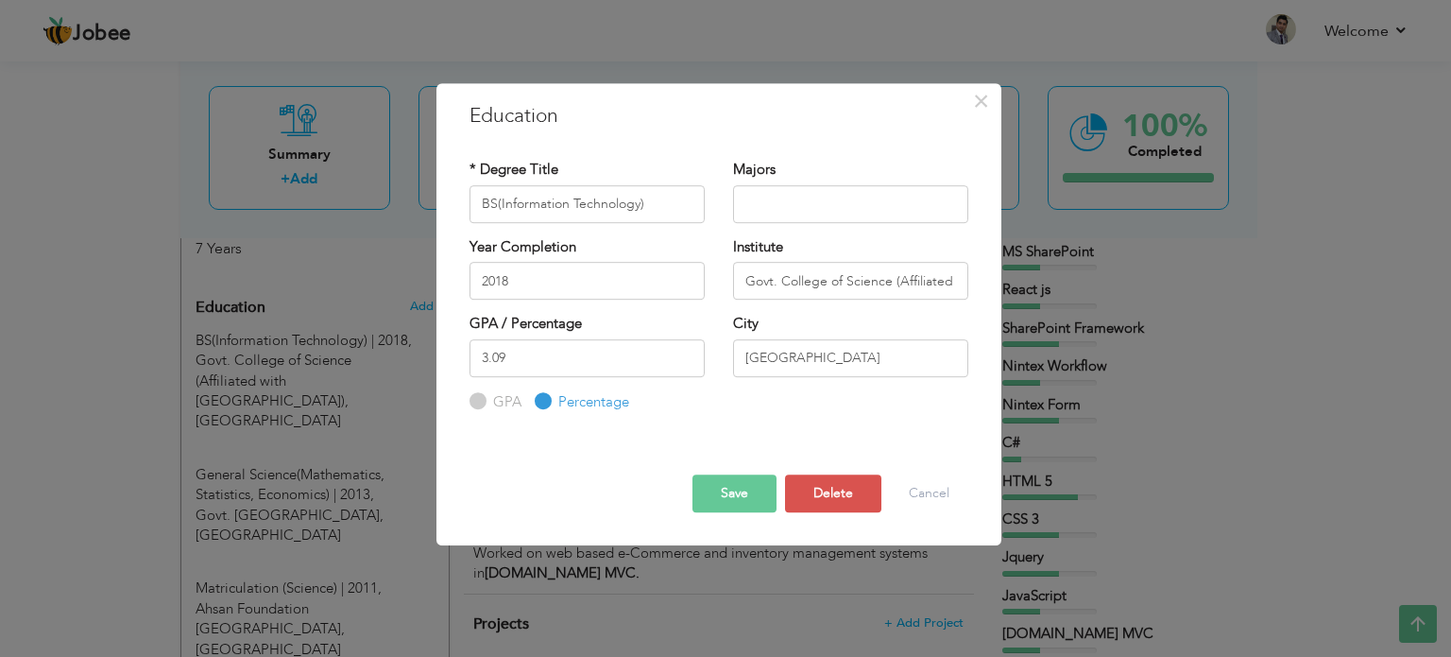
click at [481, 396] on input "GPA" at bounding box center [475, 401] width 12 height 12
radio input "true"
click at [552, 360] on input "3.09" at bounding box center [586, 358] width 235 height 38
click at [846, 285] on input "Govt. College of Science (Affiliated with Punjab University)" at bounding box center [850, 281] width 235 height 38
click at [806, 205] on input "text" at bounding box center [850, 204] width 235 height 38
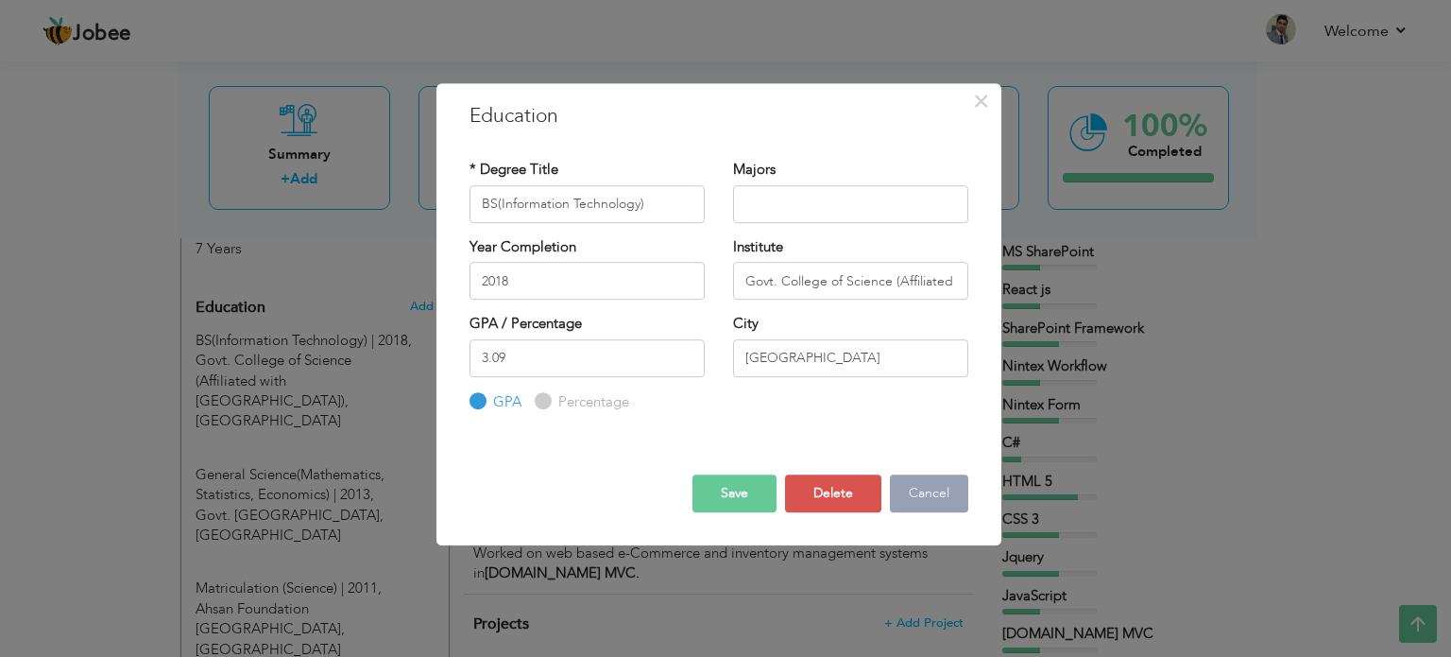
click at [932, 486] on button "Cancel" at bounding box center [929, 493] width 78 height 38
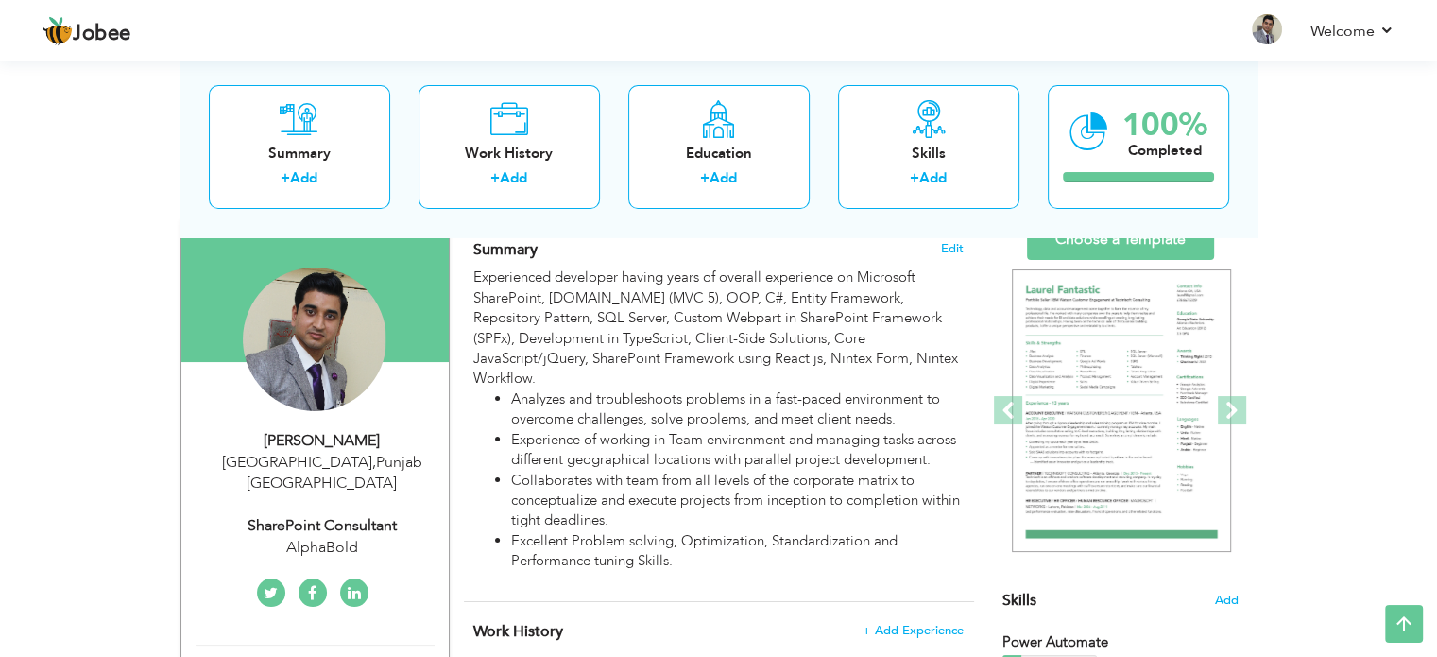
scroll to position [0, 0]
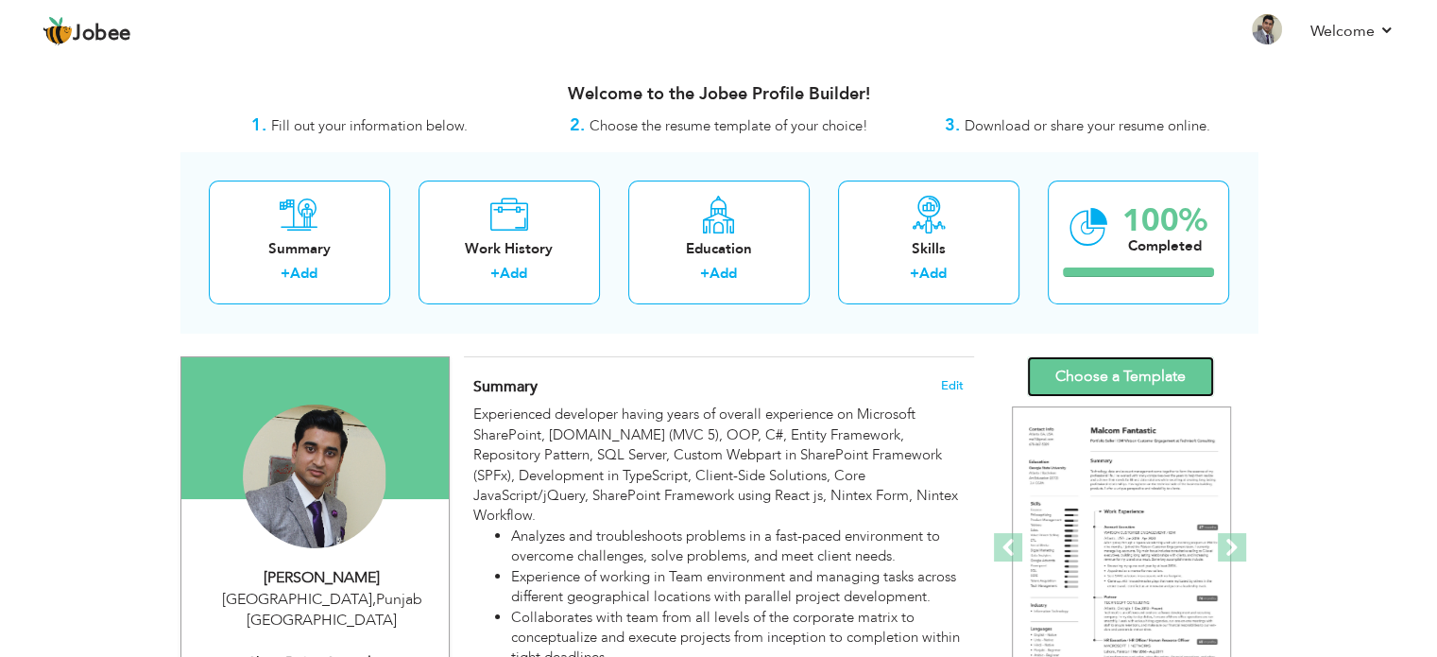
click at [1122, 370] on link "Choose a Template" at bounding box center [1120, 376] width 187 height 41
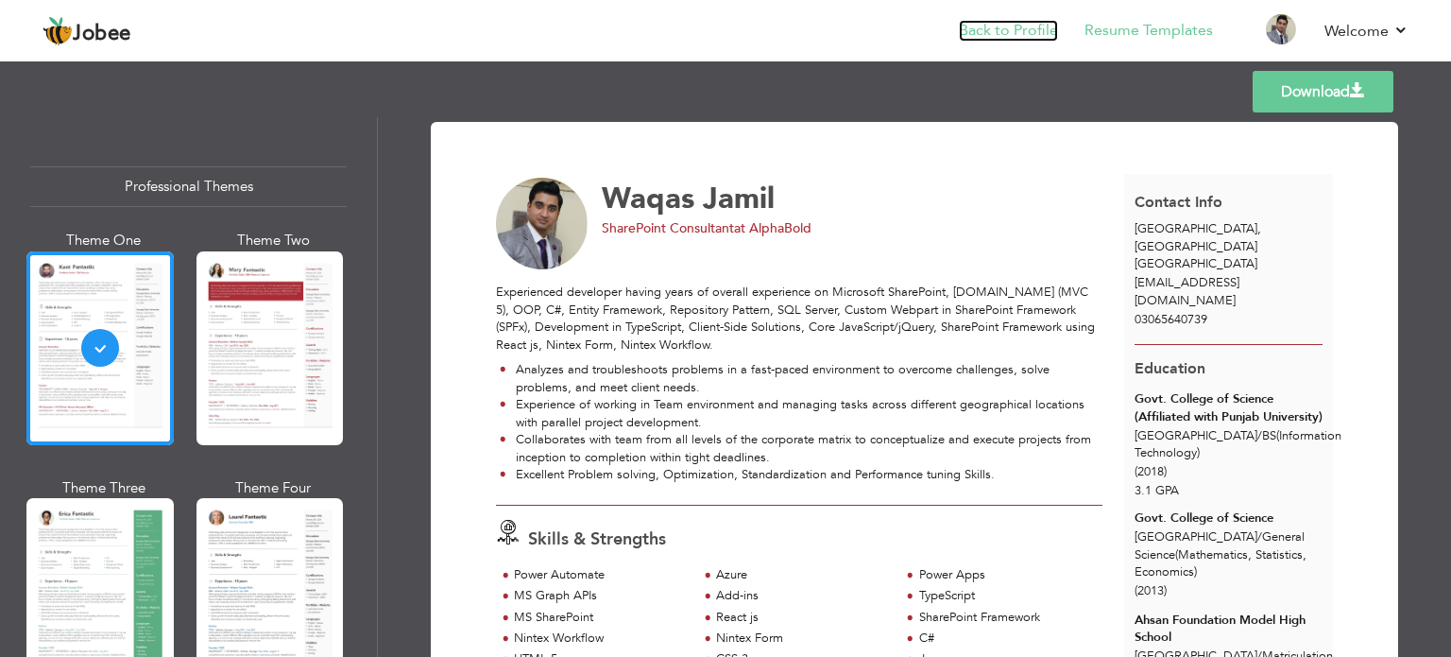
click at [1016, 31] on link "Back to Profile" at bounding box center [1008, 31] width 99 height 22
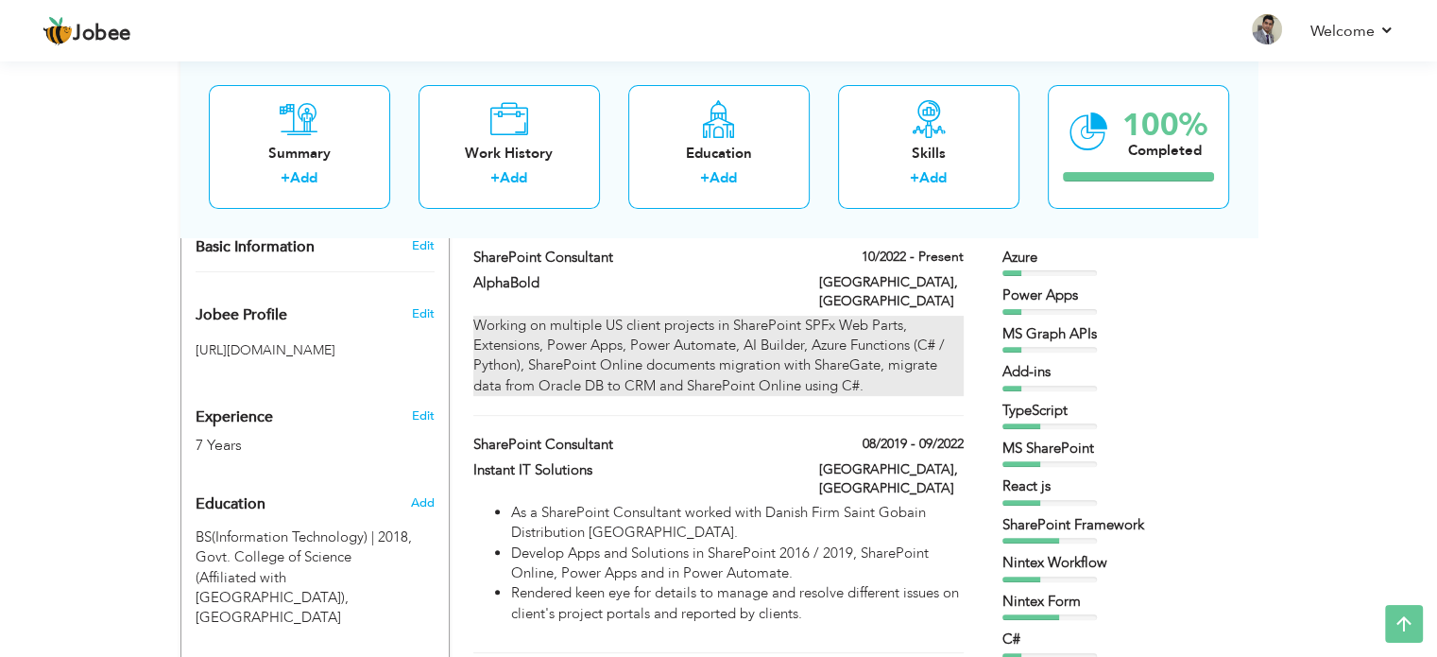
scroll to position [567, 0]
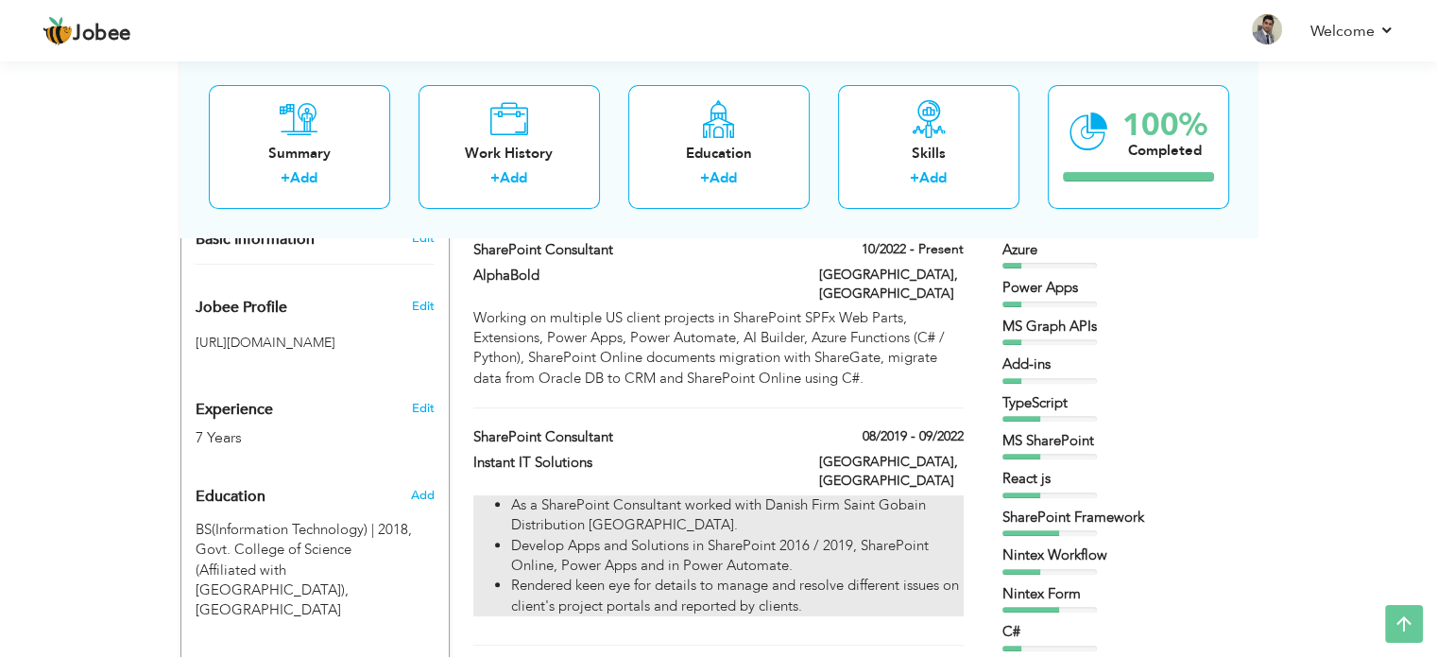
click at [820, 536] on li "Develop Apps and Solutions in SharePoint 2016 / 2019, SharePoint Online, Power …" at bounding box center [737, 556] width 452 height 41
type input "SharePoint Consultant"
type input "Instant IT Solutions"
type input "08/2019"
type input "09/2022"
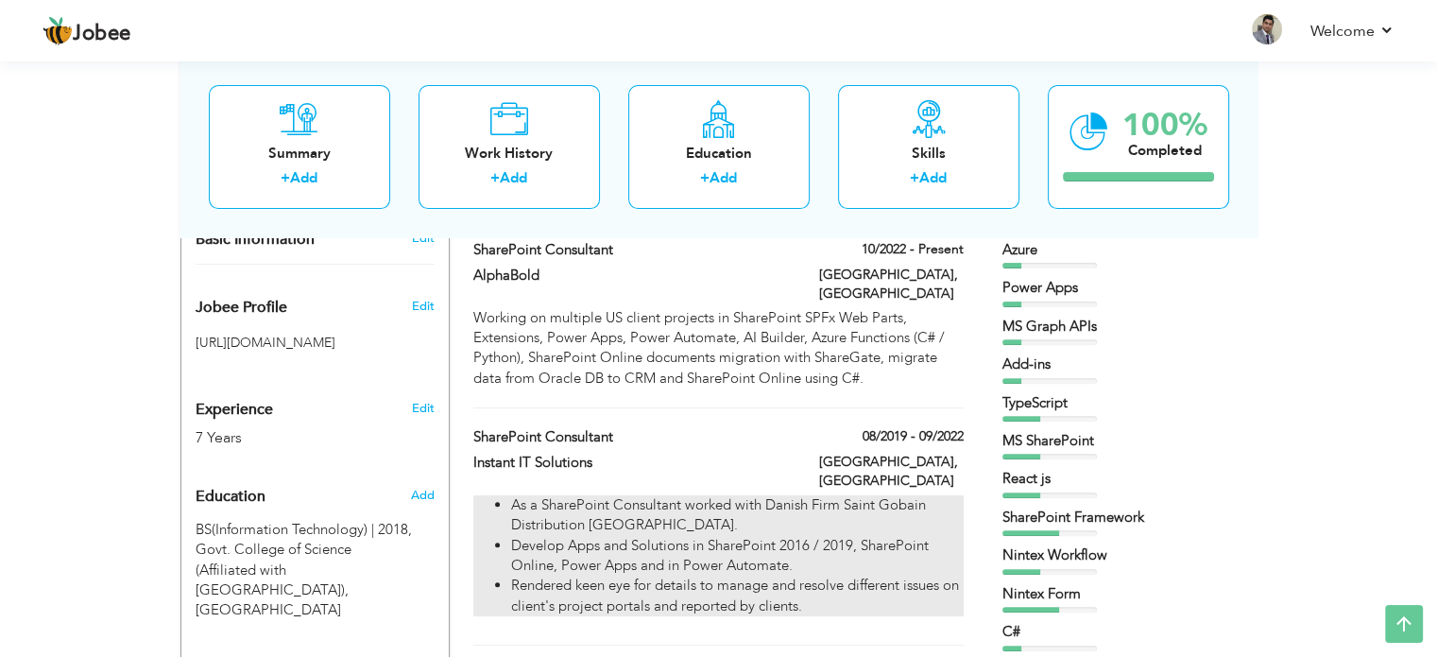
type input "[GEOGRAPHIC_DATA]"
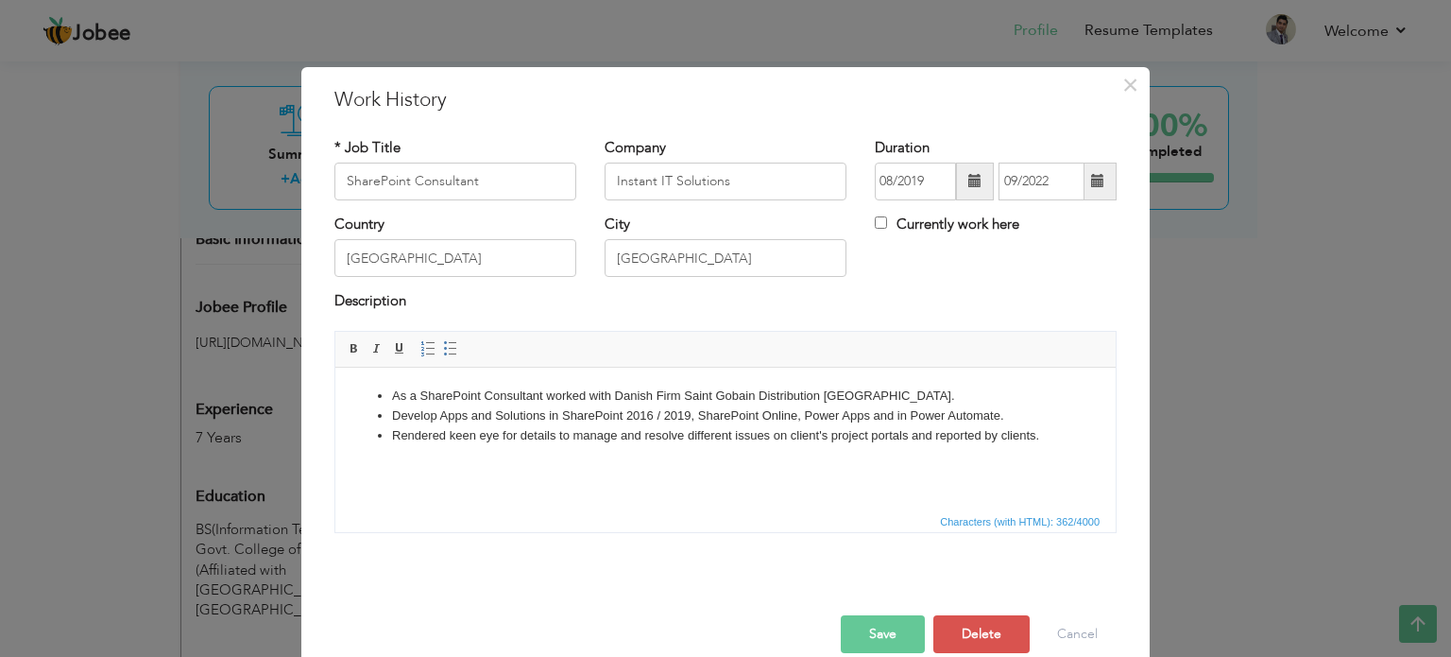
click at [737, 434] on li "Rendered keen eye for details to manage and resolve different issues on client'…" at bounding box center [725, 435] width 667 height 20
click at [888, 629] on button "Save" at bounding box center [883, 634] width 84 height 38
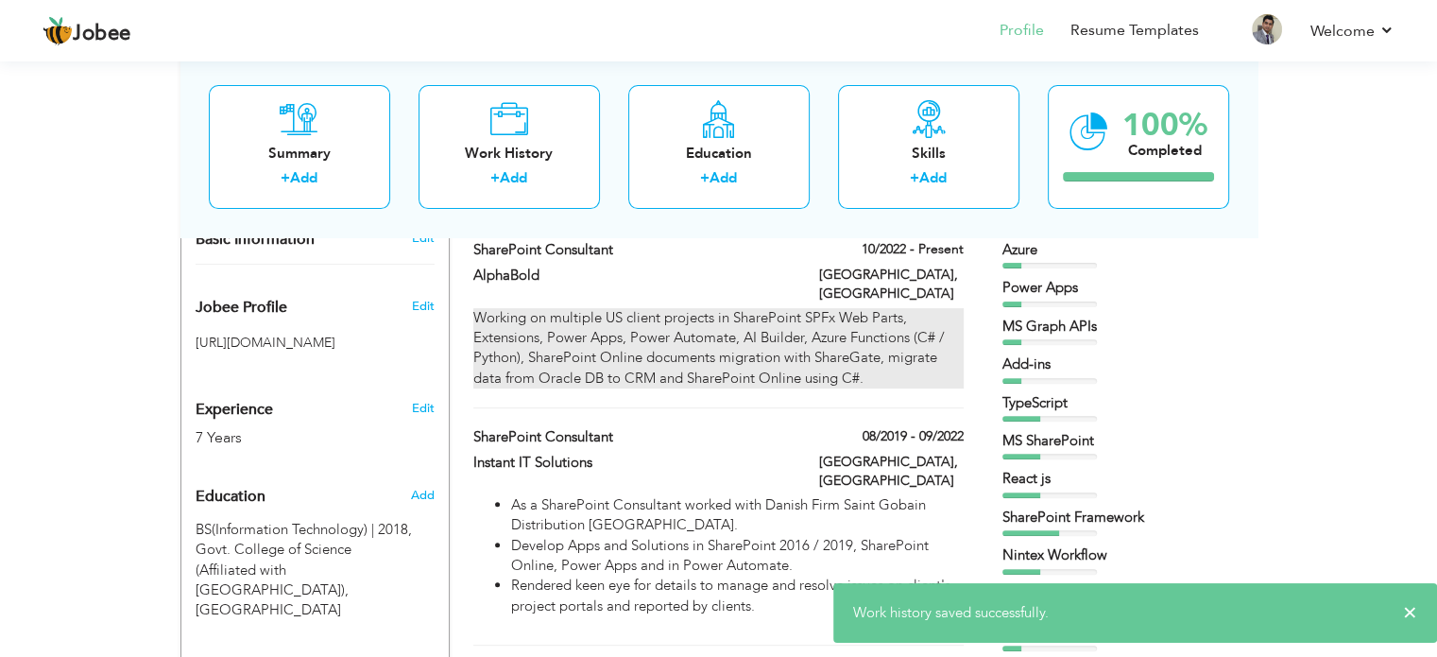
click at [787, 316] on div "Working on multiple US client projects in SharePoint SPFx Web Parts, Extensions…" at bounding box center [717, 348] width 489 height 81
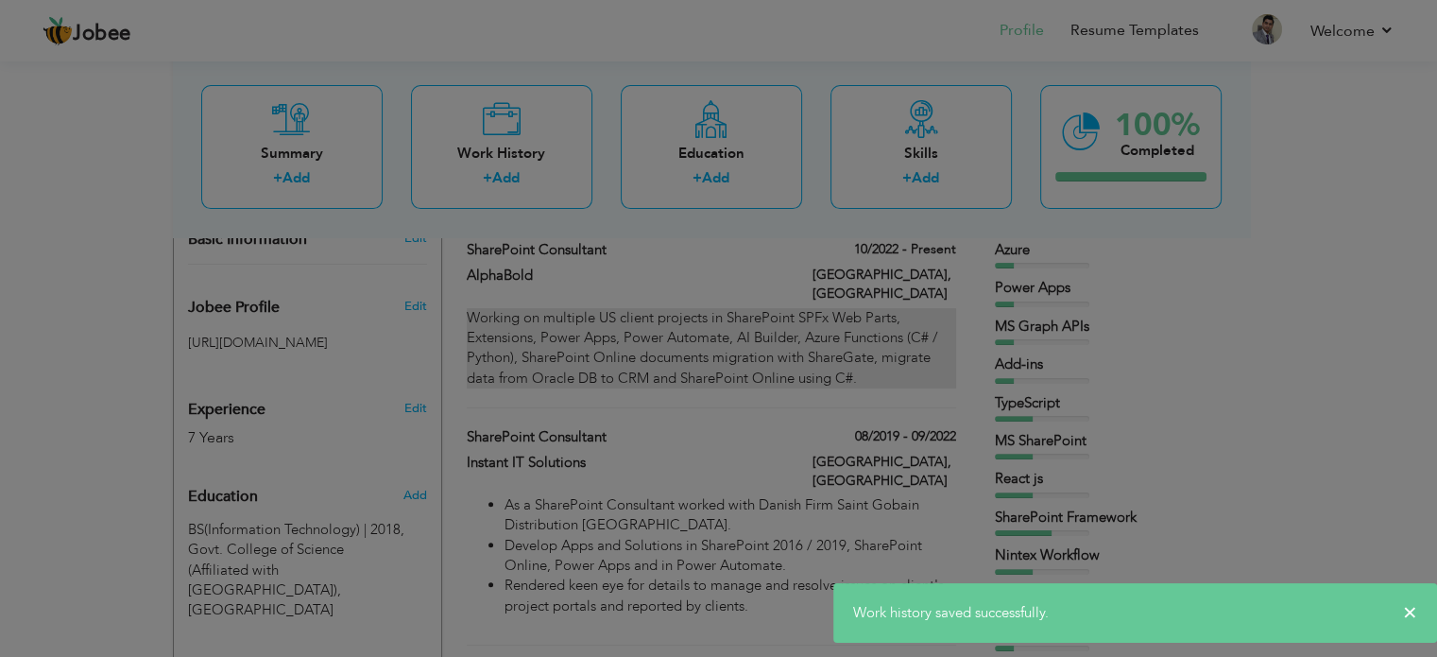
type input "AlphaBold"
type input "10/2022"
checkbox input "true"
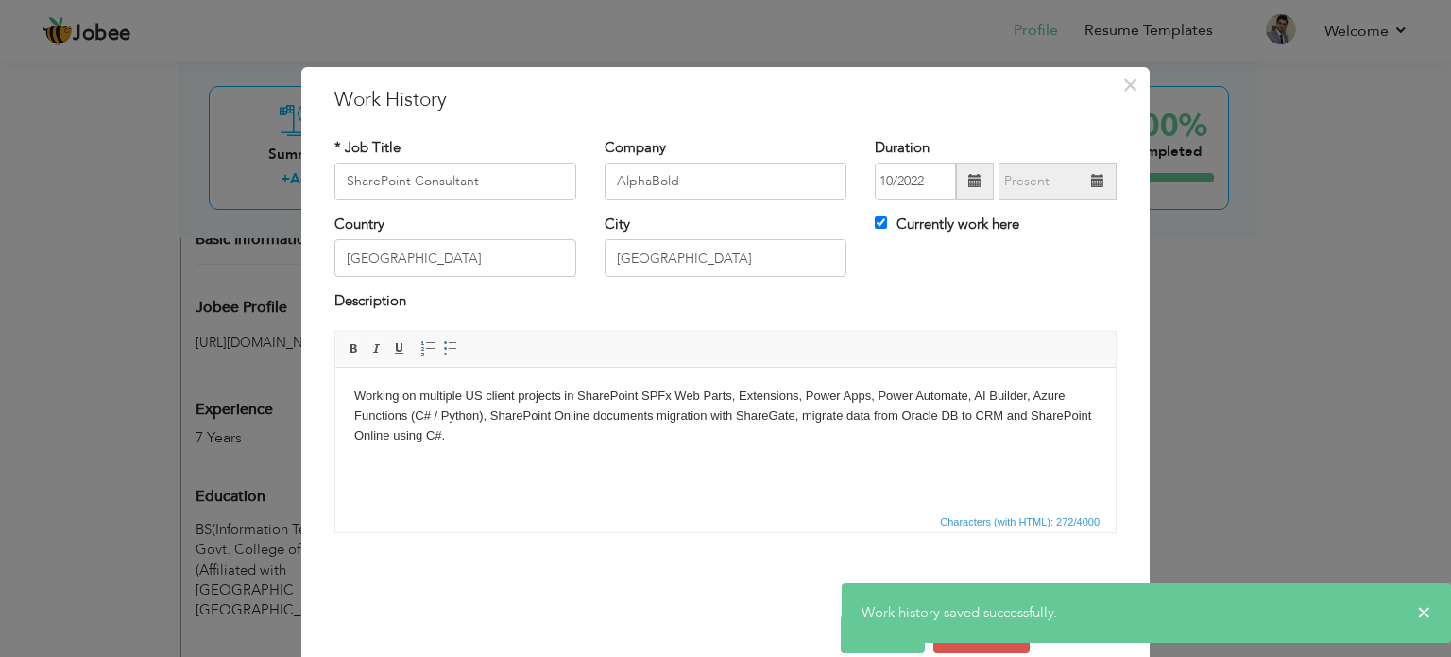
click at [412, 395] on body "Working on multiple US client projects in SharePoint SPFx Web Parts, Extensions…" at bounding box center [725, 414] width 742 height 59
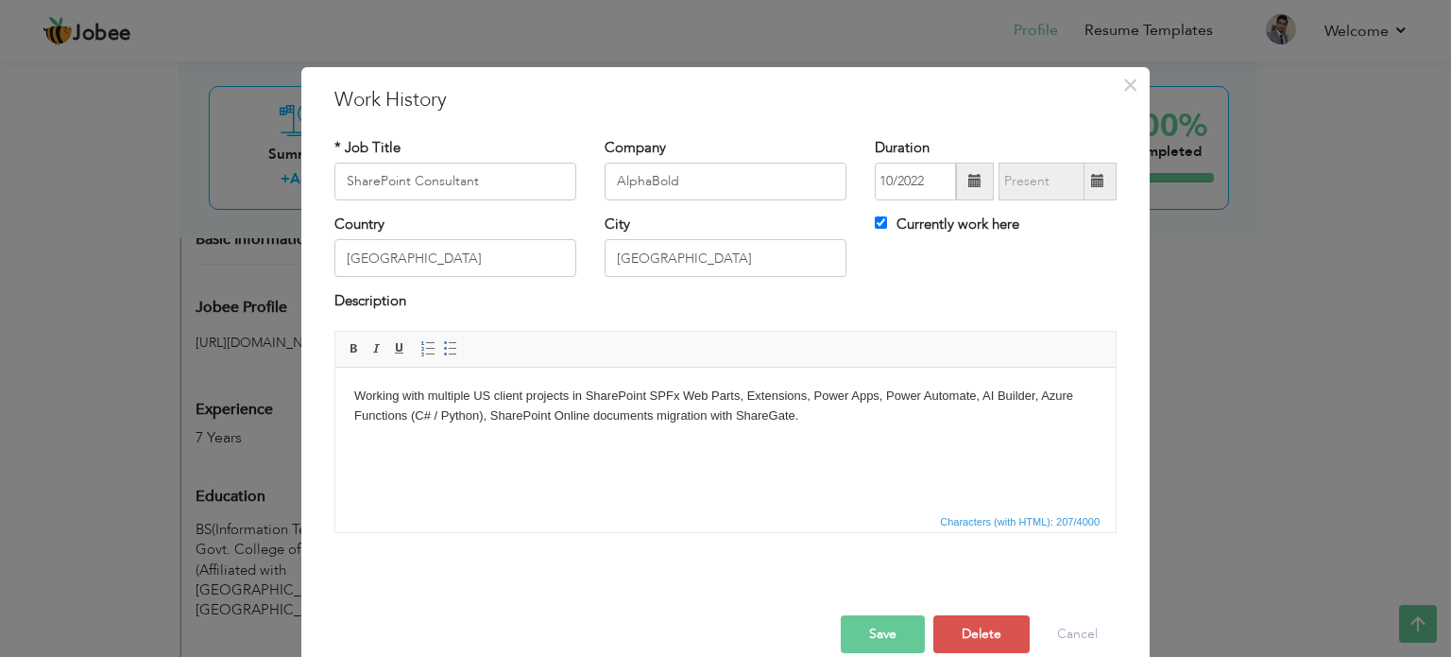
click at [866, 628] on button "Save" at bounding box center [883, 634] width 84 height 38
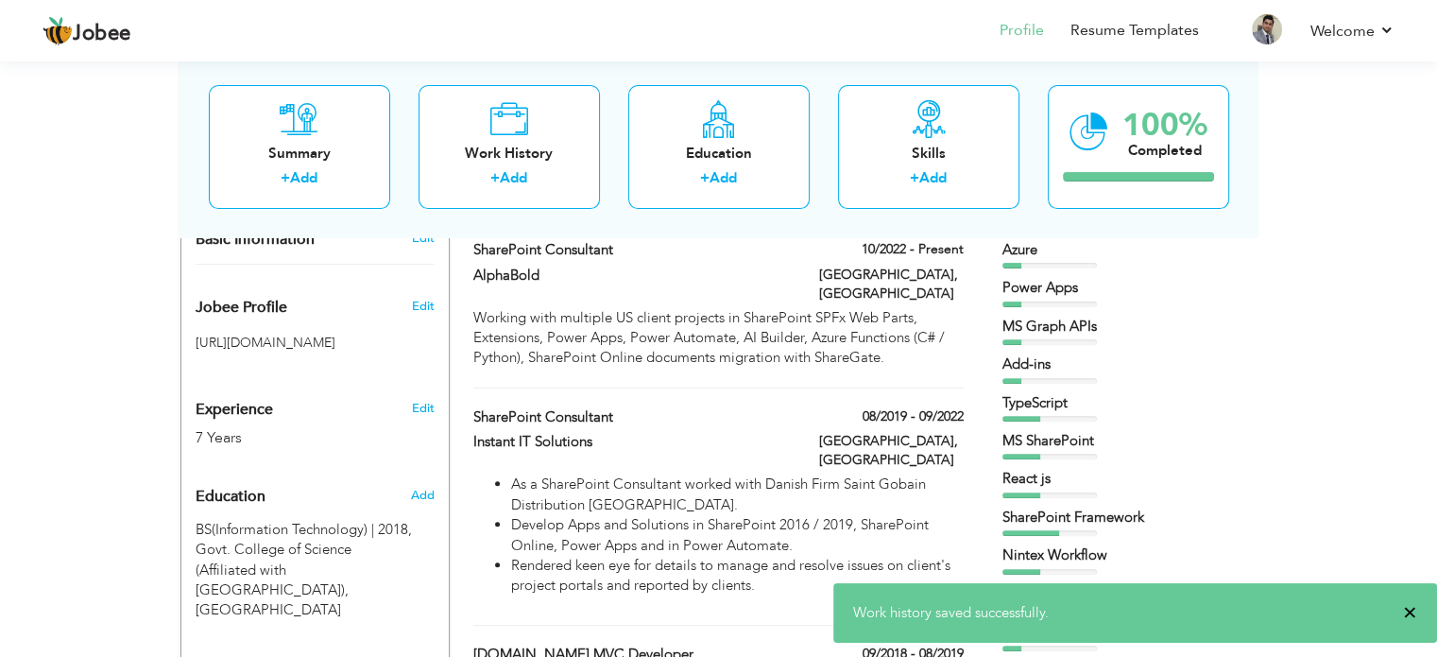
click at [1409, 605] on span "×" at bounding box center [1410, 612] width 14 height 19
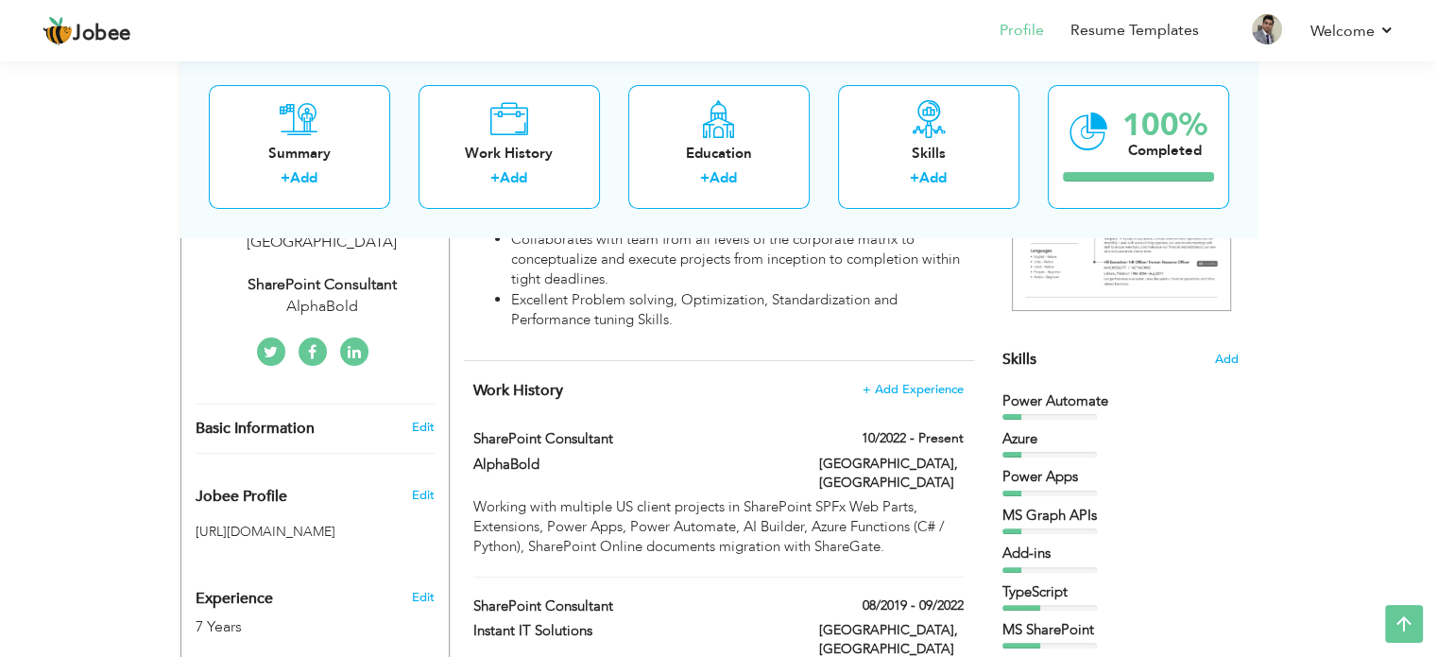
scroll to position [0, 0]
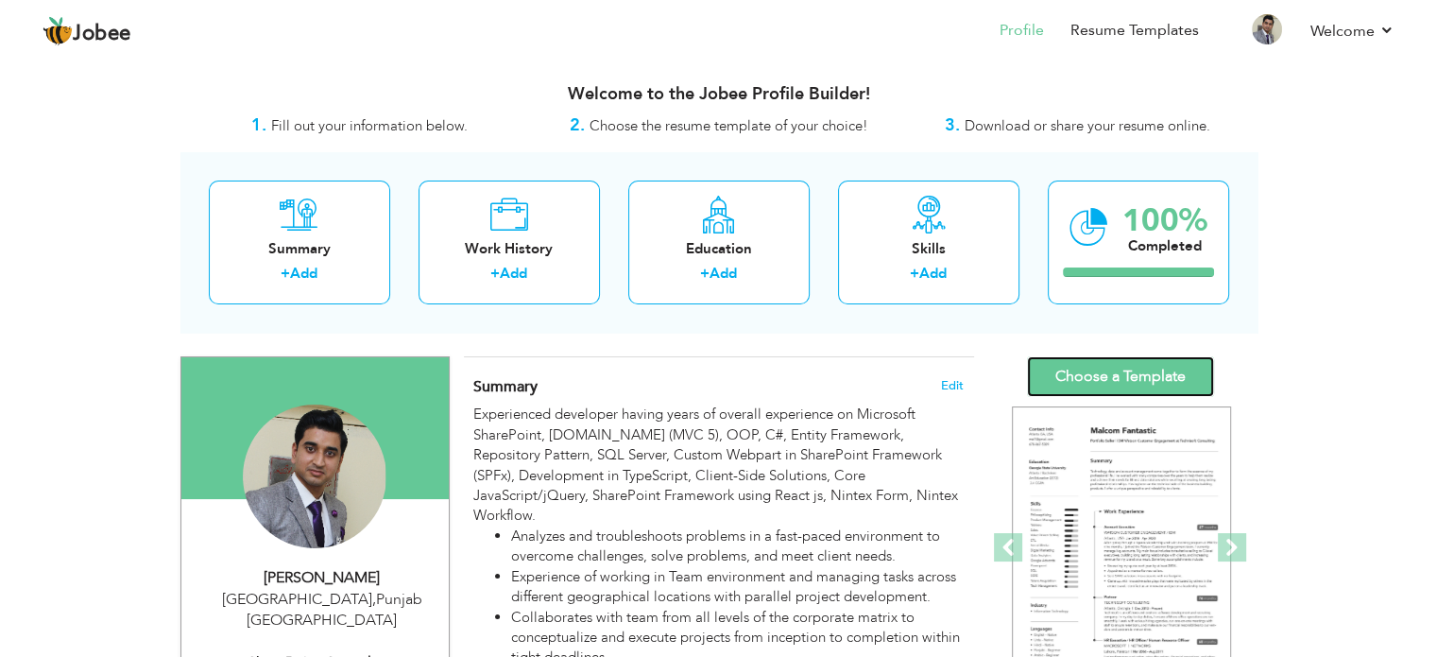
click at [1096, 368] on link "Choose a Template" at bounding box center [1120, 376] width 187 height 41
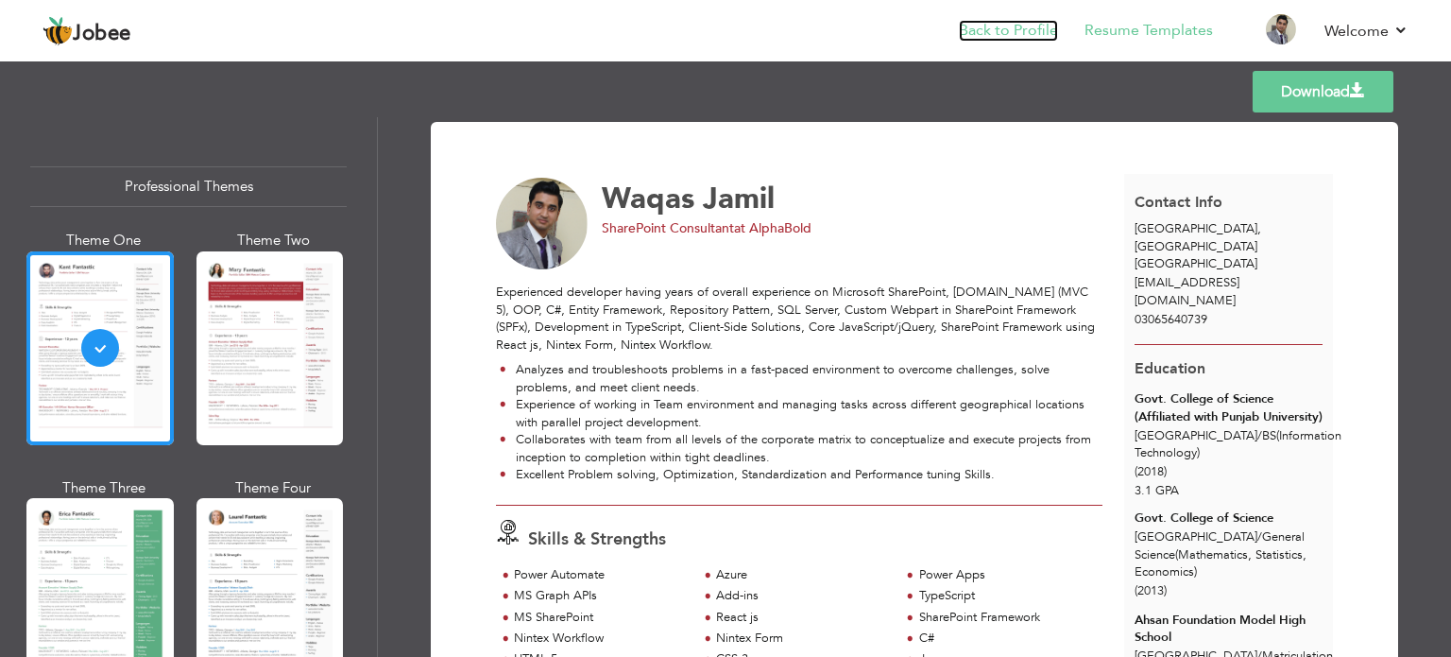
click at [1016, 28] on link "Back to Profile" at bounding box center [1008, 31] width 99 height 22
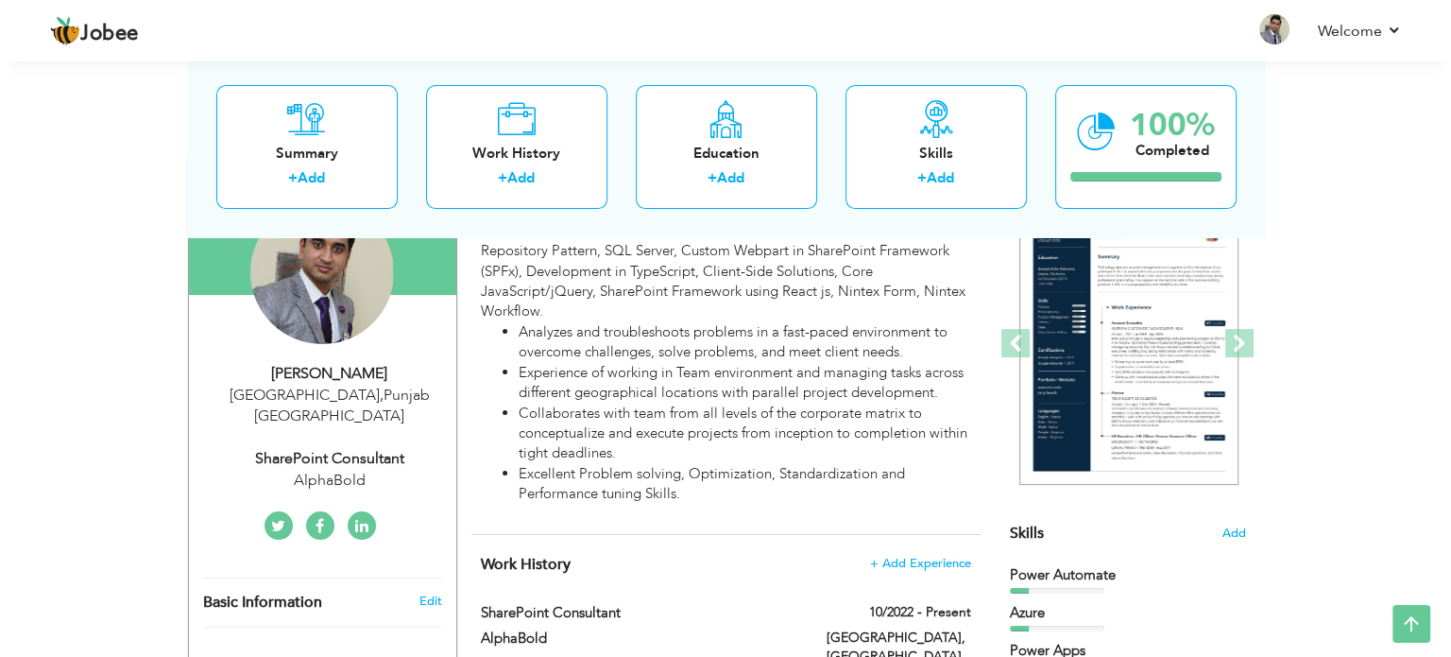
scroll to position [94, 0]
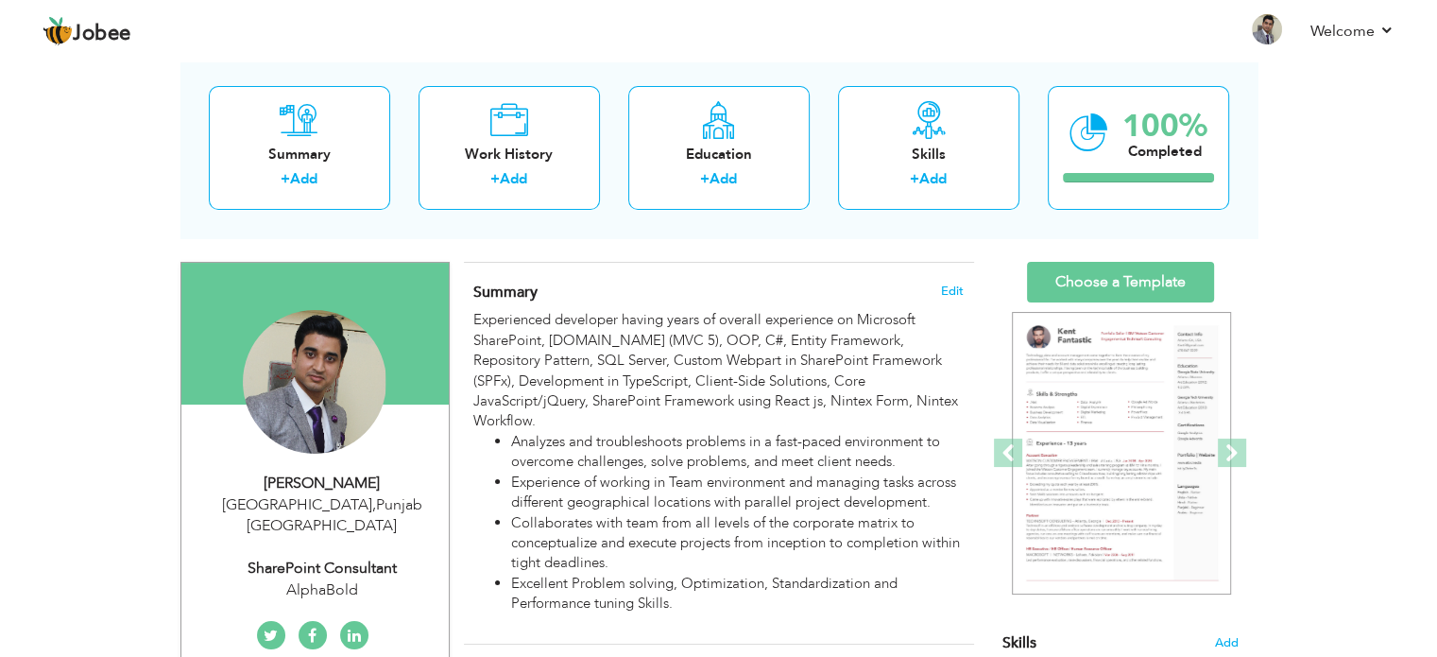
click at [340, 476] on div "Waqas Jamil" at bounding box center [322, 483] width 253 height 22
type input "Waqas"
type input "Jamil"
type input "03065640739"
select select "number:166"
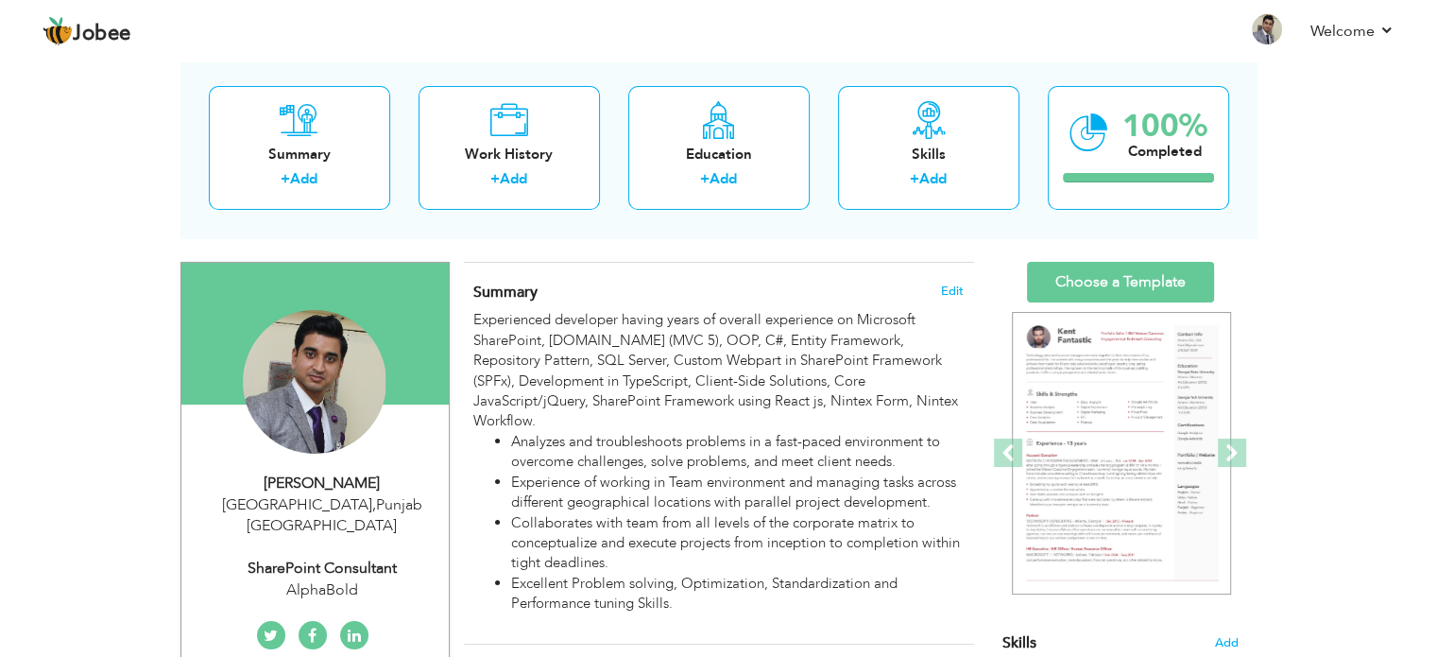
type input "Punjab"
type input "Lahore"
select select "number:9"
type input "AlphaBold"
type input "SharePoint Consultant"
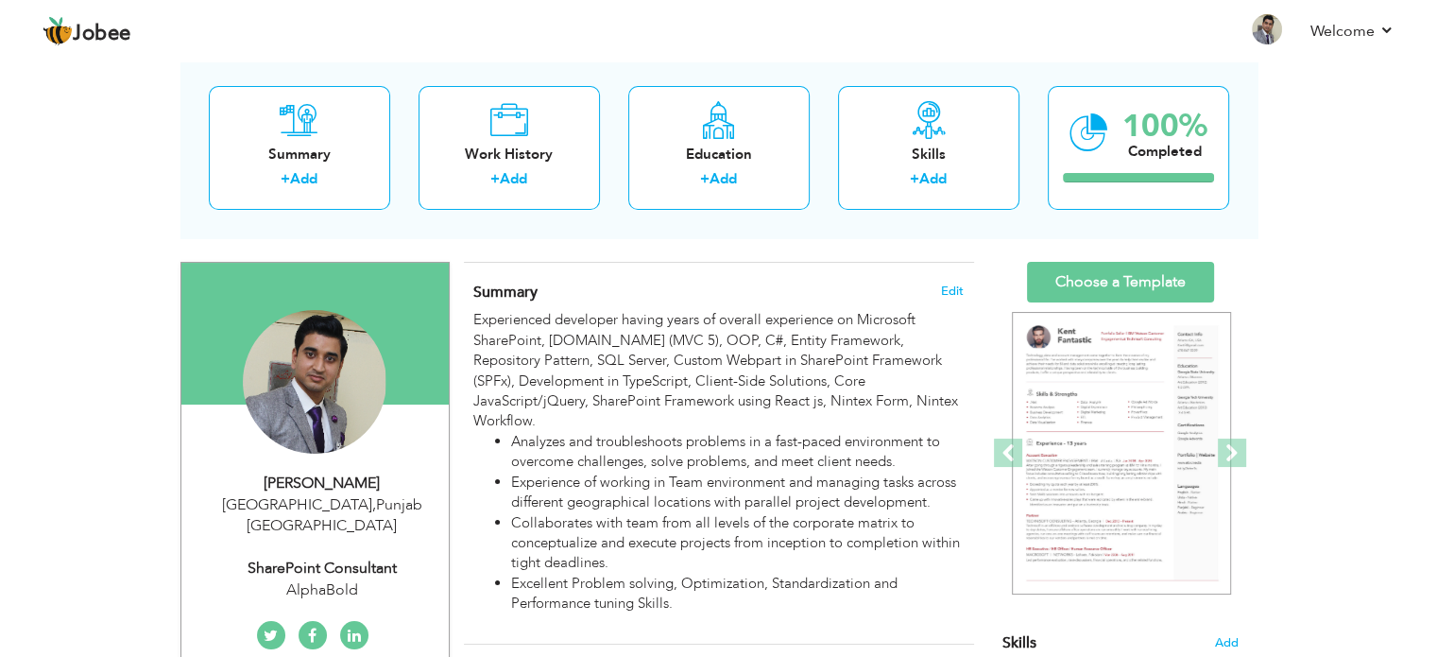
type input "https://www.linkedin.com/in/waqas-jamil-4069b6214/"
type input "https://www.facebook.com/profile.php?id=100008472217477&sk=about"
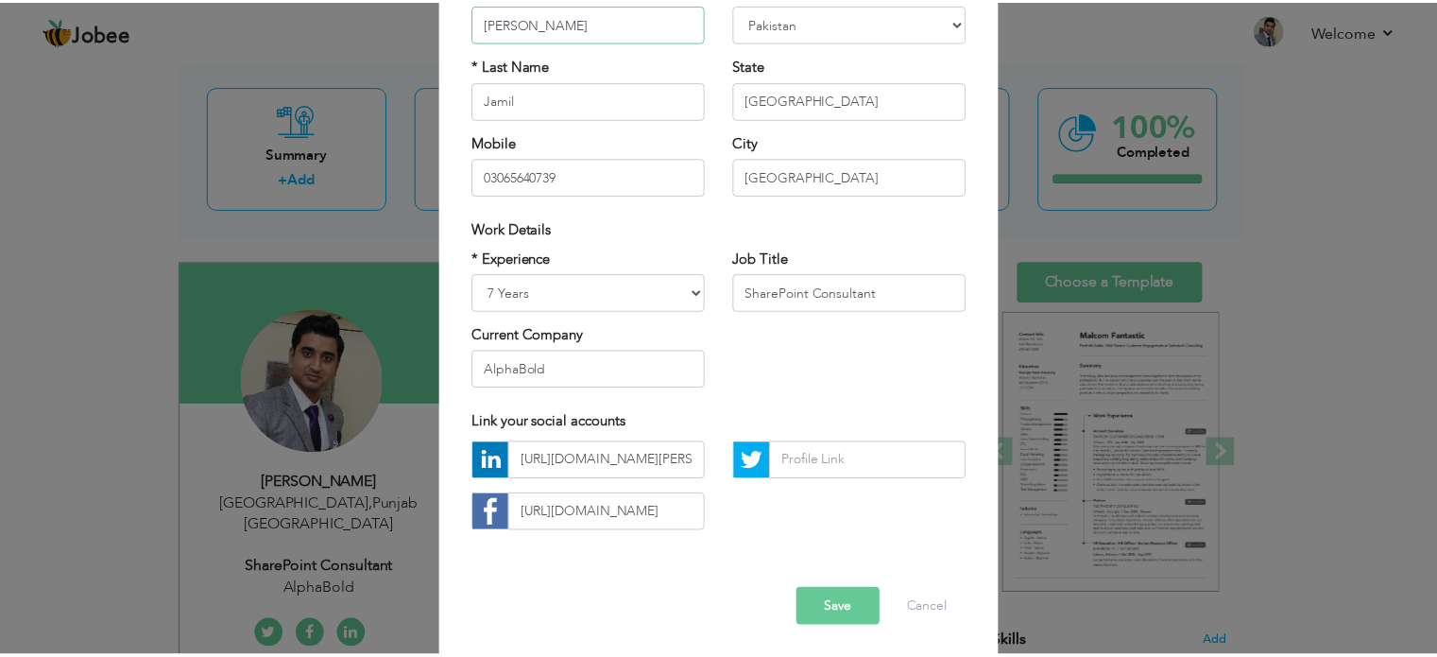
scroll to position [200, 0]
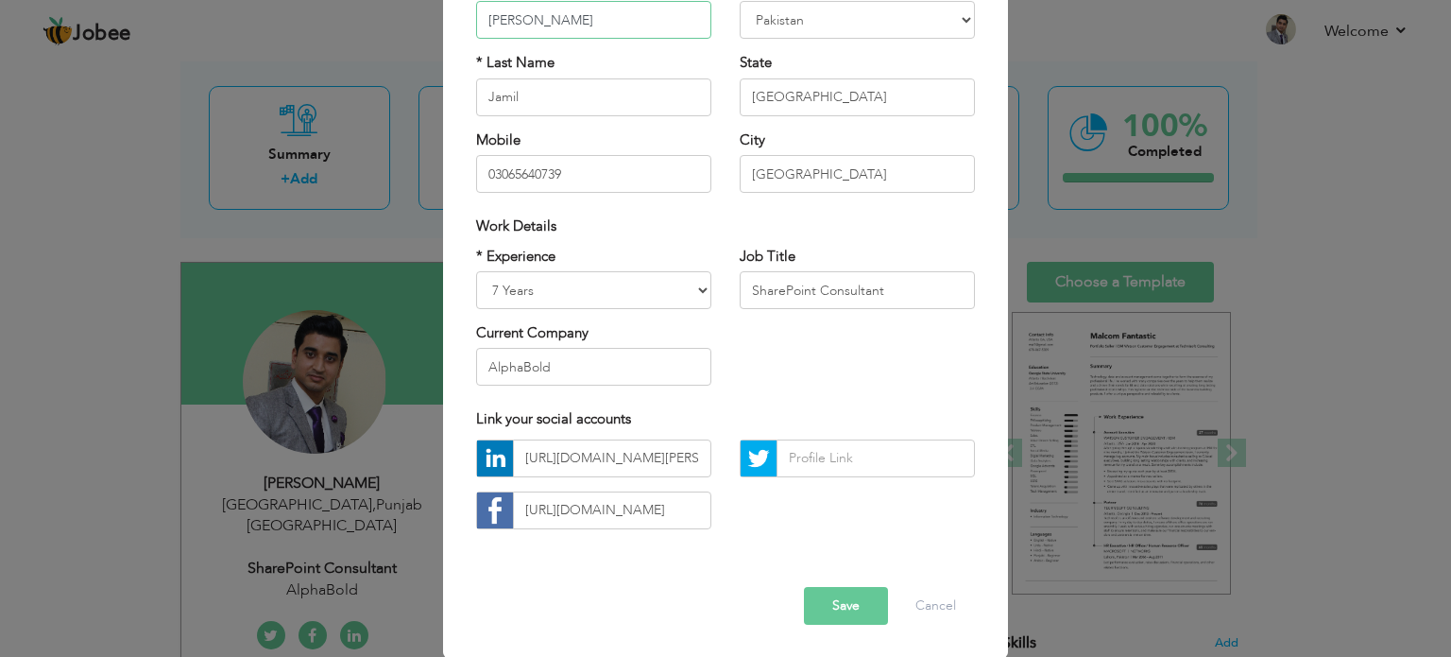
type input "Muhammad Waqas"
click at [849, 605] on button "Save" at bounding box center [846, 606] width 84 height 38
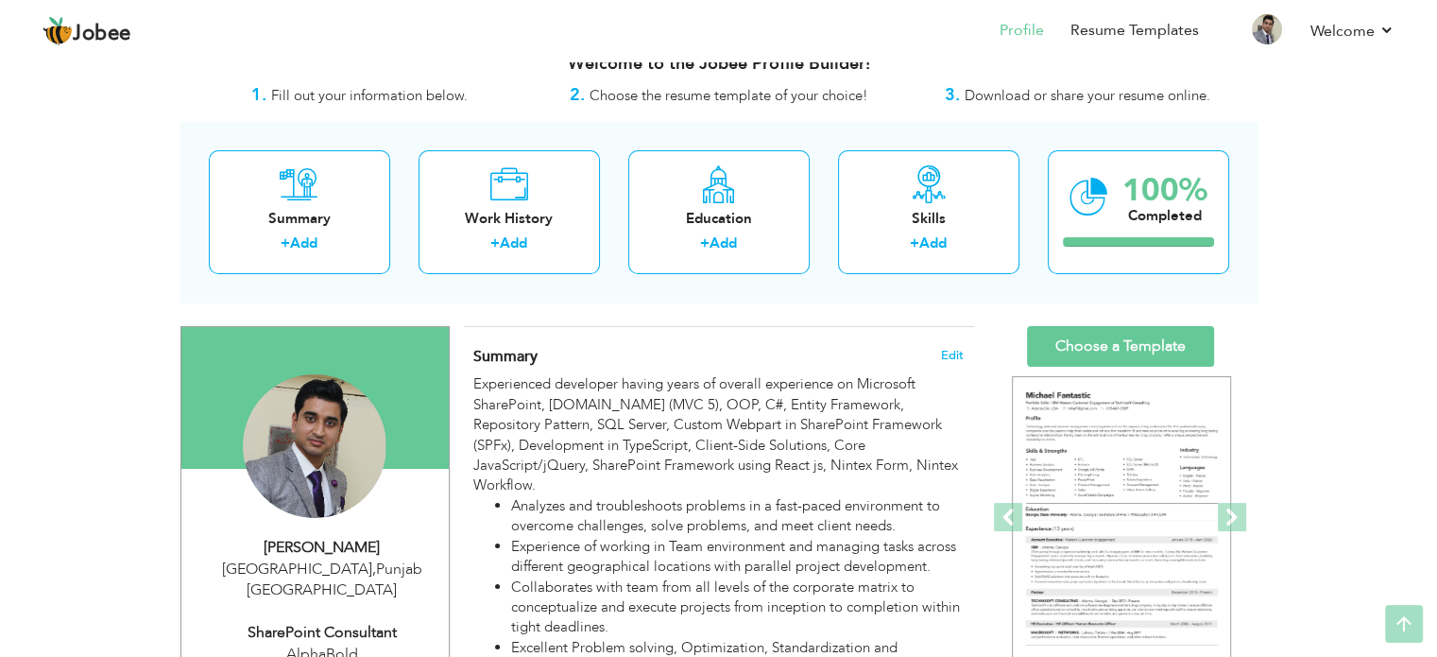
scroll to position [0, 0]
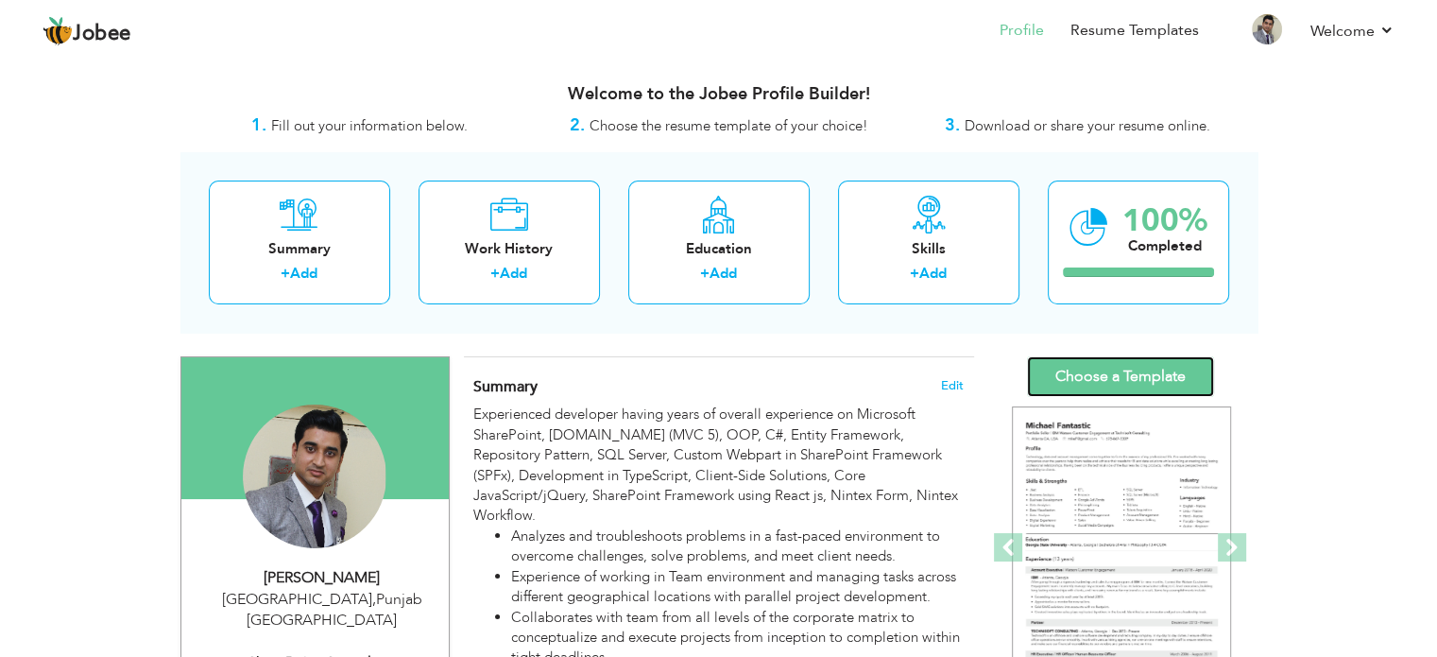
click at [1078, 363] on link "Choose a Template" at bounding box center [1120, 376] width 187 height 41
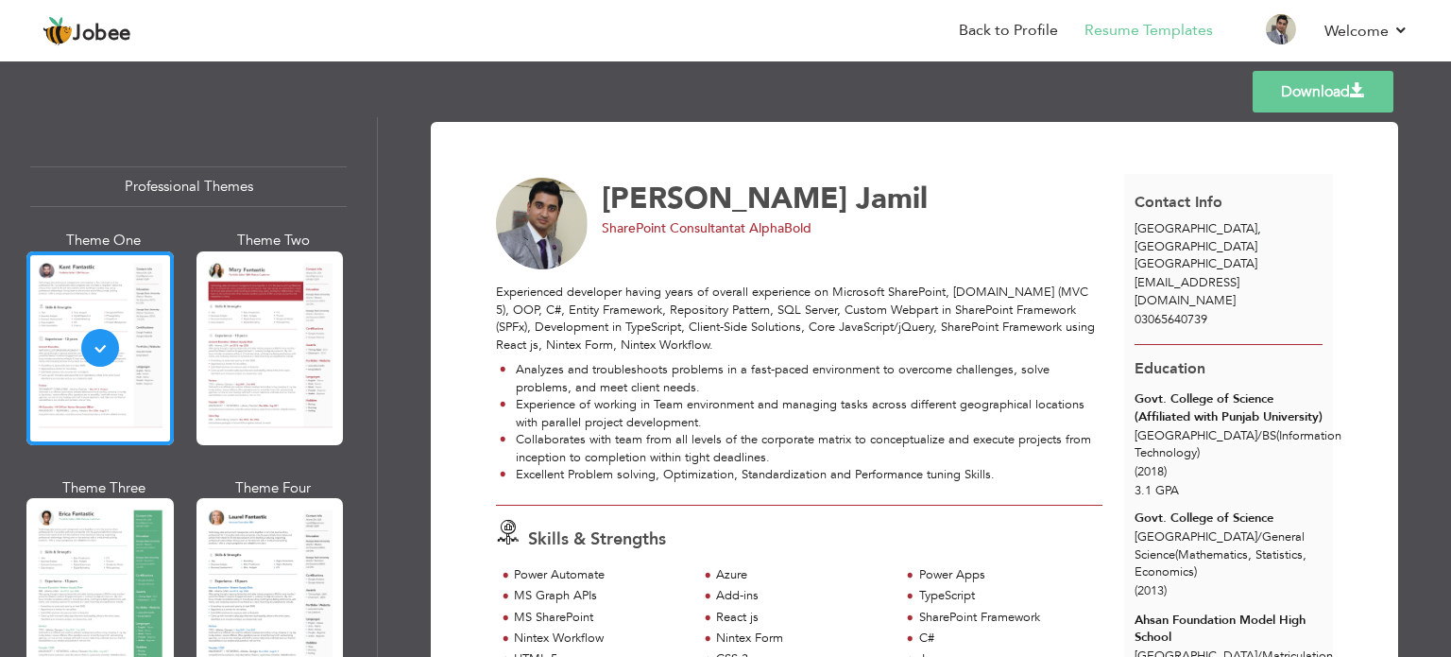
click at [1314, 88] on link "Download" at bounding box center [1323, 92] width 141 height 42
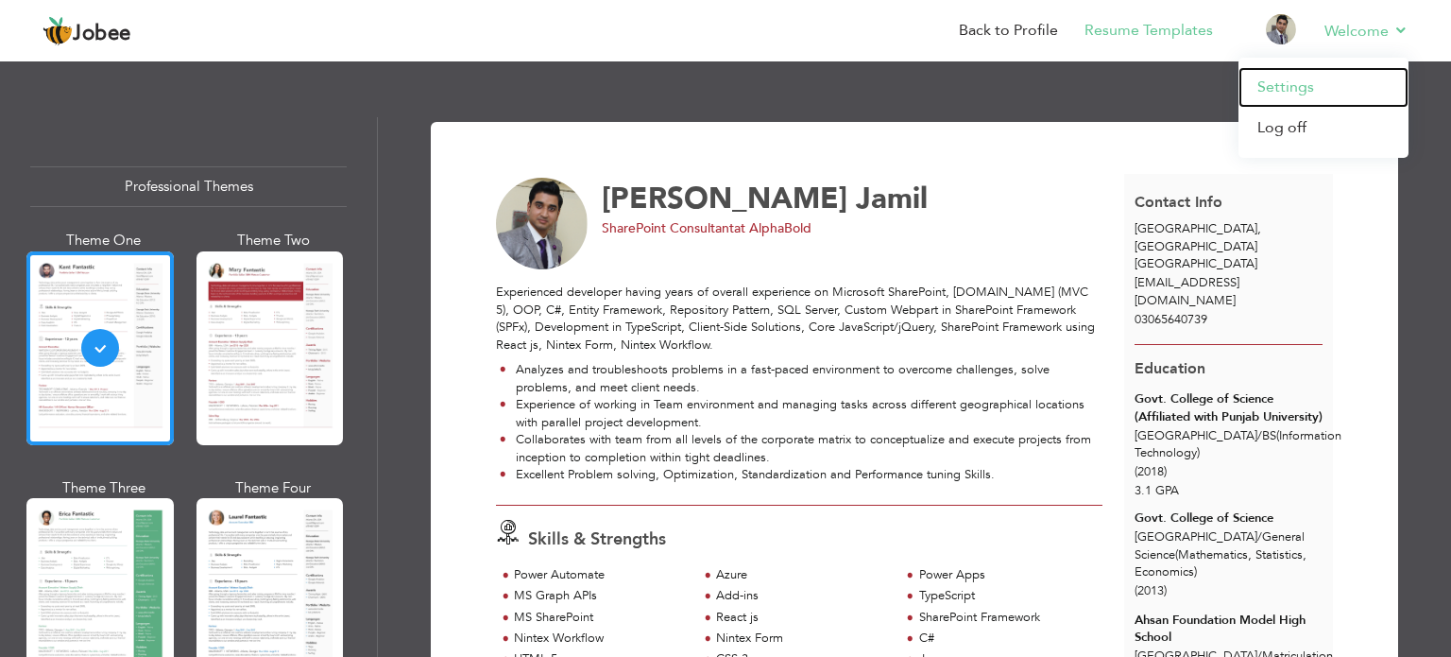
click at [1290, 85] on link "Settings" at bounding box center [1323, 87] width 170 height 41
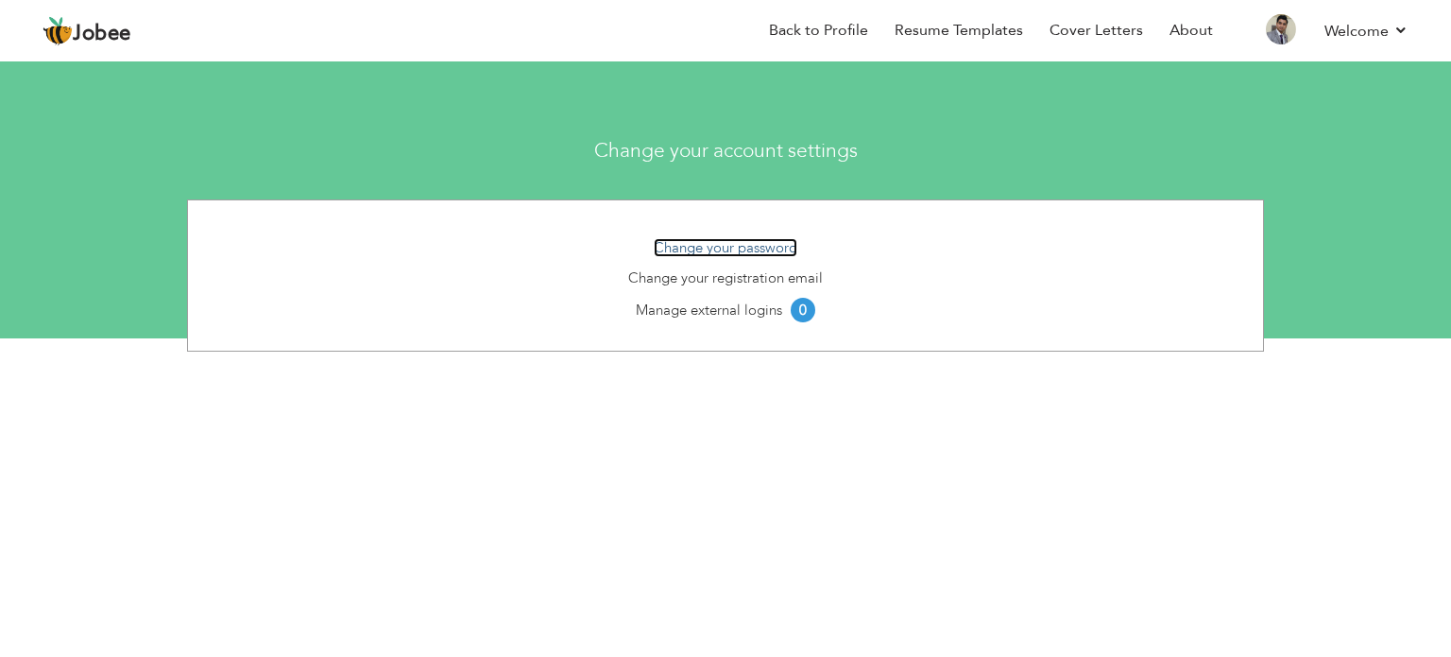
click at [725, 241] on link "Change your password" at bounding box center [726, 247] width 144 height 19
click at [723, 305] on link "Manage external logins" at bounding box center [709, 309] width 146 height 19
click at [759, 271] on link "Change your registration email" at bounding box center [725, 277] width 195 height 19
click at [808, 17] on li "Back to Profile" at bounding box center [805, 32] width 126 height 51
click at [834, 23] on link "Back to Profile" at bounding box center [818, 31] width 99 height 22
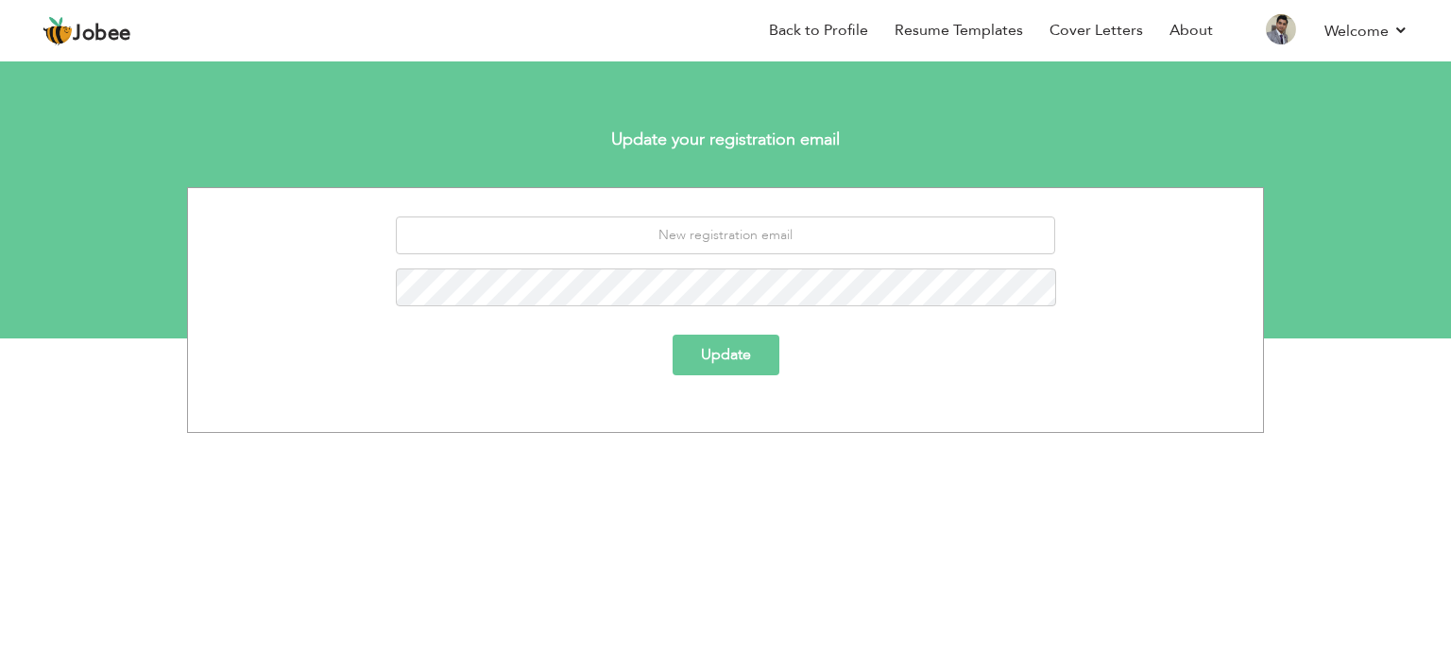
click at [670, 214] on div "Update" at bounding box center [725, 310] width 1077 height 246
click at [741, 237] on input "email" at bounding box center [726, 235] width 660 height 38
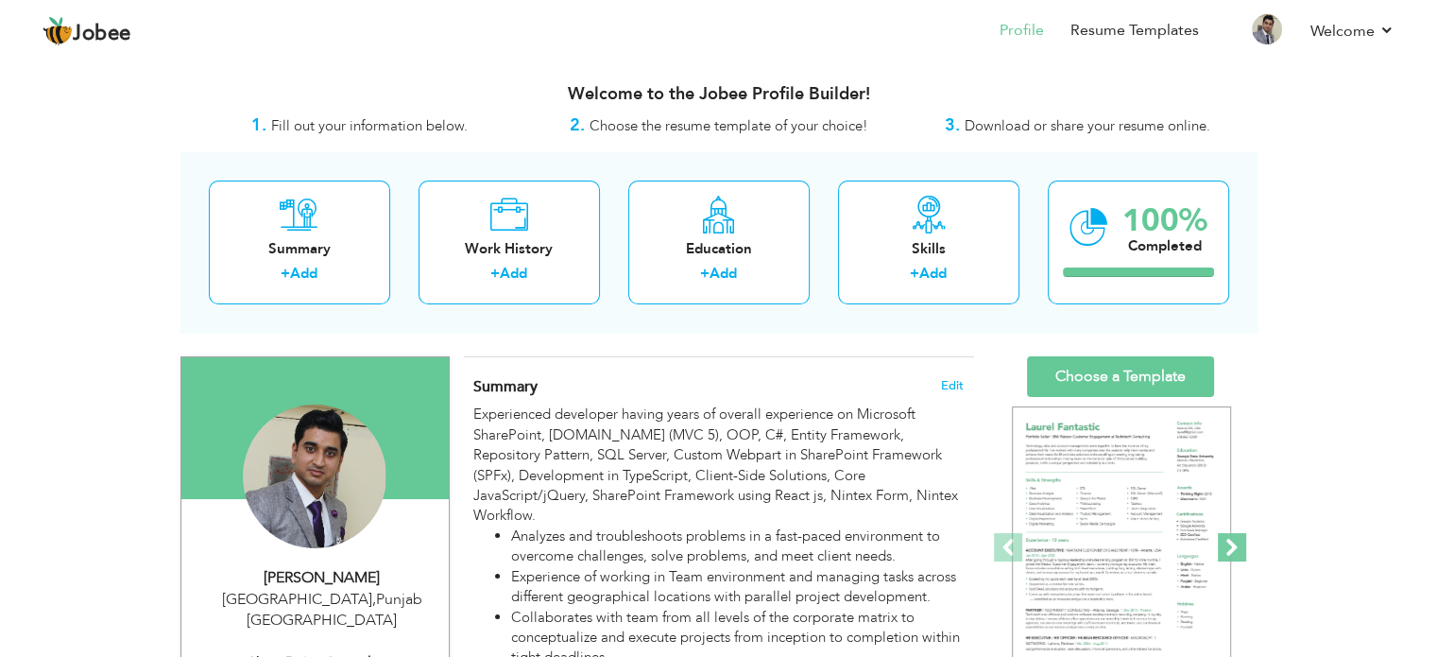
click at [1233, 544] on span at bounding box center [1232, 547] width 28 height 28
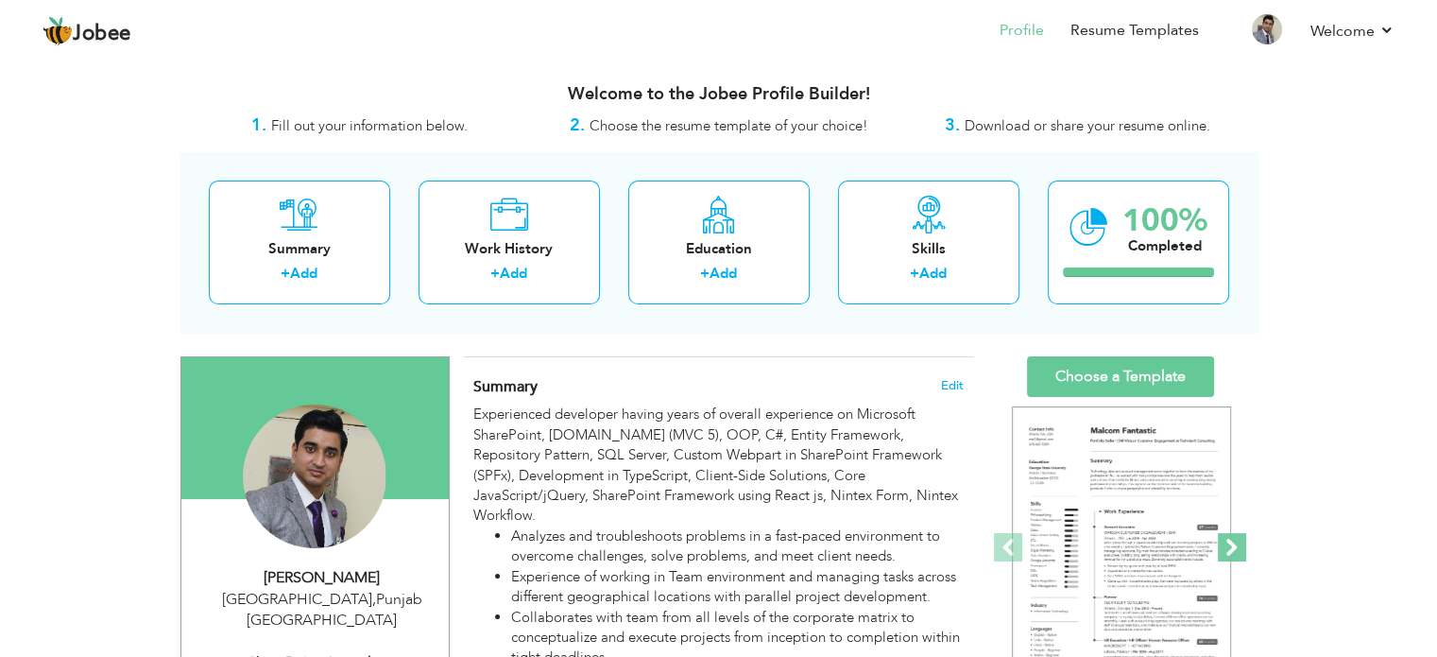
click at [1233, 544] on span at bounding box center [1232, 547] width 28 height 28
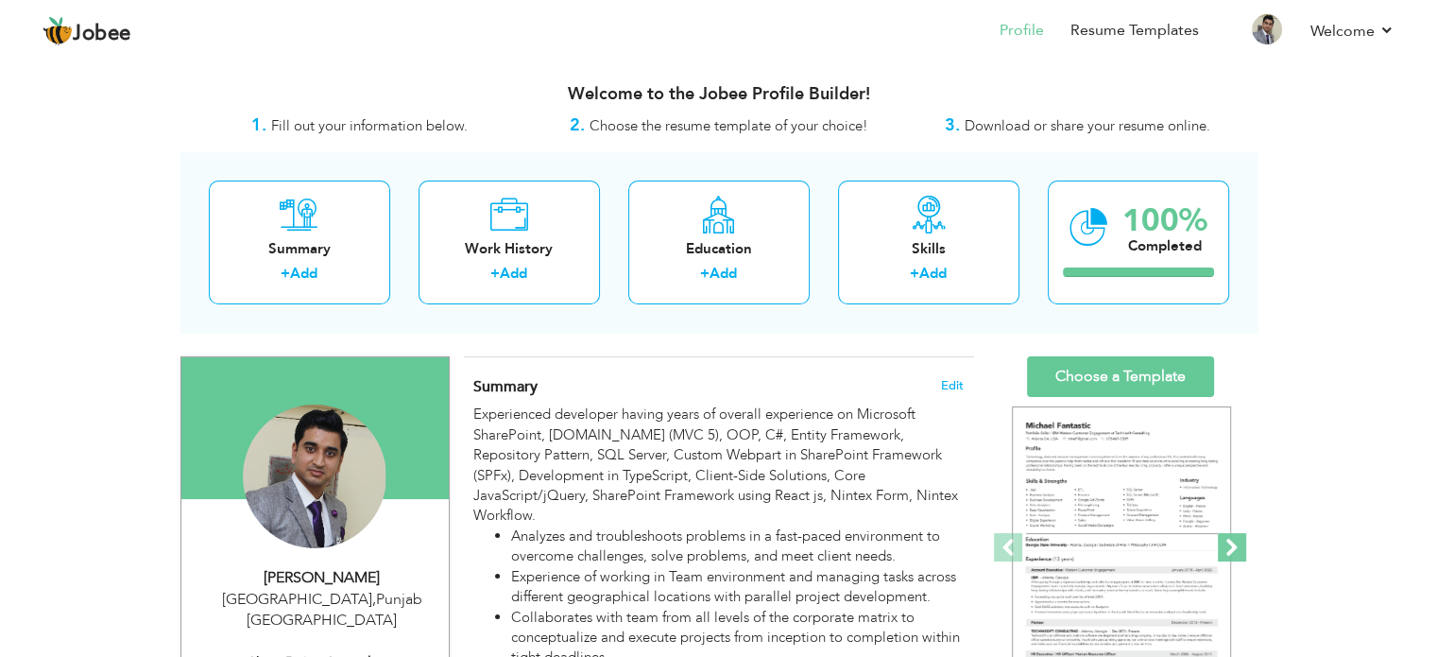
click at [1233, 544] on span at bounding box center [1232, 547] width 28 height 28
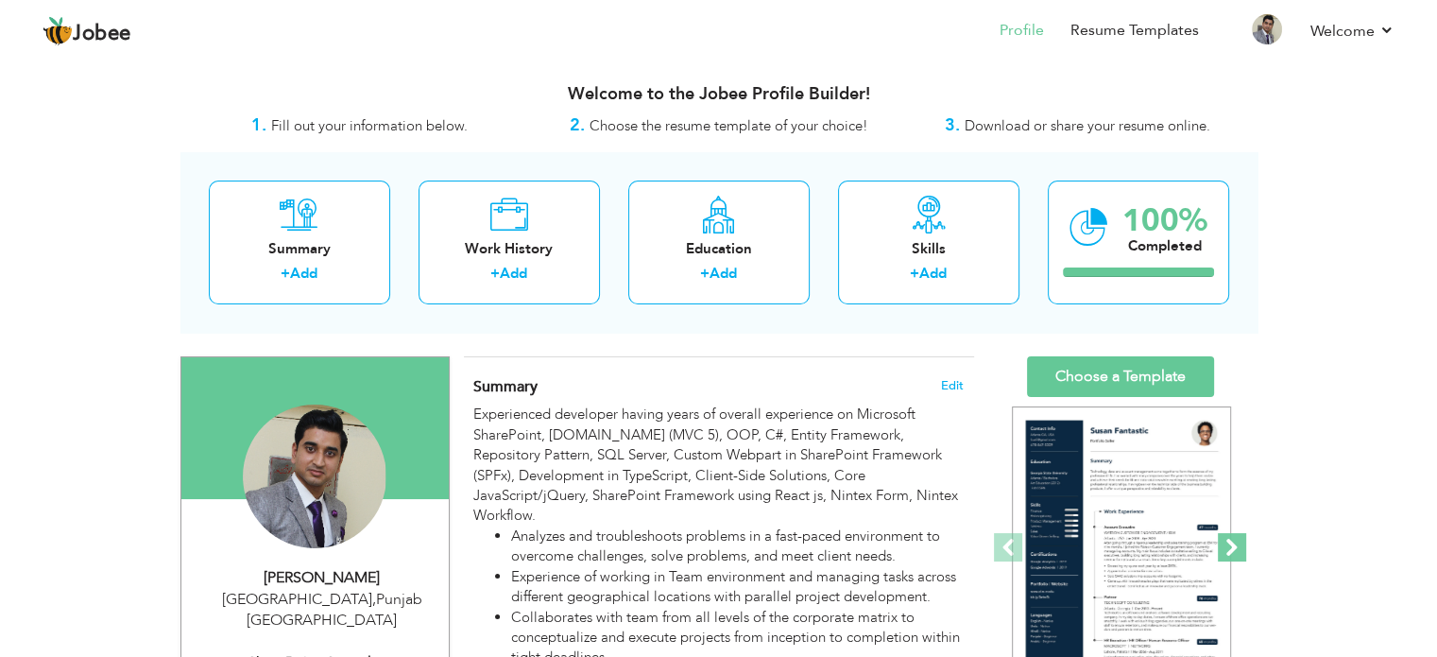
click at [1233, 544] on span at bounding box center [1232, 547] width 28 height 28
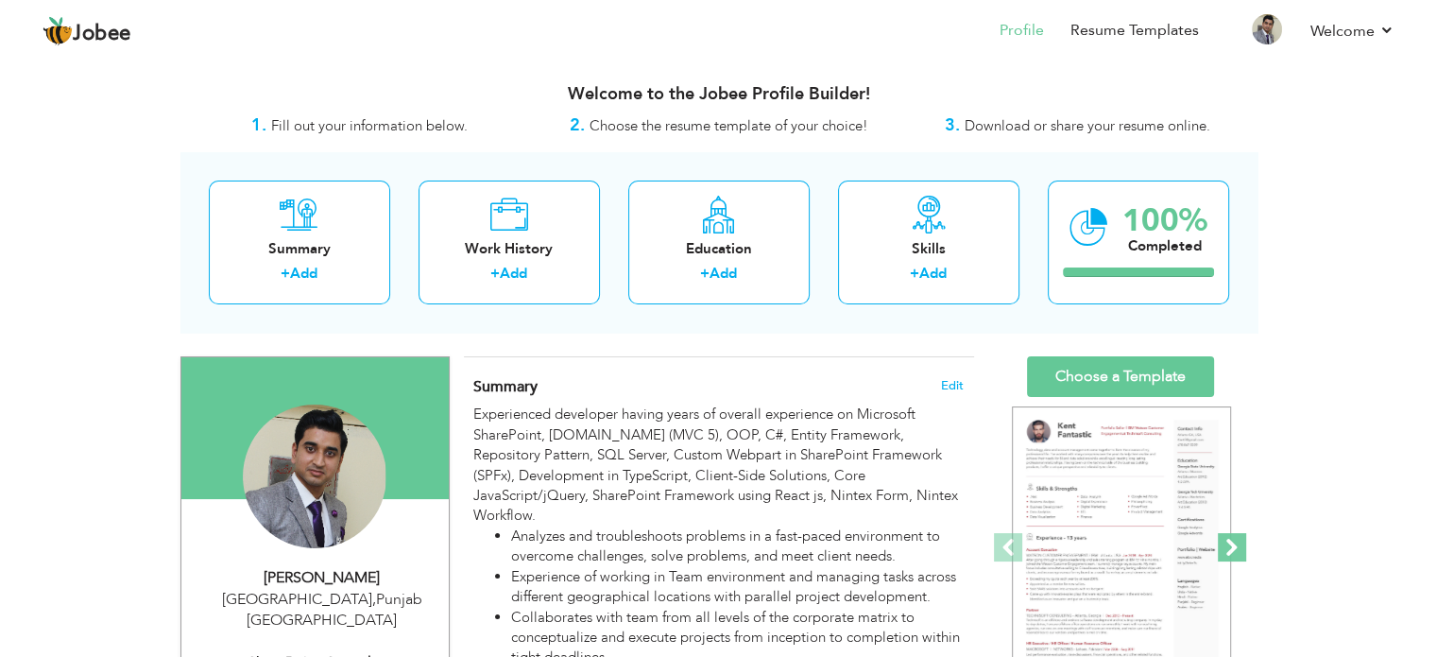
click at [1233, 544] on span at bounding box center [1232, 547] width 28 height 28
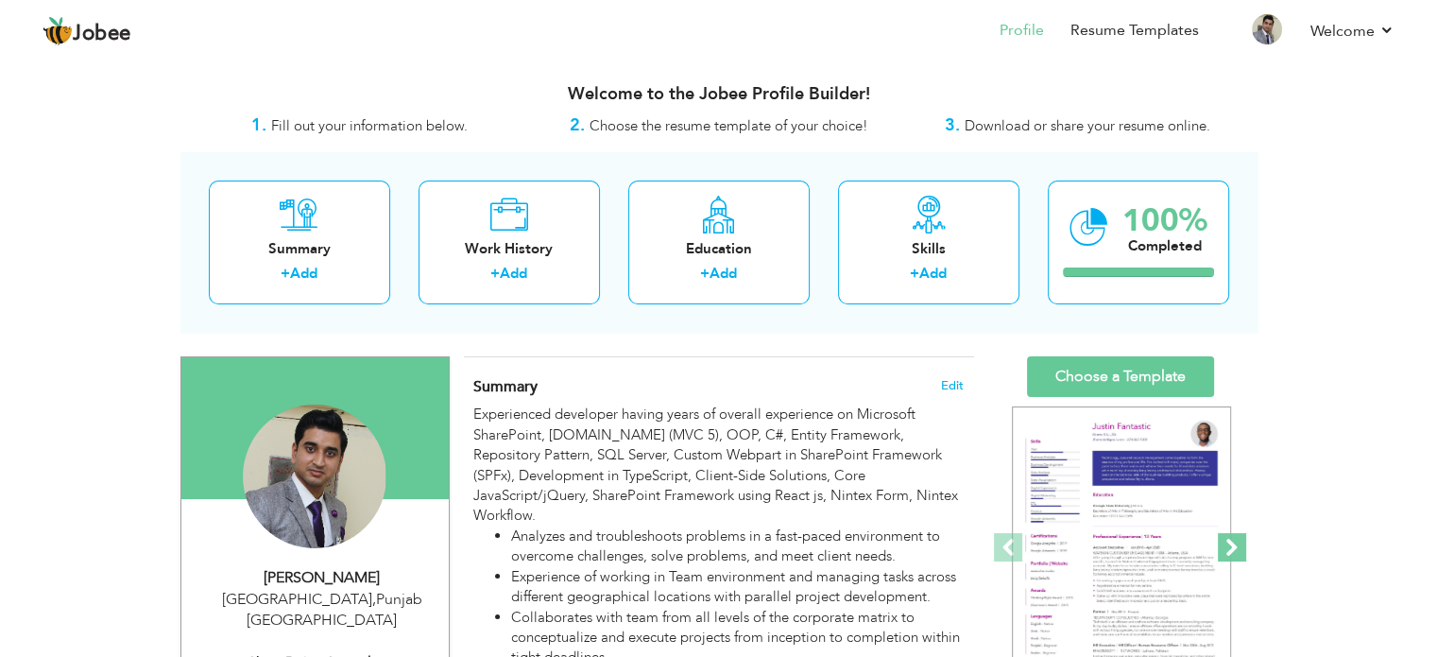
click at [1233, 544] on span at bounding box center [1232, 547] width 28 height 28
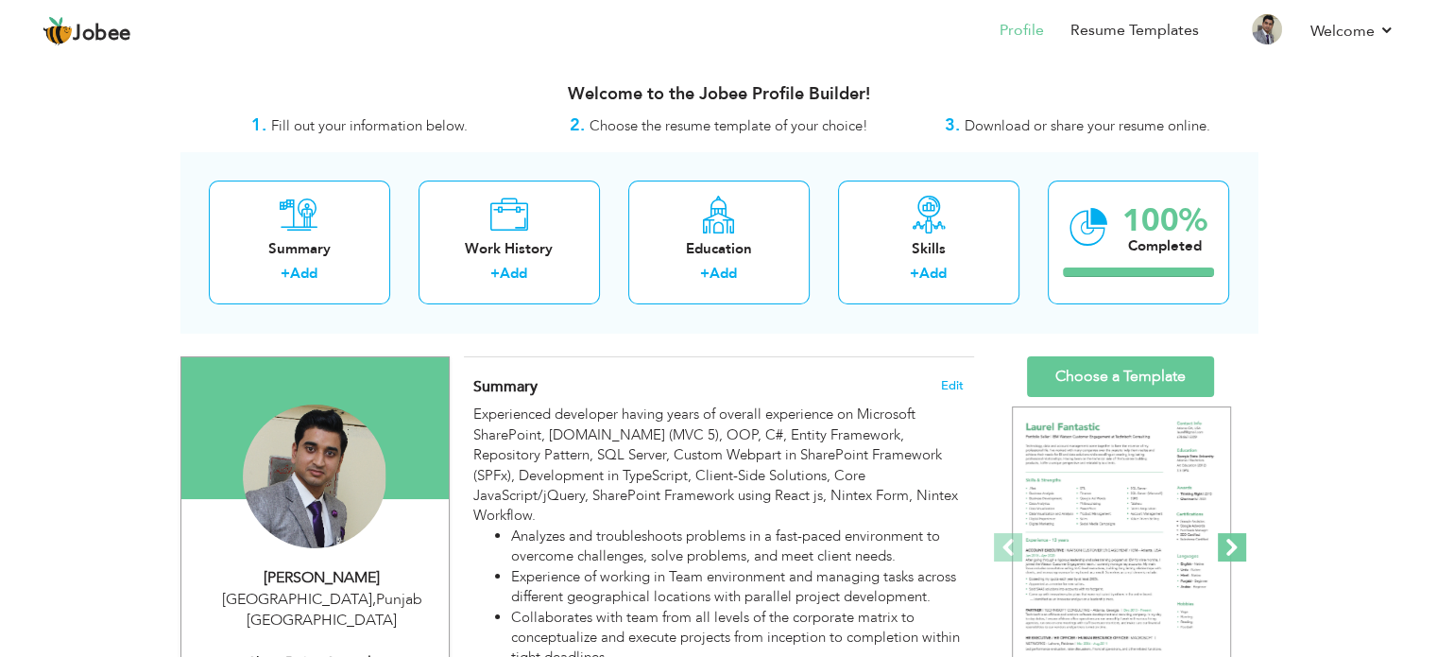
click at [1233, 544] on span at bounding box center [1232, 547] width 28 height 28
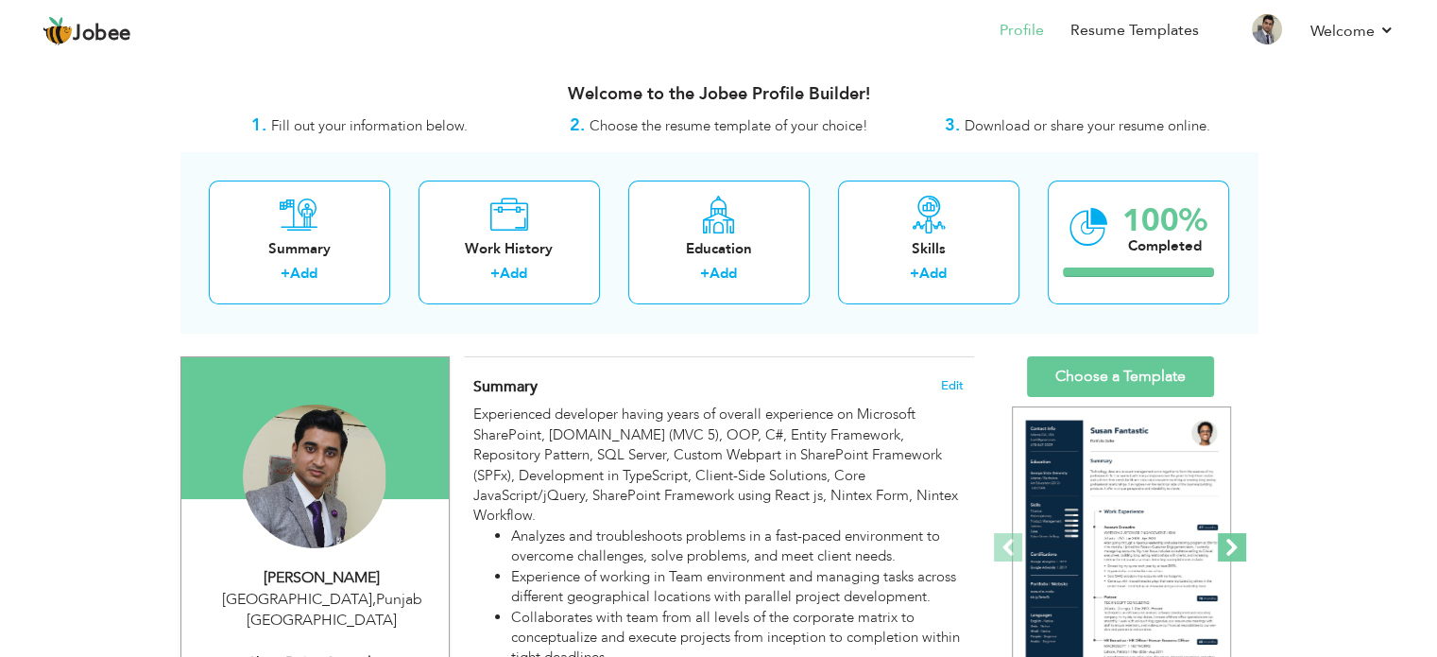
click at [1233, 544] on span at bounding box center [1232, 547] width 28 height 28
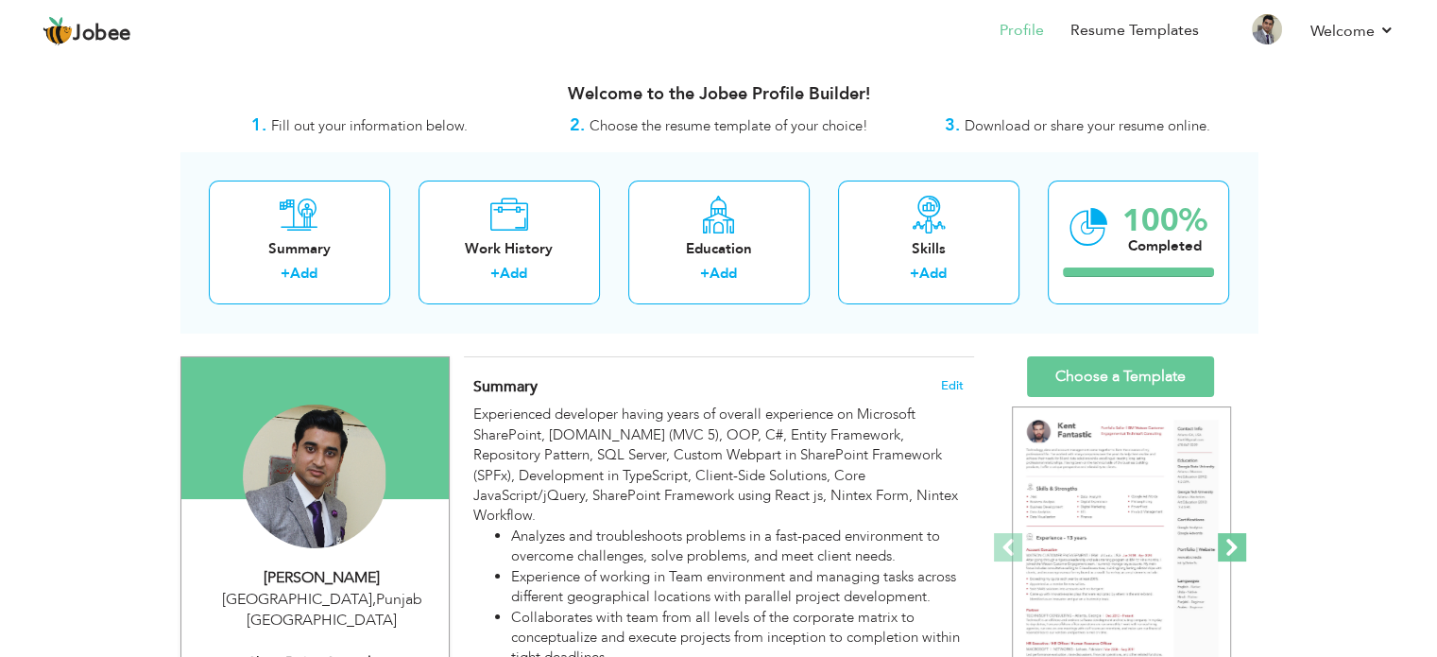
click at [1233, 544] on span at bounding box center [1232, 547] width 28 height 28
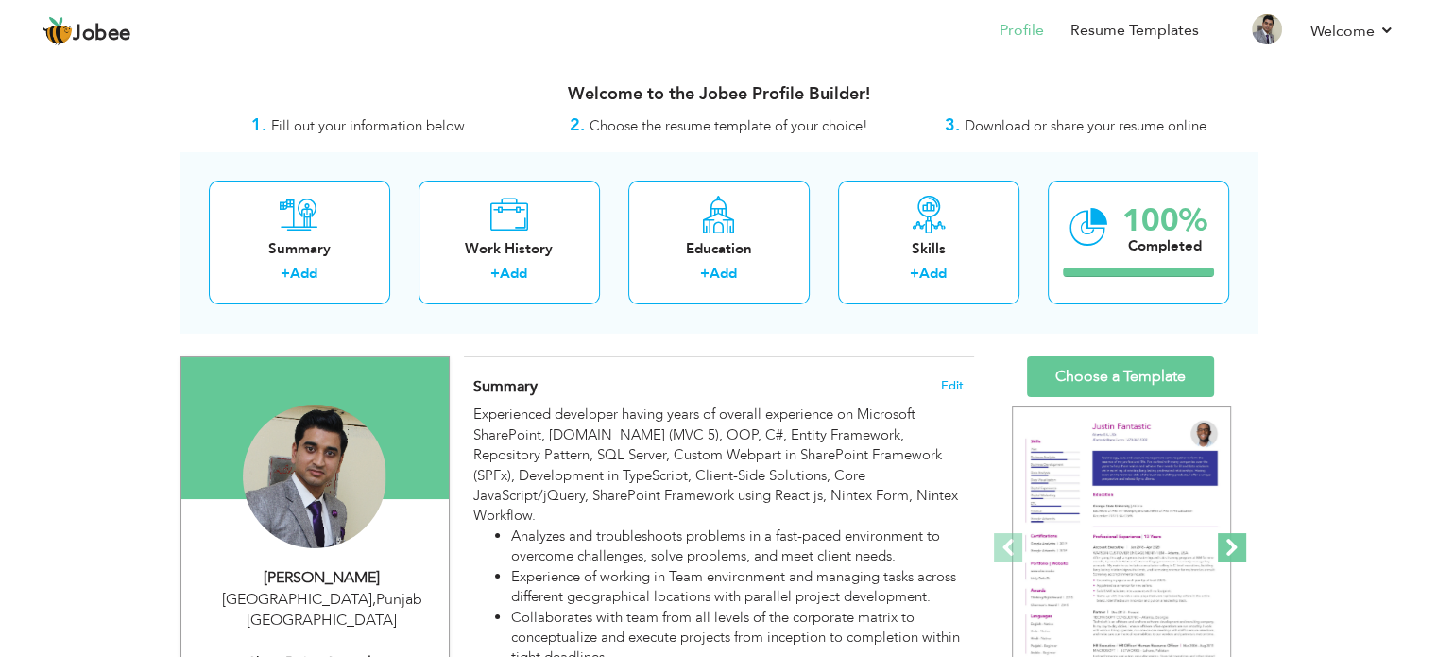
click at [1233, 544] on span at bounding box center [1232, 547] width 28 height 28
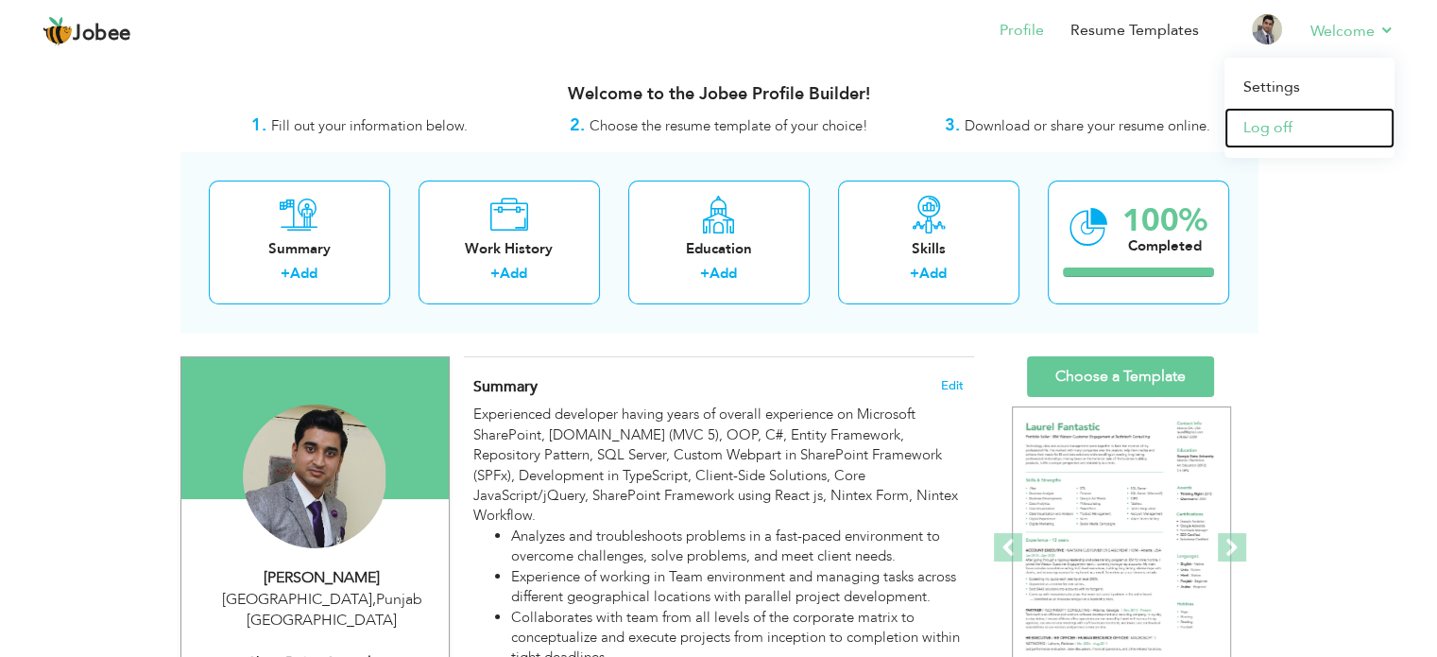
click at [1278, 125] on link "Log off" at bounding box center [1309, 128] width 170 height 41
